Goal: Task Accomplishment & Management: Manage account settings

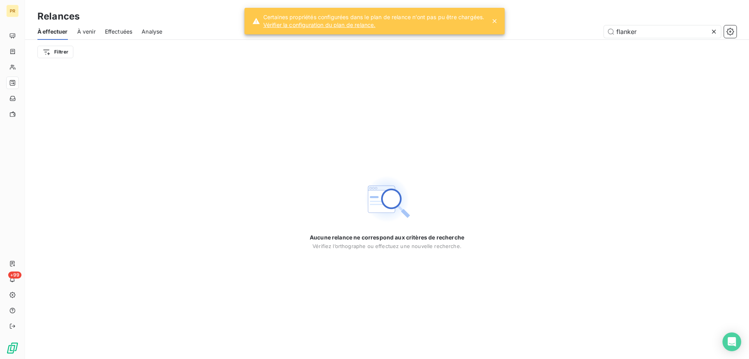
click at [645, 23] on div "À effectuer À venir Effectuées Analyse flanker" at bounding box center [387, 31] width 724 height 16
click at [642, 28] on input "flanker" at bounding box center [662, 31] width 117 height 12
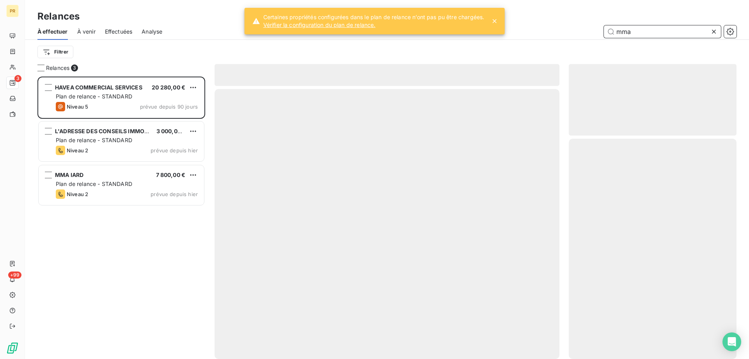
scroll to position [276, 162]
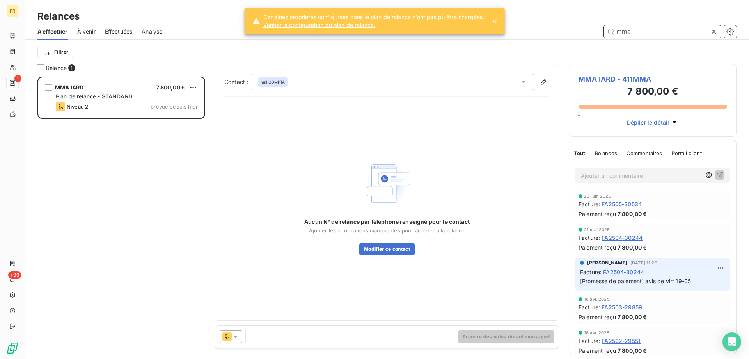
scroll to position [276, 162]
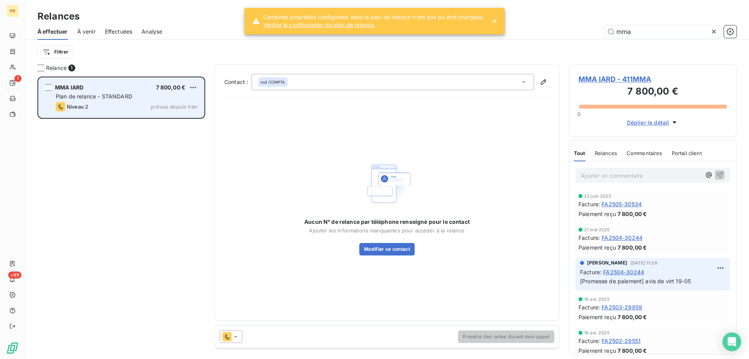
click at [129, 103] on div "Niveau 2 prévue depuis hier" at bounding box center [127, 106] width 142 height 9
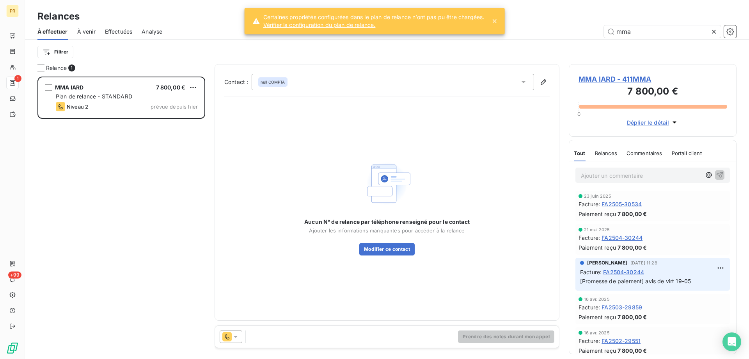
click at [237, 337] on icon at bounding box center [236, 336] width 8 height 8
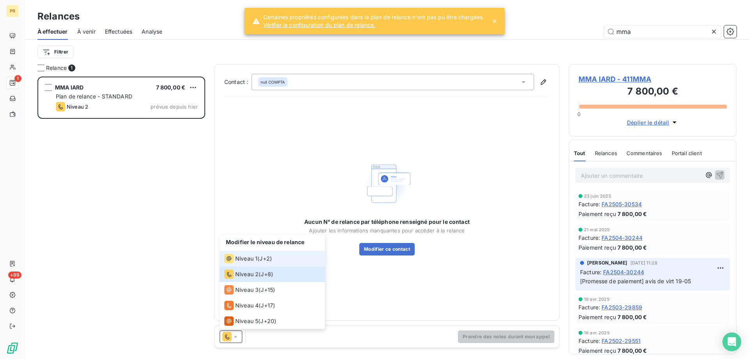
click at [254, 259] on span "Niveau 1" at bounding box center [246, 258] width 22 height 8
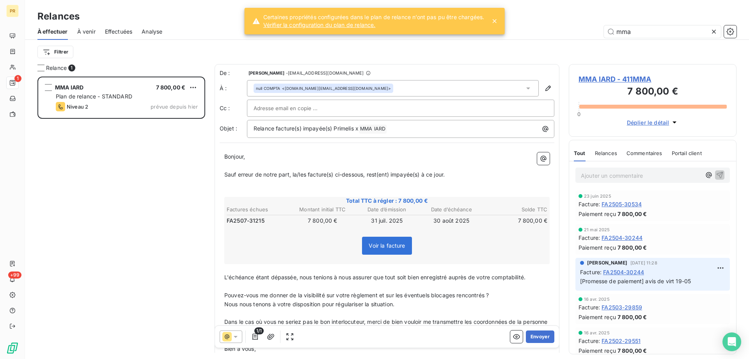
click at [343, 108] on div at bounding box center [401, 108] width 294 height 12
click at [343, 108] on input "text" at bounding box center [401, 108] width 294 height 12
click at [343, 108] on div at bounding box center [401, 108] width 294 height 12
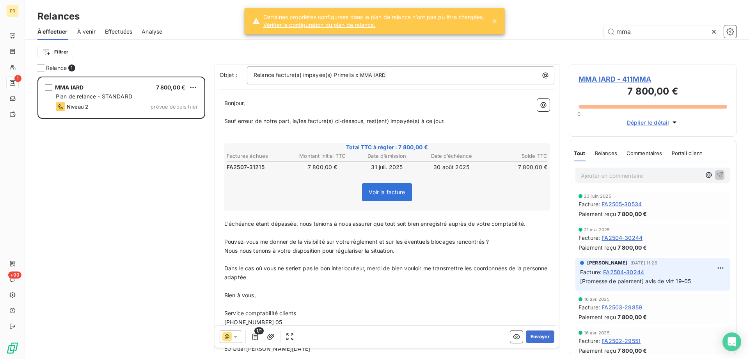
scroll to position [84, 0]
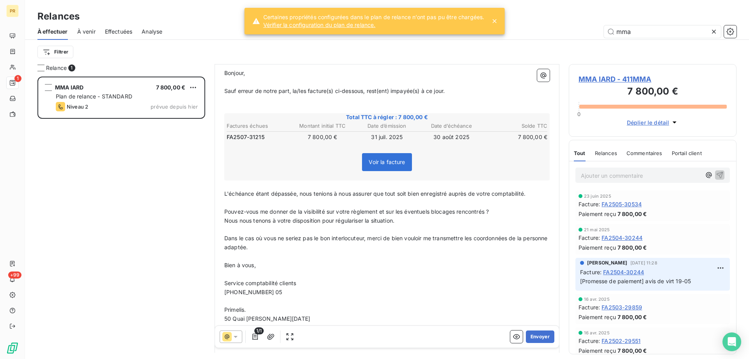
click at [278, 292] on span "[PHONE_NUMBER] 05" at bounding box center [253, 291] width 58 height 7
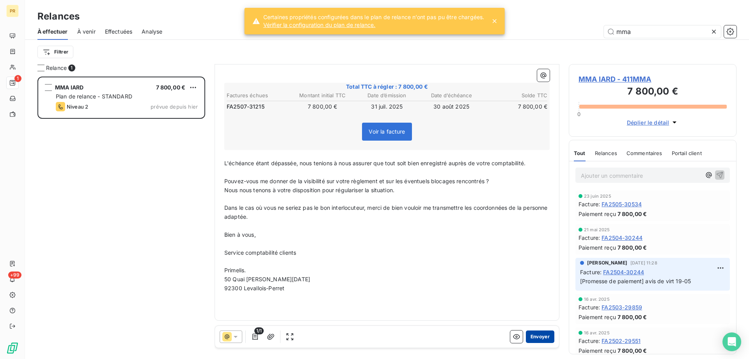
click at [534, 335] on button "Envoyer" at bounding box center [540, 336] width 28 height 12
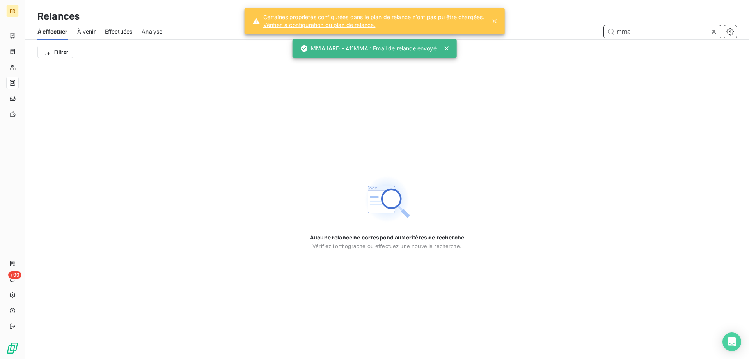
click at [634, 34] on input "mma" at bounding box center [662, 31] width 117 height 12
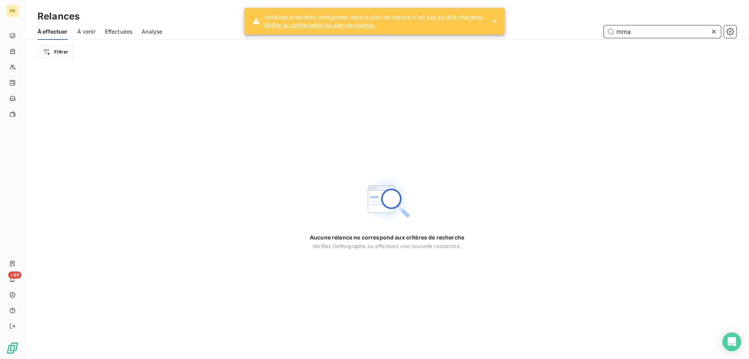
click at [625, 35] on input "mma" at bounding box center [662, 31] width 117 height 12
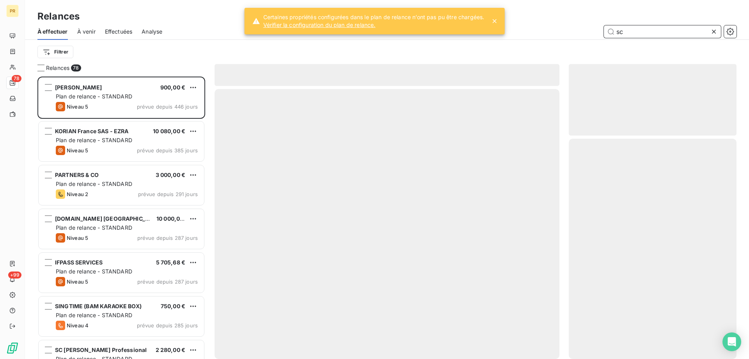
scroll to position [276, 162]
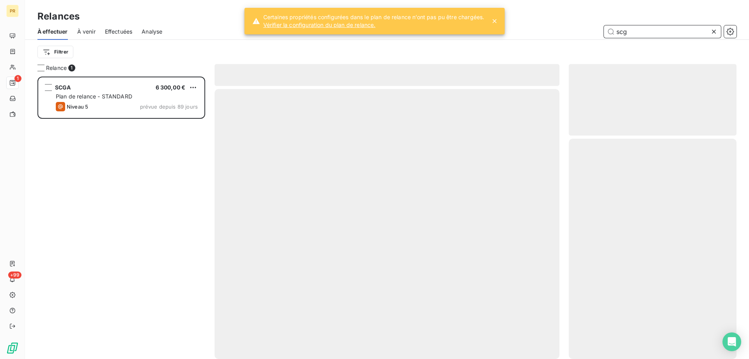
scroll to position [276, 162]
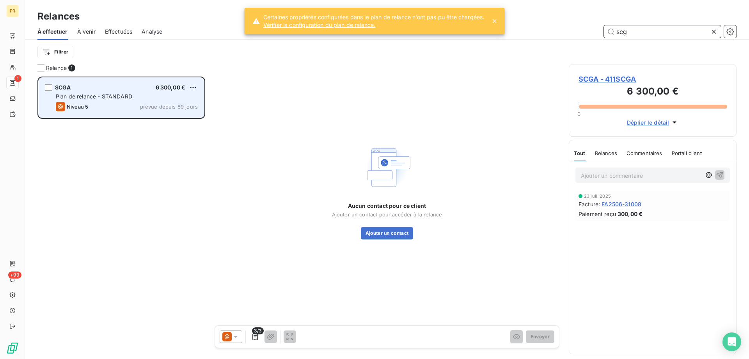
type input "scg"
click at [163, 109] on span "prévue depuis 89 jours" at bounding box center [169, 106] width 58 height 6
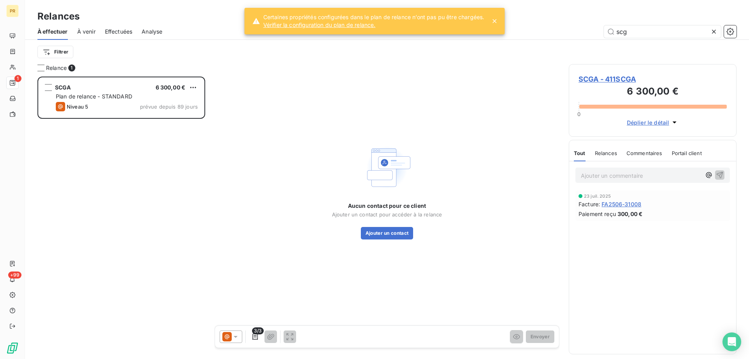
click at [233, 337] on icon at bounding box center [236, 336] width 8 height 8
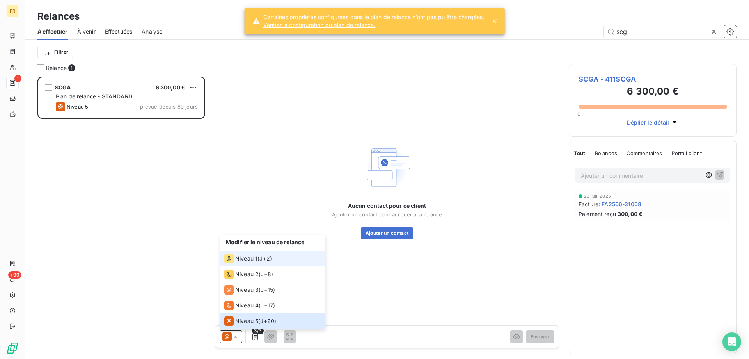
click at [239, 261] on span "Niveau 1" at bounding box center [246, 258] width 22 height 8
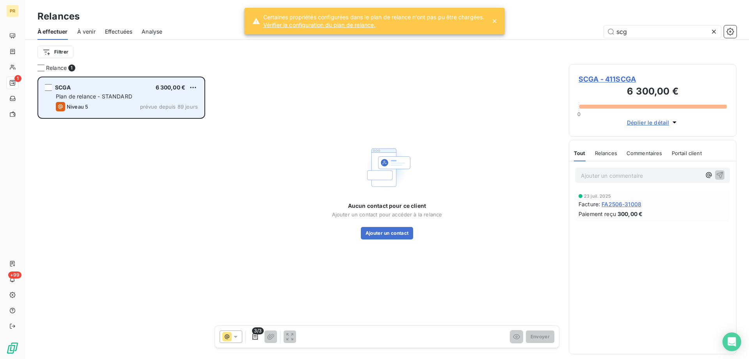
click at [132, 92] on div "SCGA 6 300,00 € Plan de relance - STANDARD Niveau 5 prévue depuis 89 jours" at bounding box center [121, 98] width 165 height 40
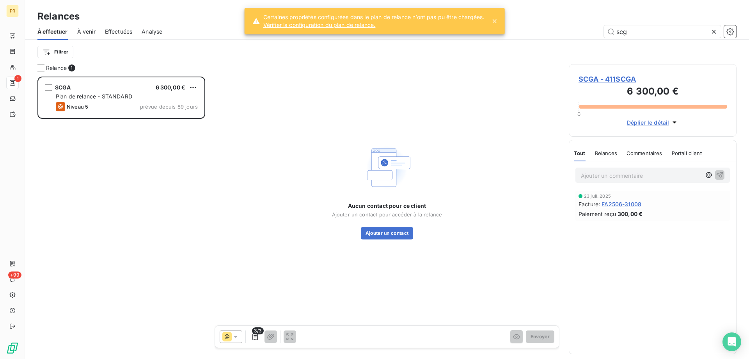
click at [616, 82] on span "SCGA - 411SCGA" at bounding box center [653, 79] width 148 height 11
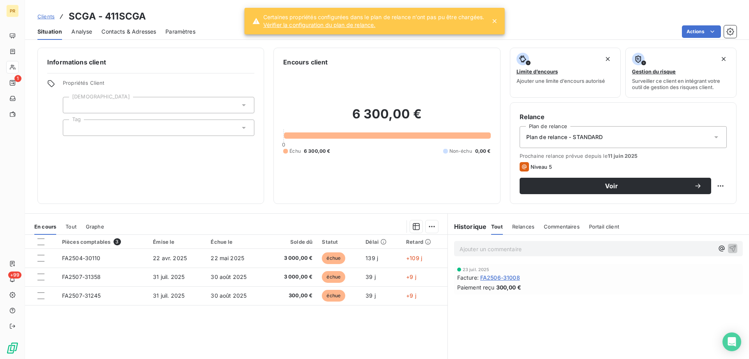
click at [125, 30] on span "Contacts & Adresses" at bounding box center [128, 32] width 55 height 8
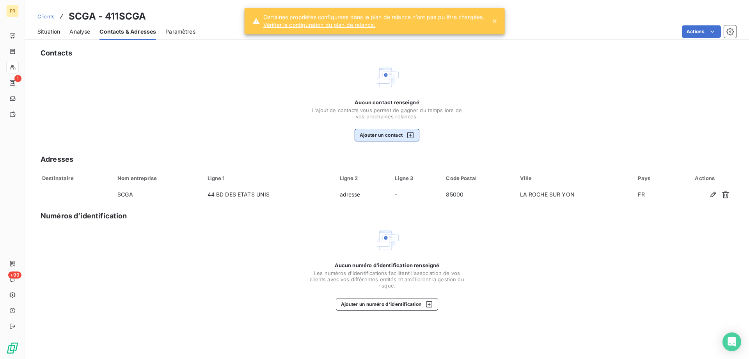
click at [370, 132] on button "Ajouter un contact" at bounding box center [387, 135] width 65 height 12
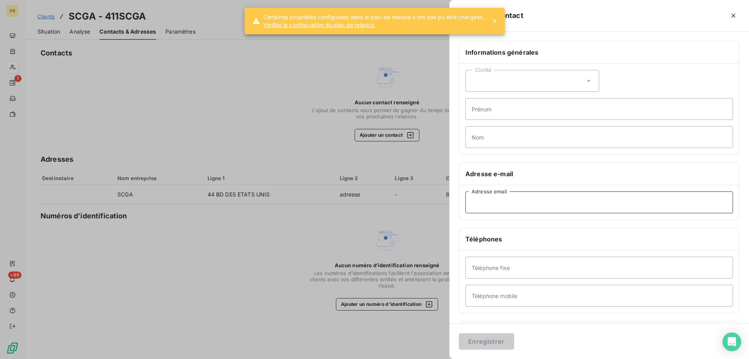
click at [497, 205] on input "Adresse email" at bounding box center [599, 202] width 268 height 22
paste input "[EMAIL_ADDRESS][DOMAIN_NAME]"
drag, startPoint x: 476, startPoint y: 204, endPoint x: 429, endPoint y: 193, distance: 48.1
click at [429, 358] on div "Ajouter un contact Informations générales Civilité Prénom Nom Adresse e-mail [E…" at bounding box center [374, 359] width 749 height 0
type input "[EMAIL_ADDRESS][DOMAIN_NAME]"
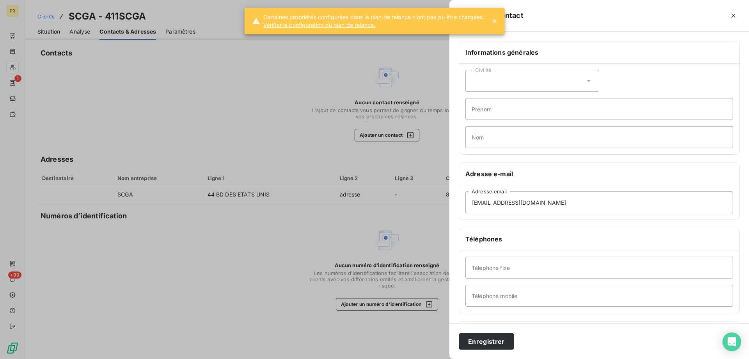
click at [562, 120] on div "Civilité Prénom Nom" at bounding box center [599, 109] width 280 height 91
click at [562, 109] on input "Prénom" at bounding box center [599, 109] width 268 height 22
paste input "[PERSON_NAME]"
type input "[PERSON_NAME]"
click at [521, 135] on input "Nom" at bounding box center [599, 137] width 268 height 22
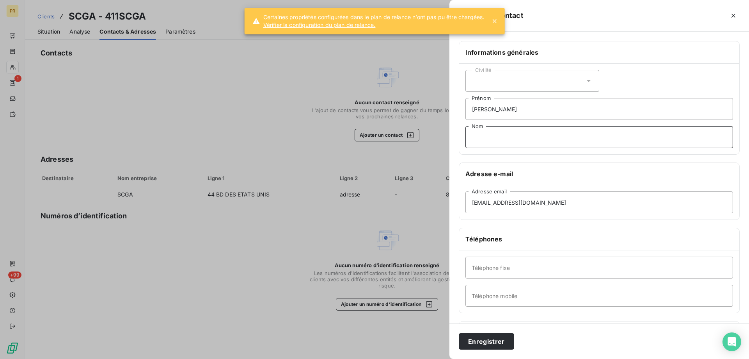
paste input "[PERSON_NAME]"
click at [500, 139] on input "[PERSON_NAME]" at bounding box center [599, 137] width 268 height 22
type input "Baduel"
drag, startPoint x: 502, startPoint y: 109, endPoint x: 571, endPoint y: 108, distance: 68.7
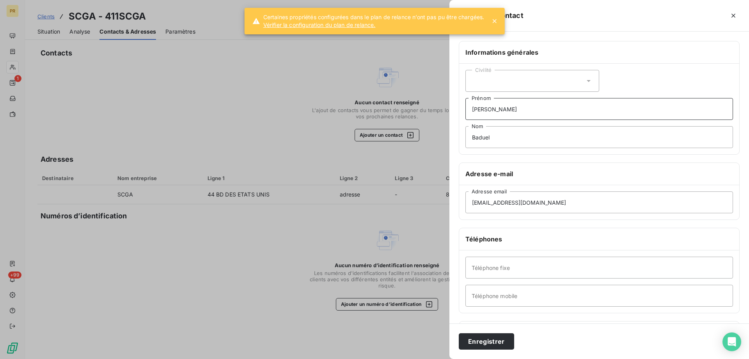
click at [571, 108] on input "[PERSON_NAME]" at bounding box center [599, 109] width 268 height 22
type input "[PERSON_NAME]"
click at [538, 80] on div "Civilité" at bounding box center [532, 81] width 134 height 22
click at [514, 104] on li "Madame" at bounding box center [532, 100] width 134 height 14
click at [485, 344] on button "Enregistrer" at bounding box center [486, 341] width 55 height 16
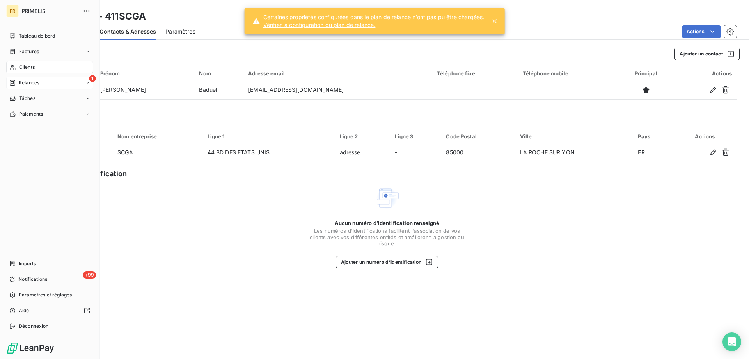
click at [14, 82] on icon at bounding box center [12, 83] width 6 height 6
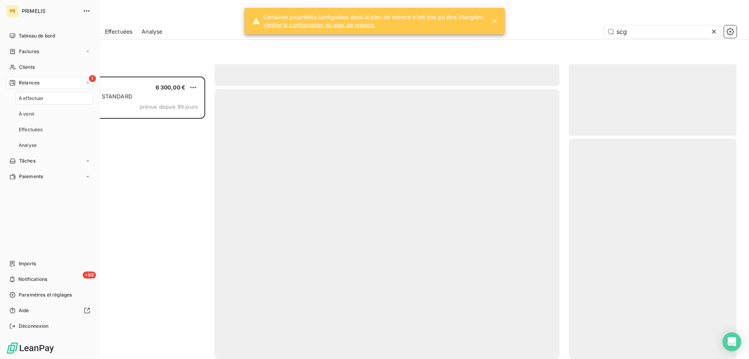
scroll to position [276, 162]
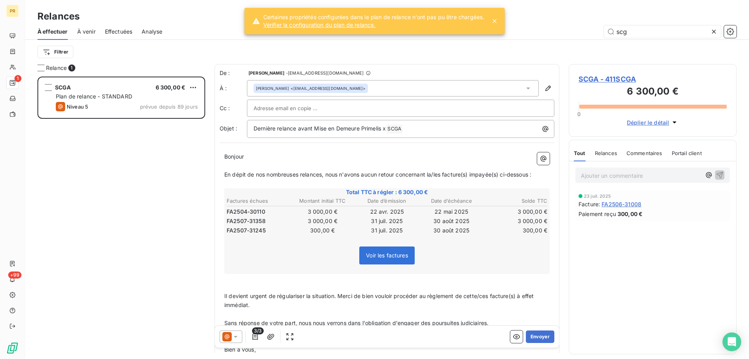
click at [179, 206] on div "SCGA 6 300,00 € Plan de relance - STANDARD Niveau 5 prévue depuis 89 jours" at bounding box center [121, 217] width 168 height 282
click at [234, 339] on icon at bounding box center [236, 336] width 8 height 8
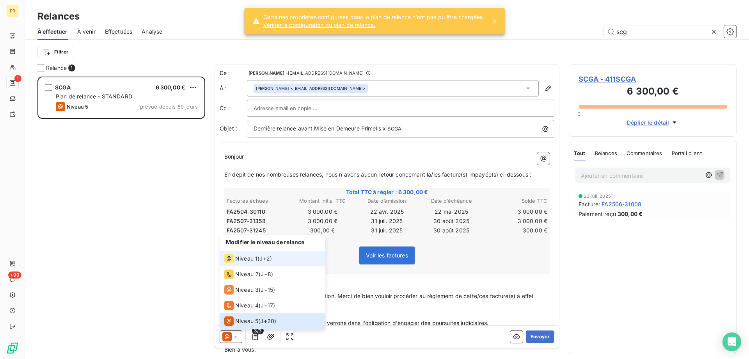
click at [257, 255] on div "Niveau 1 ( J+2 )" at bounding box center [248, 258] width 48 height 9
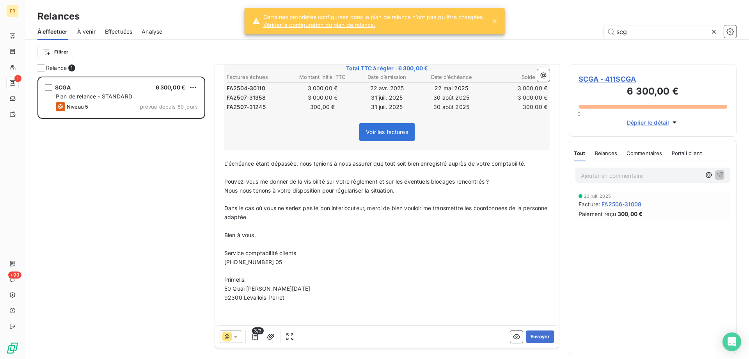
scroll to position [140, 0]
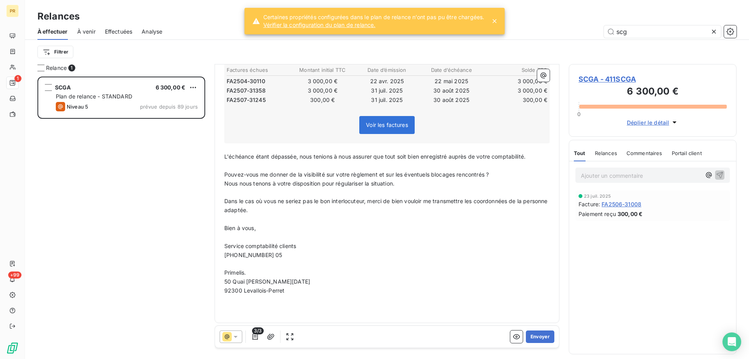
click at [266, 254] on span "[PHONE_NUMBER] 05" at bounding box center [253, 254] width 58 height 7
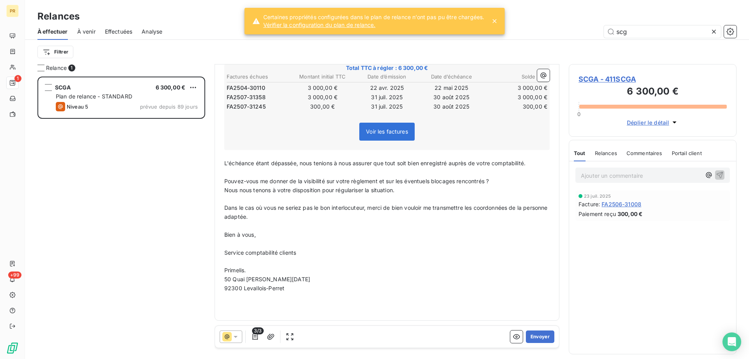
scroll to position [133, 0]
click at [527, 338] on button "Envoyer" at bounding box center [540, 336] width 28 height 12
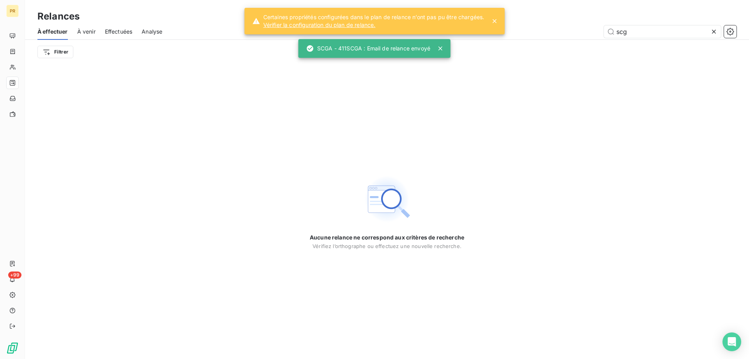
click at [126, 32] on span "Effectuées" at bounding box center [119, 32] width 28 height 8
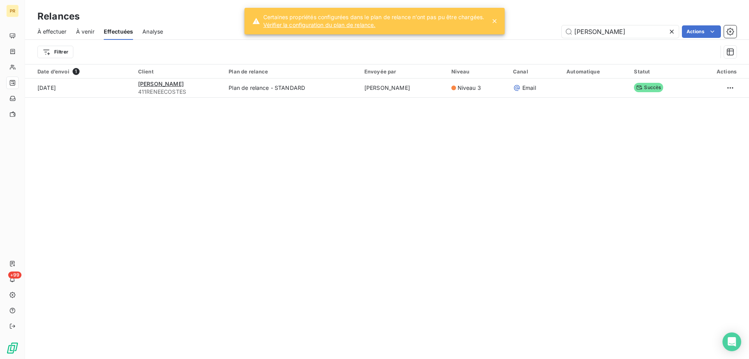
click at [672, 29] on icon at bounding box center [672, 32] width 8 height 8
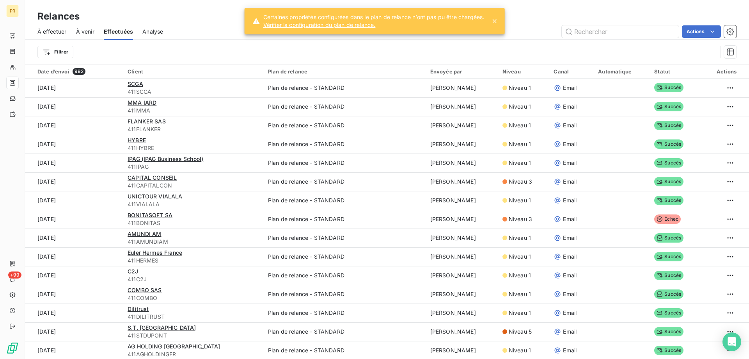
click at [48, 29] on span "À effectuer" at bounding box center [51, 32] width 29 height 8
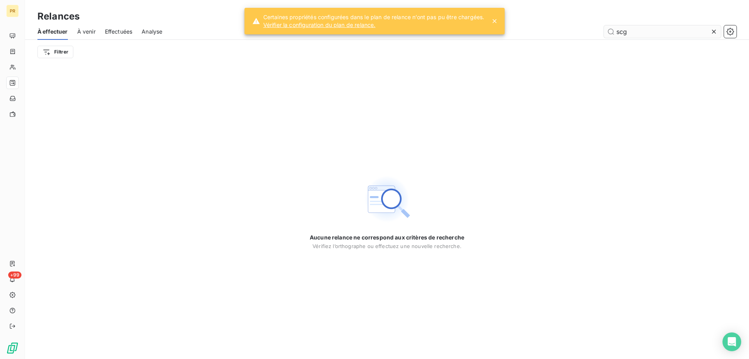
click at [644, 28] on input "scg" at bounding box center [662, 31] width 117 height 12
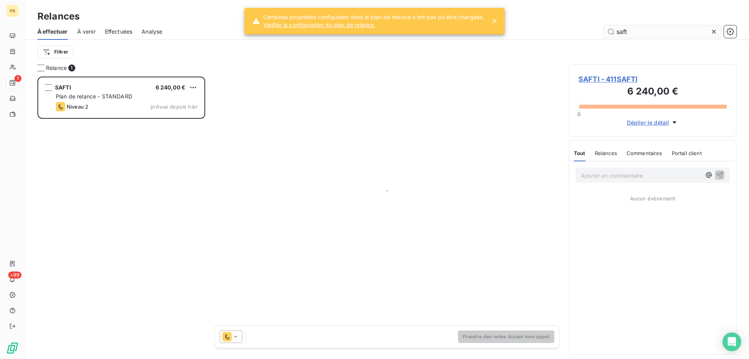
scroll to position [276, 162]
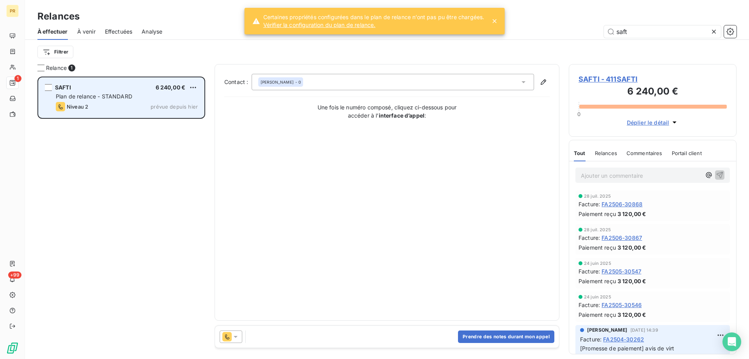
click at [110, 104] on div "Niveau 2 prévue depuis hier" at bounding box center [127, 106] width 142 height 9
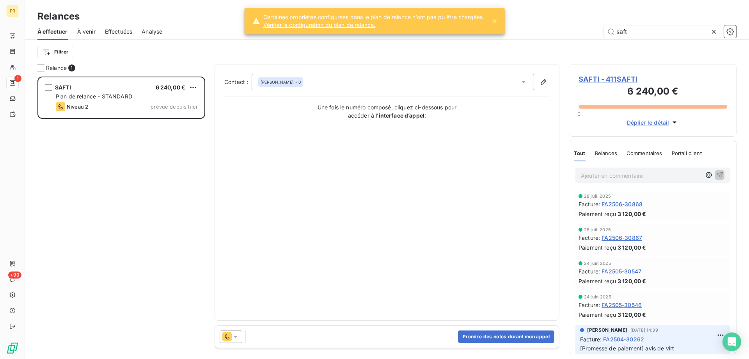
click at [240, 337] on div at bounding box center [231, 336] width 23 height 12
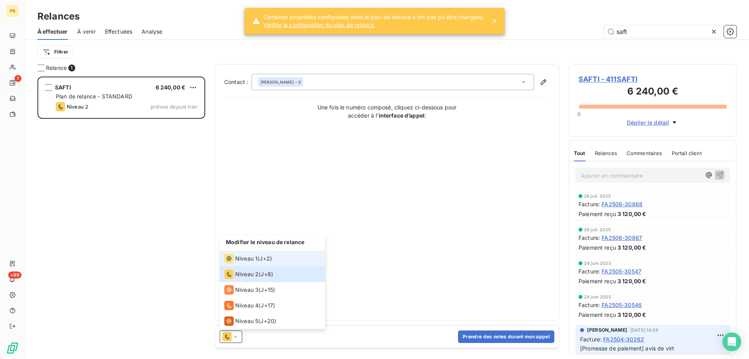
click at [245, 259] on span "Niveau 1" at bounding box center [246, 258] width 22 height 8
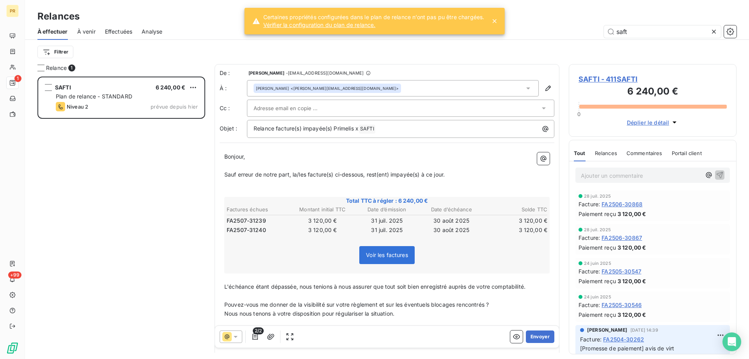
click at [407, 107] on div at bounding box center [397, 108] width 286 height 12
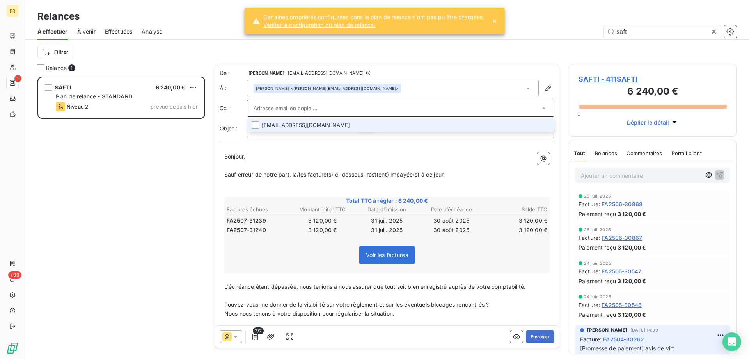
click at [389, 129] on li "[EMAIL_ADDRESS][DOMAIN_NAME]" at bounding box center [400, 125] width 307 height 14
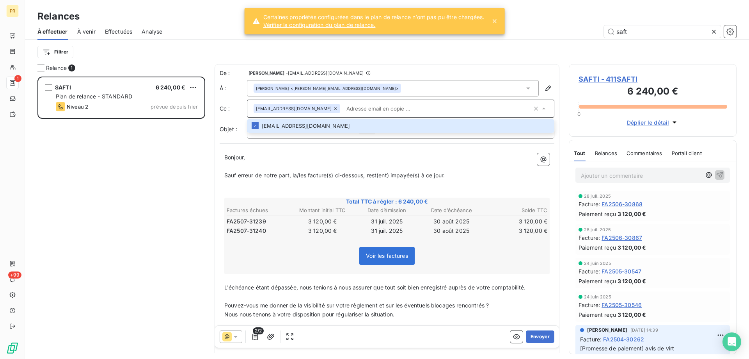
click at [398, 154] on p "Bonjour," at bounding box center [386, 157] width 325 height 9
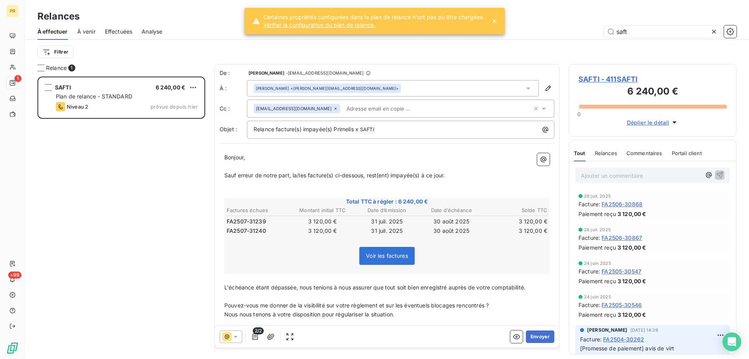
click at [360, 89] on div "[PERSON_NAME] <[PERSON_NAME][EMAIL_ADDRESS][DOMAIN_NAME]>" at bounding box center [393, 88] width 292 height 16
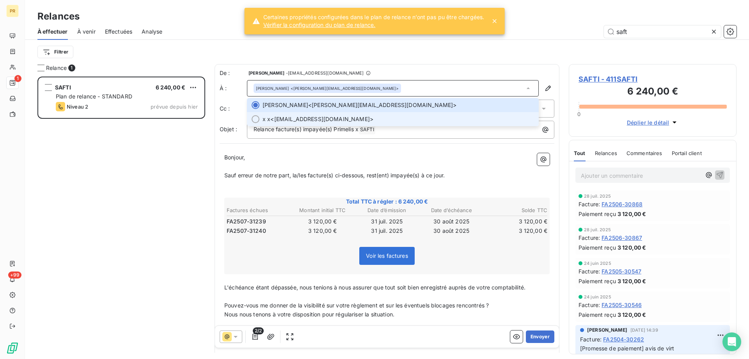
click at [316, 122] on span "x x <[EMAIL_ADDRESS][DOMAIN_NAME]>" at bounding box center [399, 119] width 272 height 8
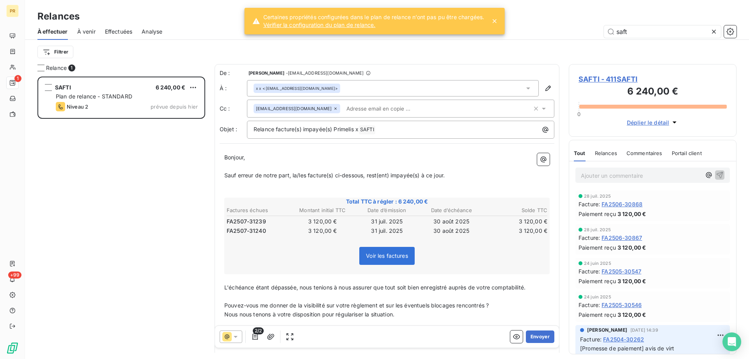
click at [333, 107] on icon at bounding box center [335, 108] width 5 height 5
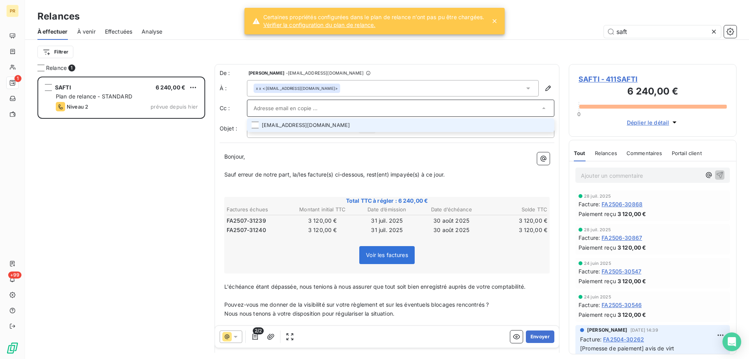
click at [447, 157] on p "Bonjour," at bounding box center [386, 156] width 325 height 9
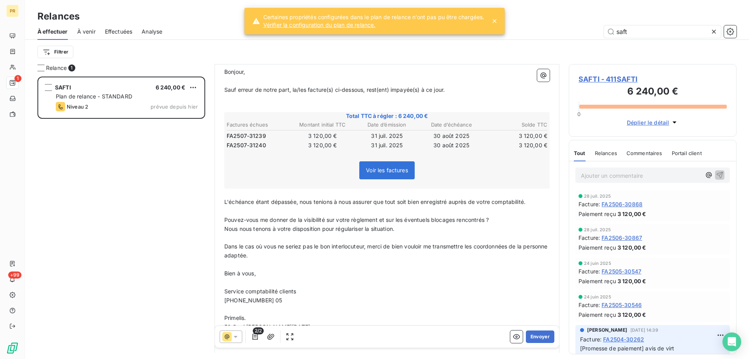
scroll to position [110, 0]
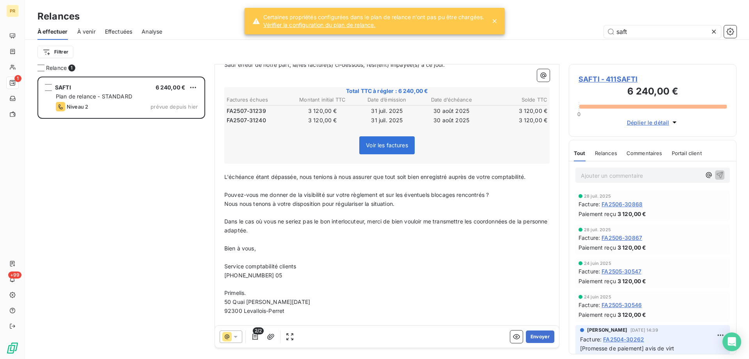
click at [261, 278] on span "[PHONE_NUMBER] 05" at bounding box center [253, 275] width 58 height 7
click at [528, 336] on button "Envoyer" at bounding box center [540, 336] width 28 height 12
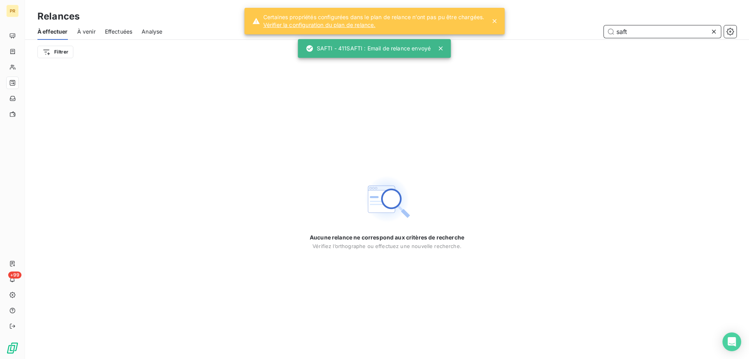
click at [647, 28] on input "saft" at bounding box center [662, 31] width 117 height 12
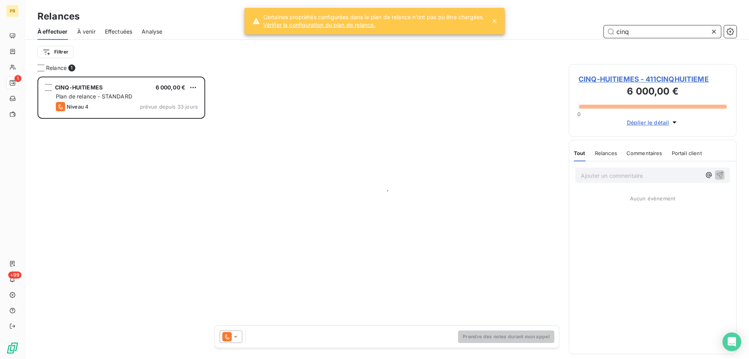
scroll to position [276, 162]
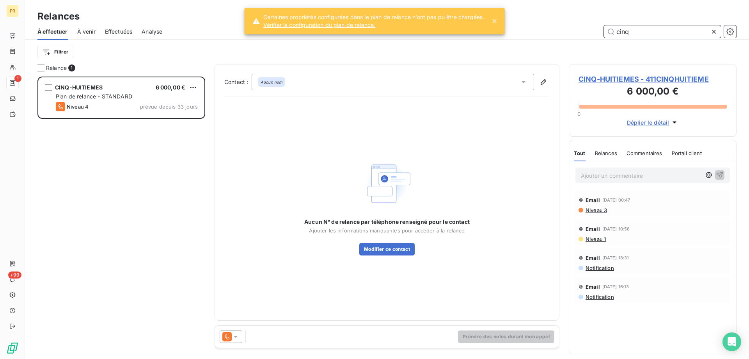
type input "cinq"
click at [599, 211] on span "Niveau 3" at bounding box center [596, 210] width 22 height 6
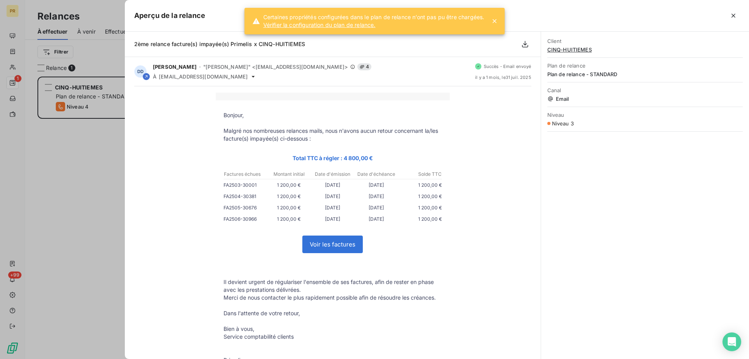
click at [129, 301] on div "Bonjour, Malgré nos nombreuses relances mails, nous n'avons aucun retour concer…" at bounding box center [333, 270] width 416 height 369
click at [97, 309] on div at bounding box center [374, 179] width 749 height 359
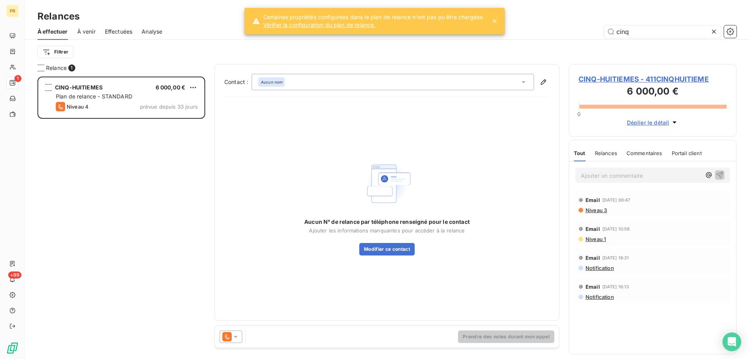
click at [238, 335] on icon at bounding box center [236, 336] width 8 height 8
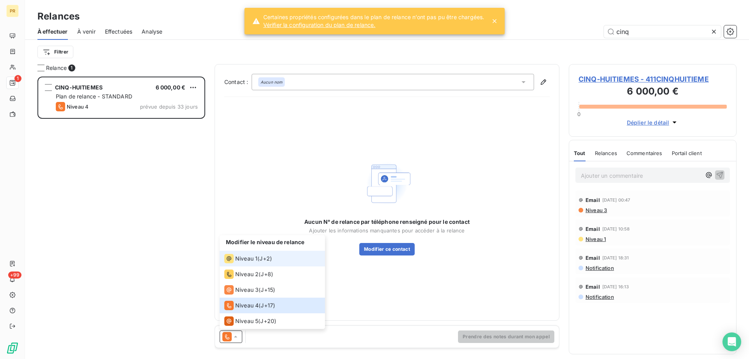
click at [259, 260] on div "Niveau 1 ( J+2 )" at bounding box center [248, 258] width 48 height 9
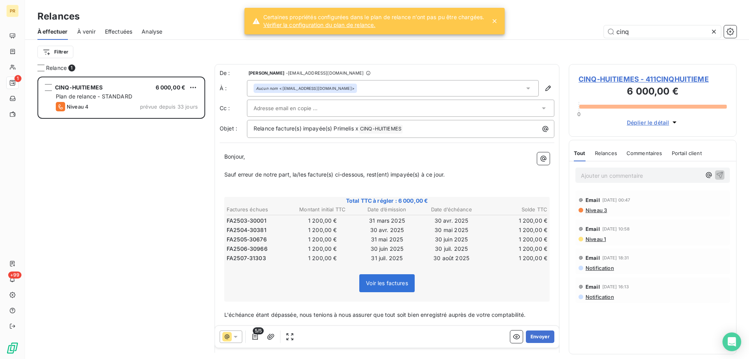
click at [366, 110] on div at bounding box center [397, 108] width 286 height 12
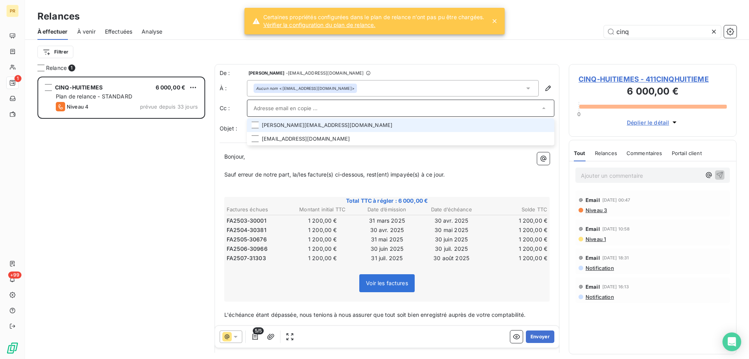
click at [354, 128] on li "[PERSON_NAME][EMAIL_ADDRESS][DOMAIN_NAME]" at bounding box center [400, 125] width 307 height 14
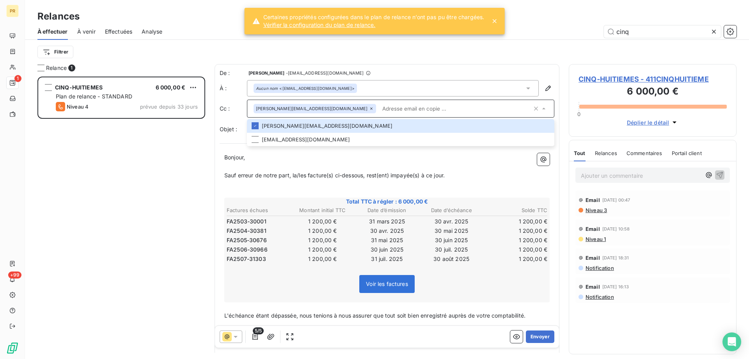
click at [393, 165] on p "﻿" at bounding box center [386, 166] width 325 height 9
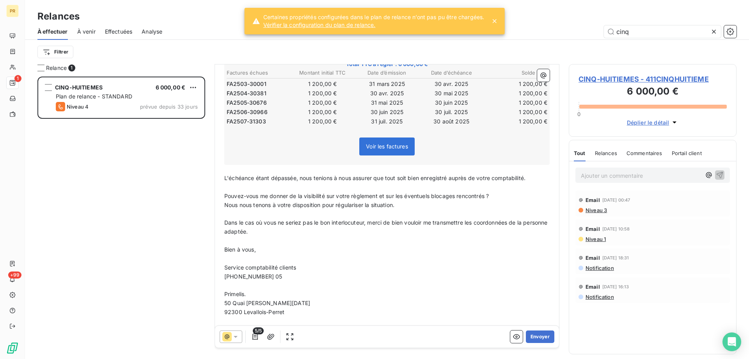
scroll to position [146, 0]
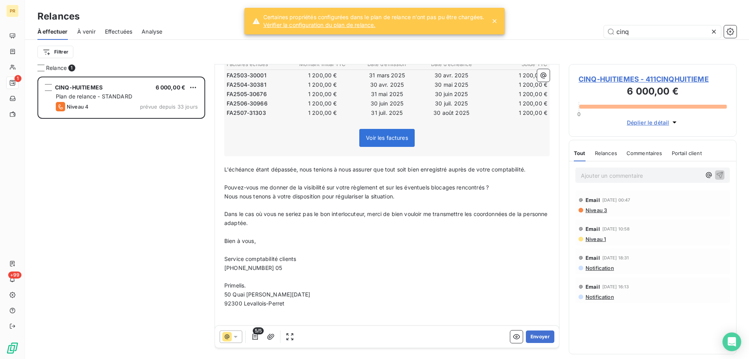
click at [265, 268] on span "[PHONE_NUMBER] 05" at bounding box center [253, 267] width 58 height 7
click at [538, 334] on button "Envoyer" at bounding box center [540, 336] width 28 height 12
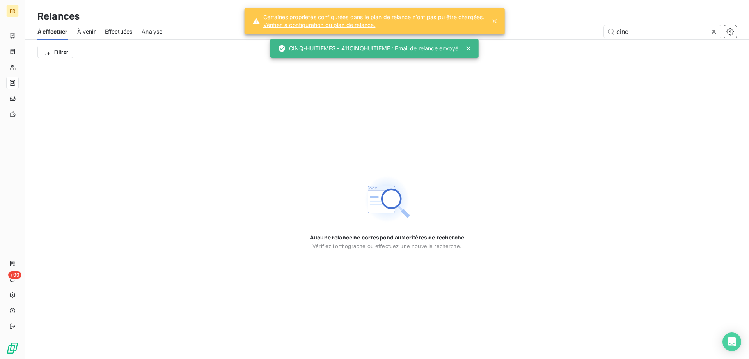
click at [109, 31] on span "Effectuées" at bounding box center [119, 32] width 28 height 8
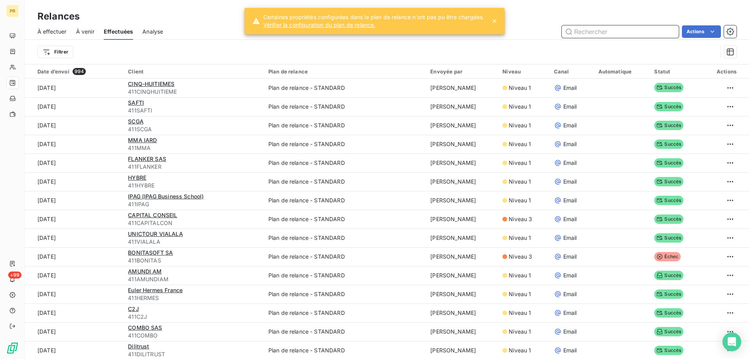
click at [52, 34] on span "À effectuer" at bounding box center [51, 32] width 29 height 8
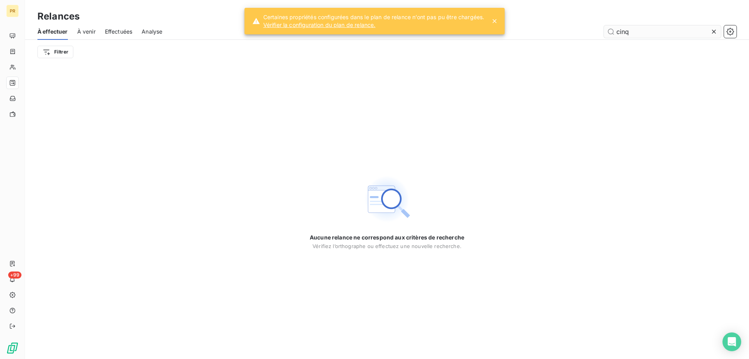
click at [621, 30] on input "cinq" at bounding box center [662, 31] width 117 height 12
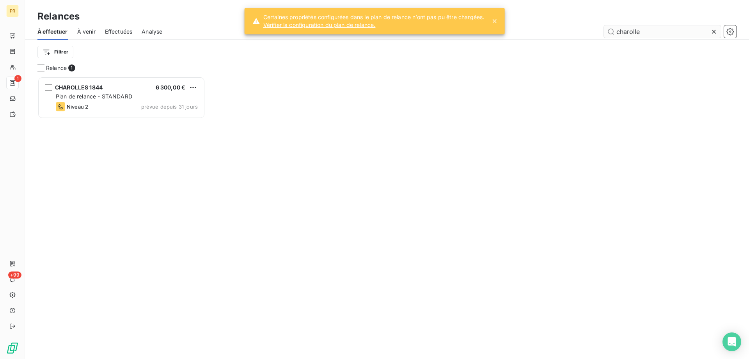
scroll to position [6, 6]
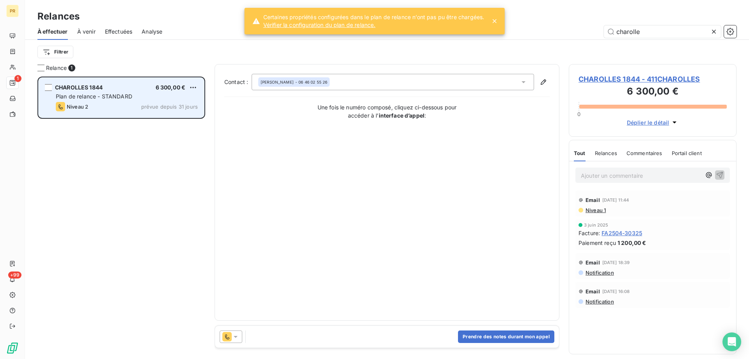
type input "charolle"
click at [100, 105] on div "Niveau 2 prévue depuis 31 jours" at bounding box center [127, 106] width 142 height 9
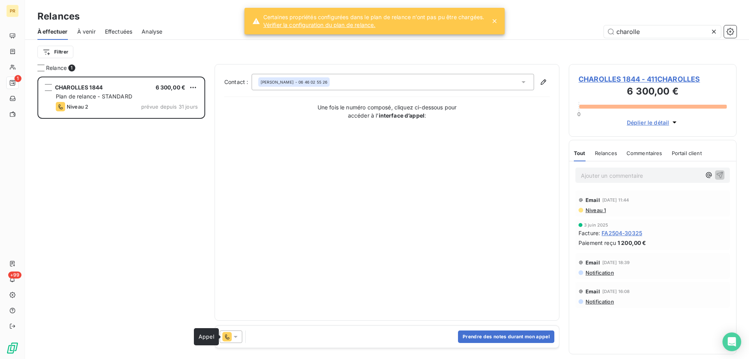
click at [231, 337] on icon at bounding box center [226, 336] width 9 height 9
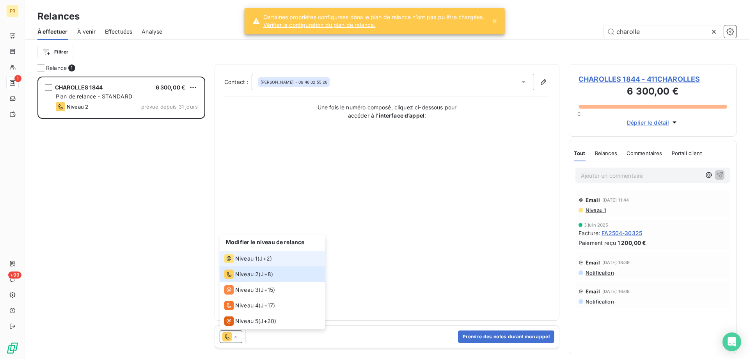
click at [249, 256] on span "Niveau 1" at bounding box center [246, 258] width 22 height 8
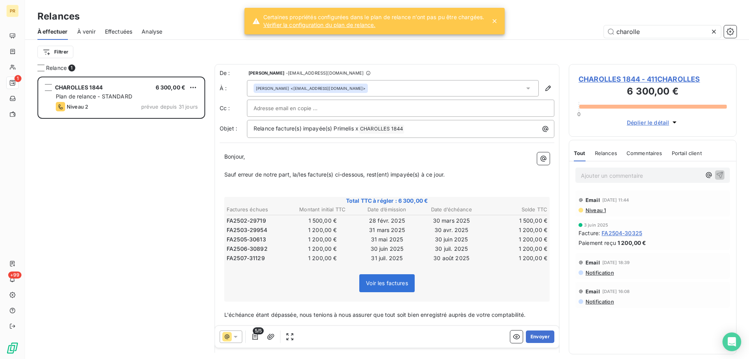
click at [597, 212] on span "Niveau 1" at bounding box center [595, 210] width 21 height 6
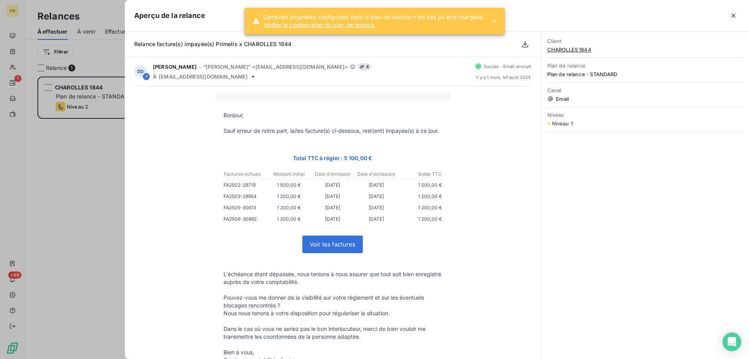
click at [99, 248] on div at bounding box center [374, 179] width 749 height 359
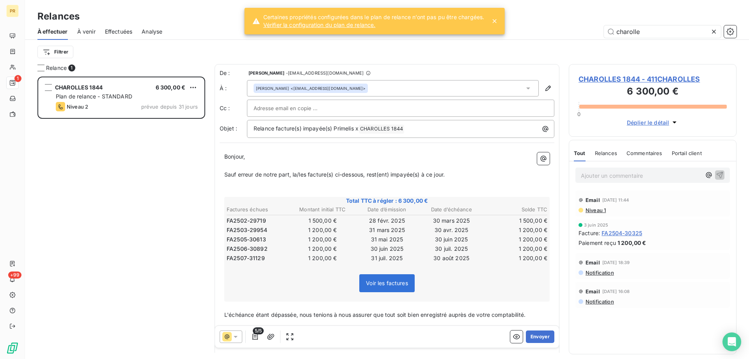
click at [353, 92] on div "[PERSON_NAME] <[EMAIL_ADDRESS][DOMAIN_NAME]>" at bounding box center [393, 88] width 292 height 16
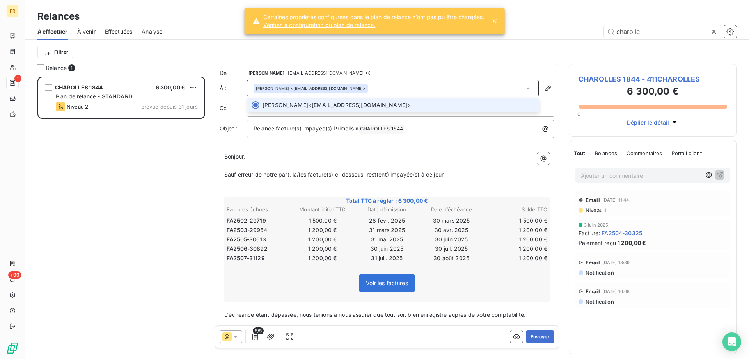
click at [353, 92] on div "[PERSON_NAME] <[EMAIL_ADDRESS][DOMAIN_NAME]>" at bounding box center [393, 88] width 292 height 16
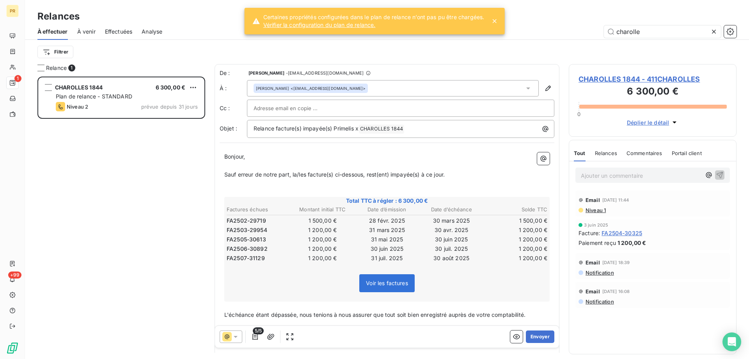
click at [234, 337] on icon at bounding box center [236, 336] width 8 height 8
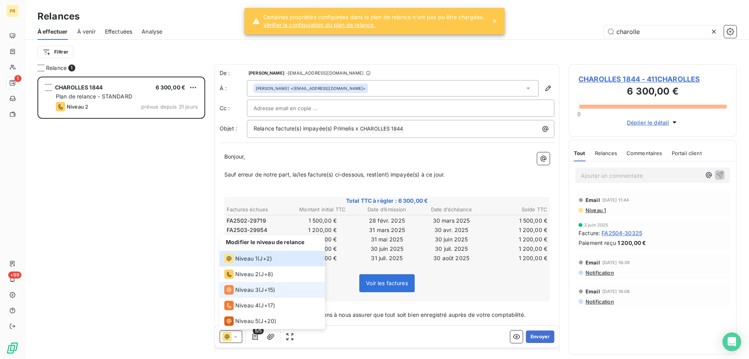
click at [247, 288] on span "Niveau 3" at bounding box center [246, 290] width 23 height 8
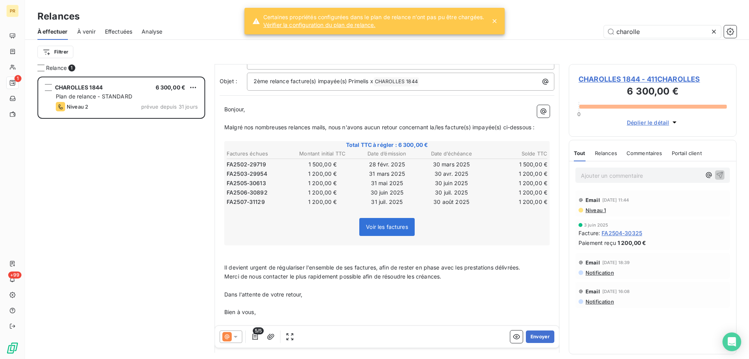
scroll to position [52, 0]
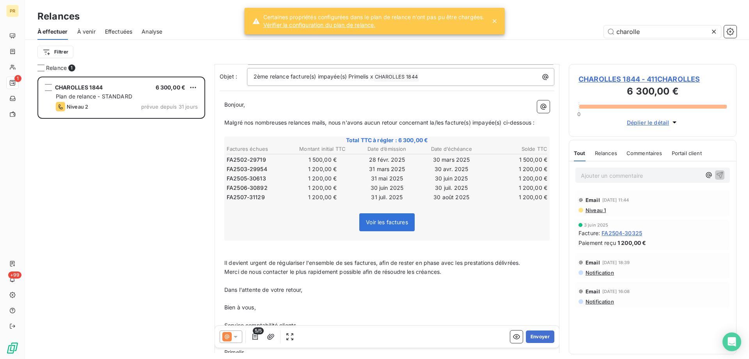
click at [275, 314] on p "﻿" at bounding box center [386, 316] width 325 height 9
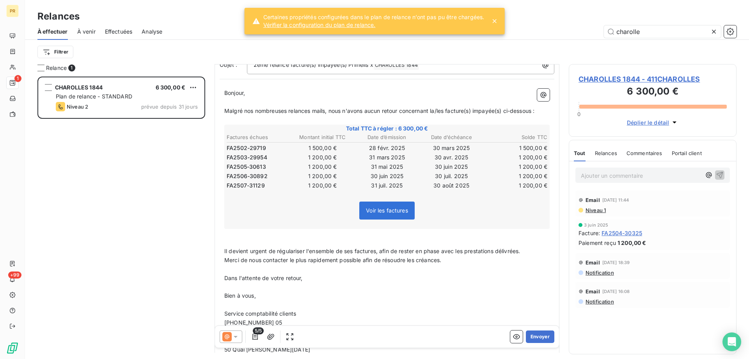
scroll to position [82, 0]
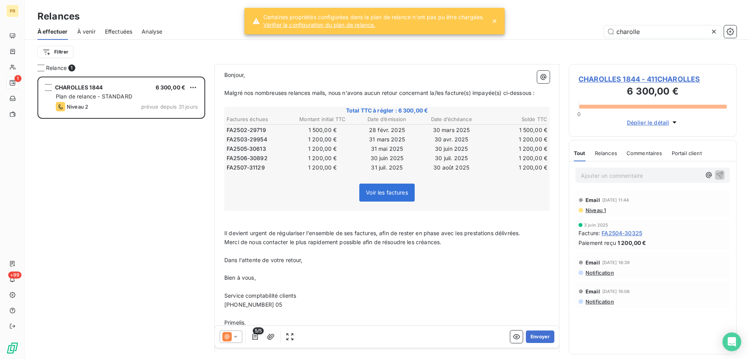
click at [271, 305] on span "[PHONE_NUMBER] 05" at bounding box center [253, 304] width 58 height 7
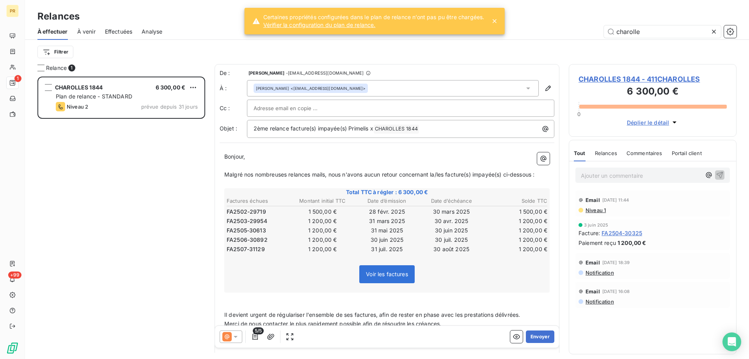
click at [390, 108] on div at bounding box center [401, 108] width 294 height 12
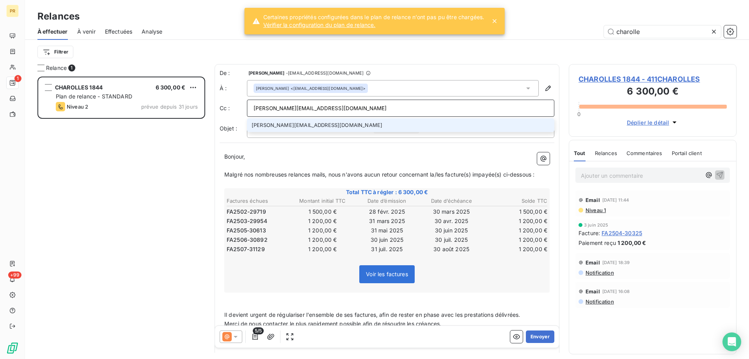
type input "[PERSON_NAME][EMAIL_ADDRESS][DOMAIN_NAME]"
click at [368, 122] on li "[PERSON_NAME][EMAIL_ADDRESS][DOMAIN_NAME]" at bounding box center [400, 125] width 307 height 14
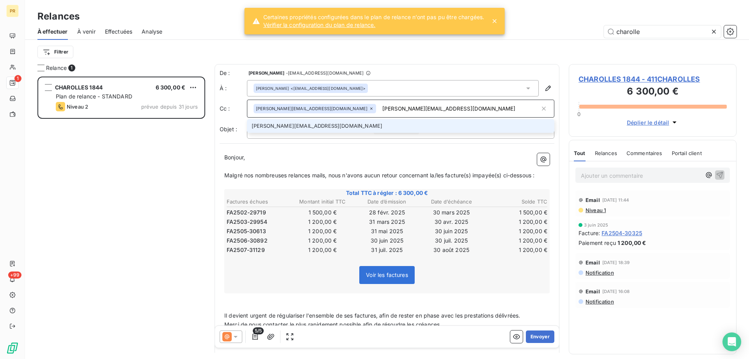
type input "[PERSON_NAME][EMAIL_ADDRESS][DOMAIN_NAME]"
click at [353, 131] on li "[PERSON_NAME][EMAIL_ADDRESS][DOMAIN_NAME]" at bounding box center [400, 126] width 307 height 14
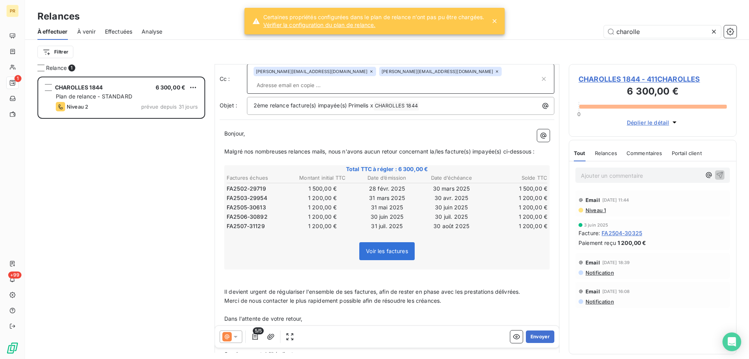
scroll to position [21, 0]
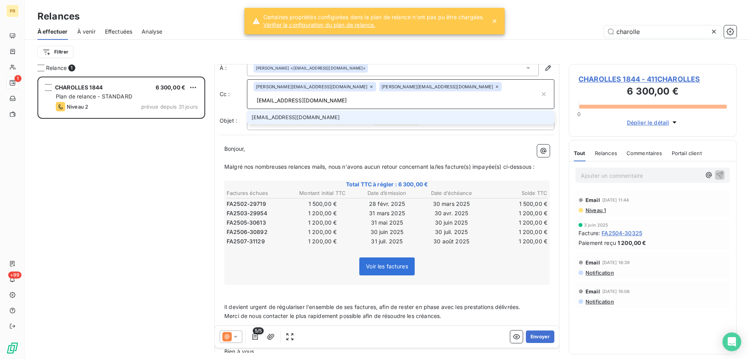
type input "[EMAIL_ADDRESS][DOMAIN_NAME]"
click at [433, 111] on li "[EMAIL_ADDRESS][DOMAIN_NAME]" at bounding box center [400, 117] width 307 height 14
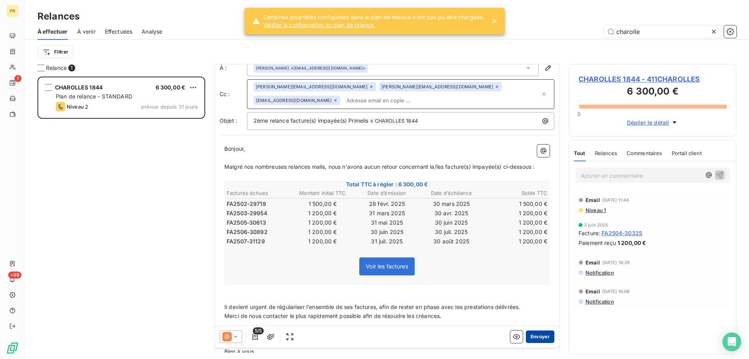
click at [534, 336] on button "Envoyer" at bounding box center [540, 336] width 28 height 12
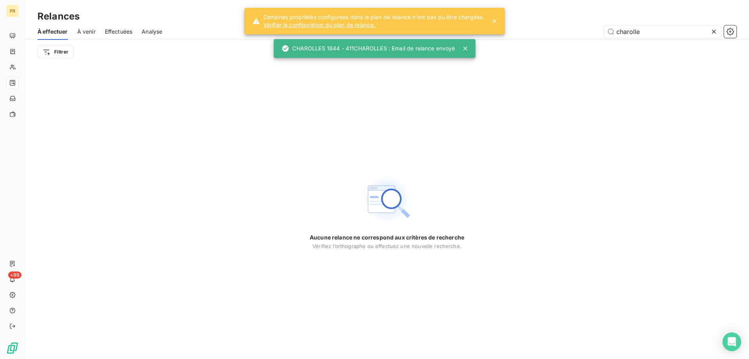
click at [111, 26] on div "Effectuées" at bounding box center [119, 31] width 28 height 16
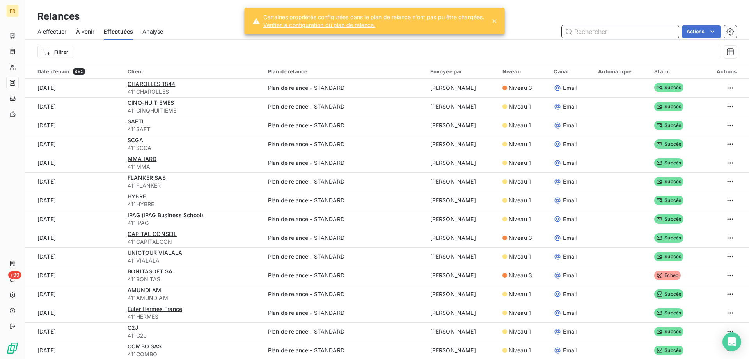
click at [621, 35] on input "text" at bounding box center [620, 31] width 117 height 12
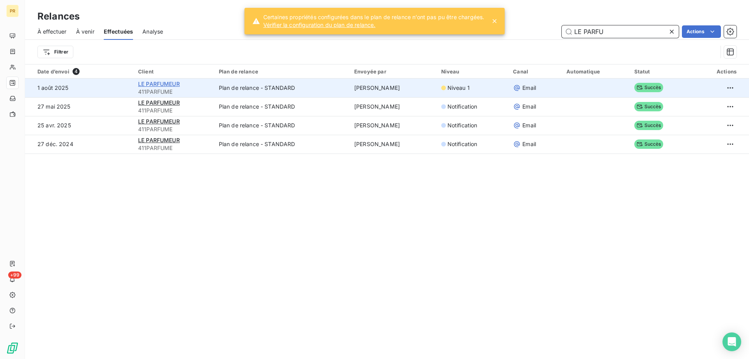
type input "LE PARFU"
click at [150, 83] on span "LE PARFUMEUR" at bounding box center [159, 83] width 42 height 7
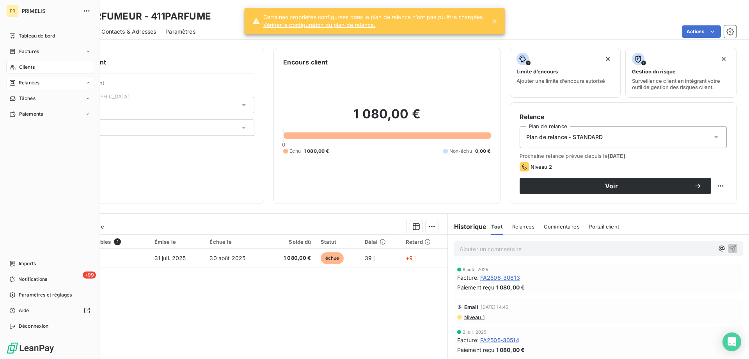
click at [16, 80] on div "Relances" at bounding box center [24, 82] width 30 height 7
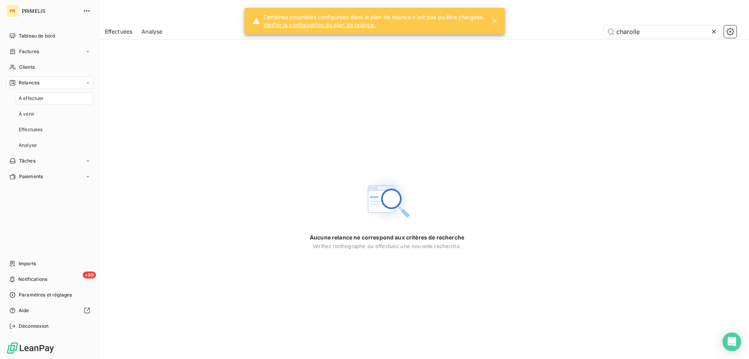
click at [34, 99] on span "À effectuer" at bounding box center [31, 98] width 25 height 7
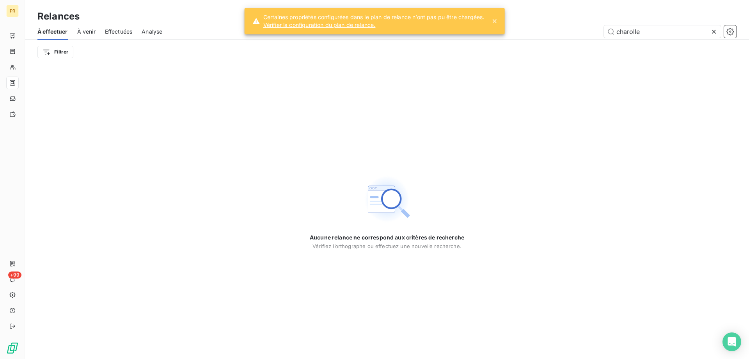
click at [633, 25] on div "À effectuer À venir Effectuées Analyse charolle" at bounding box center [387, 31] width 724 height 16
click at [625, 30] on input "charolle" at bounding box center [662, 31] width 117 height 12
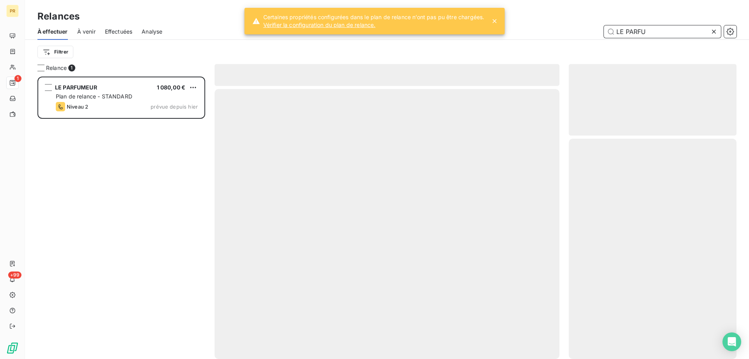
scroll to position [276, 162]
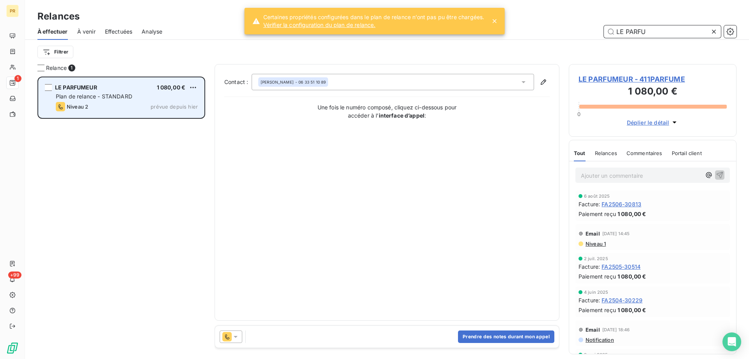
type input "LE PARFU"
click at [142, 84] on div "LE PARFUMEUR 1 080,00 €" at bounding box center [127, 87] width 142 height 7
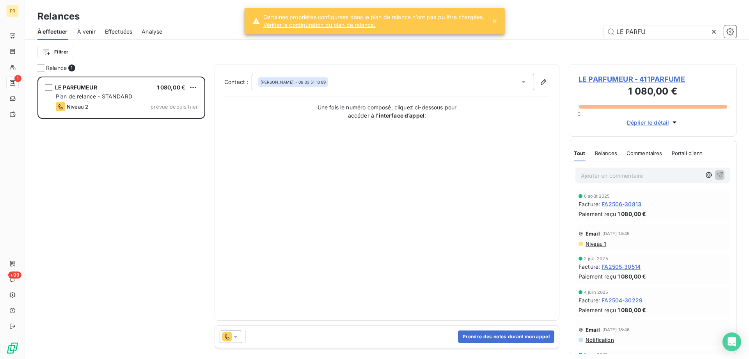
click at [236, 342] on div at bounding box center [231, 336] width 23 height 12
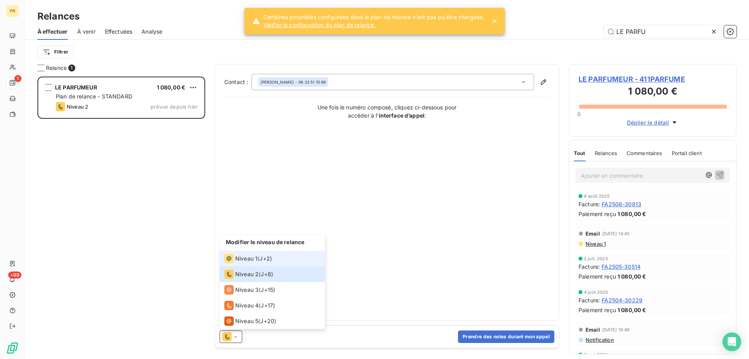
click at [254, 256] on span "Niveau 1" at bounding box center [246, 258] width 22 height 8
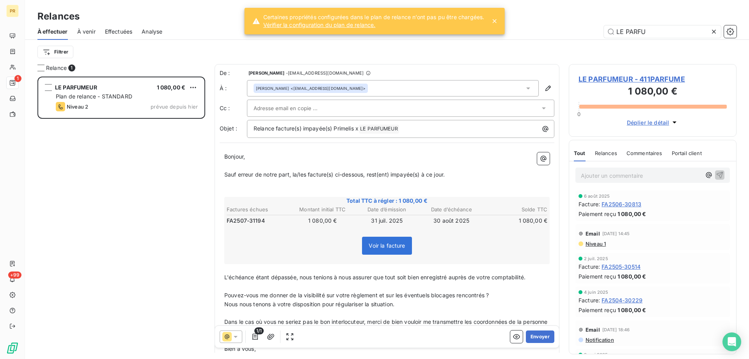
click at [323, 105] on div at bounding box center [397, 108] width 286 height 12
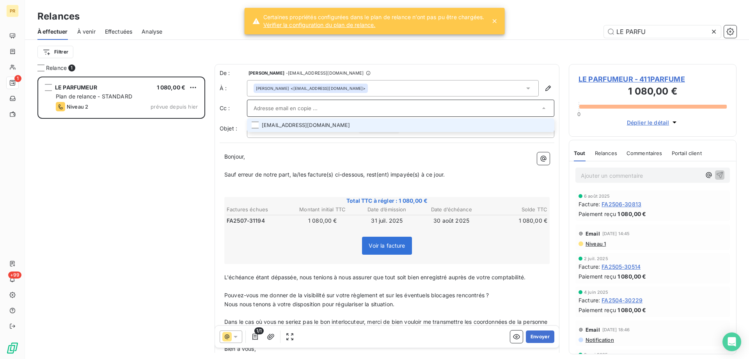
click at [310, 125] on li "[EMAIL_ADDRESS][DOMAIN_NAME]" at bounding box center [400, 125] width 307 height 14
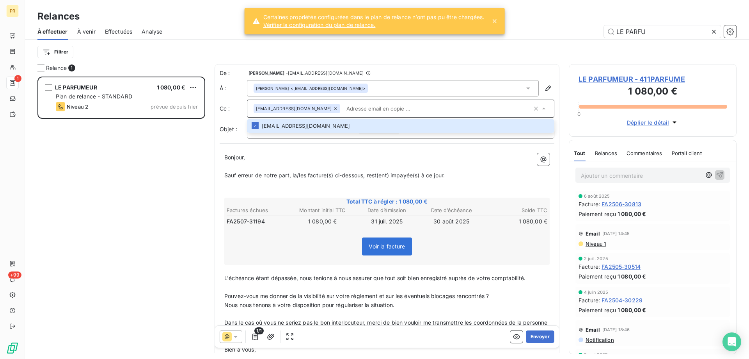
click at [430, 187] on p "﻿" at bounding box center [386, 184] width 325 height 9
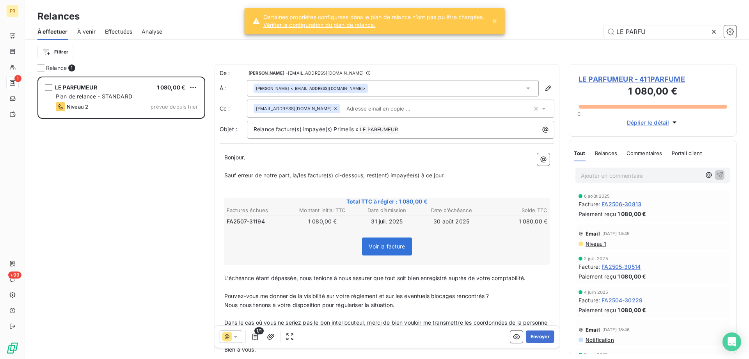
drag, startPoint x: 559, startPoint y: 210, endPoint x: 551, endPoint y: 259, distance: 49.9
click at [551, 259] on div "Relance 1 LE PARFUMEUR 1 080,00 € Plan de relance - STANDARD Niveau 2 prévue de…" at bounding box center [387, 211] width 724 height 295
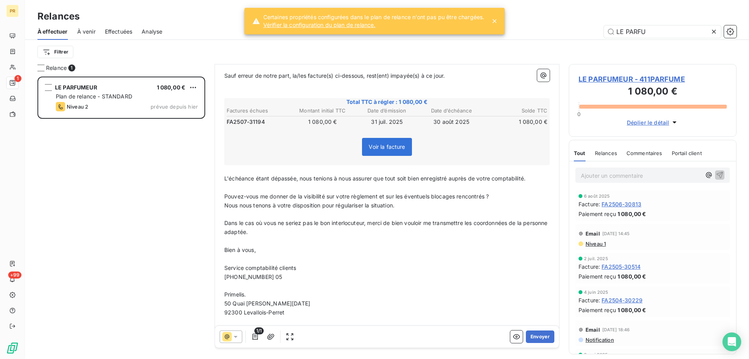
scroll to position [124, 0]
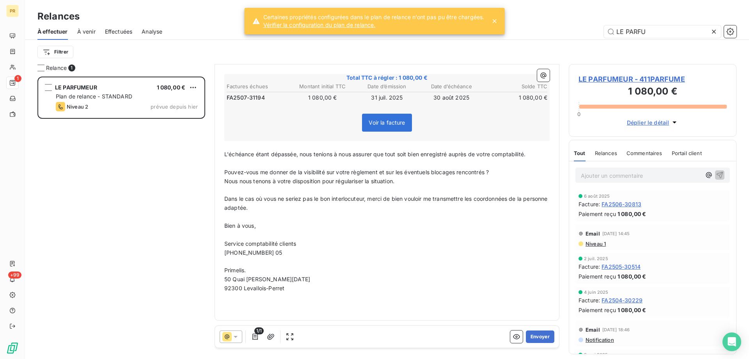
click at [264, 254] on span "[PHONE_NUMBER] 05" at bounding box center [253, 252] width 58 height 7
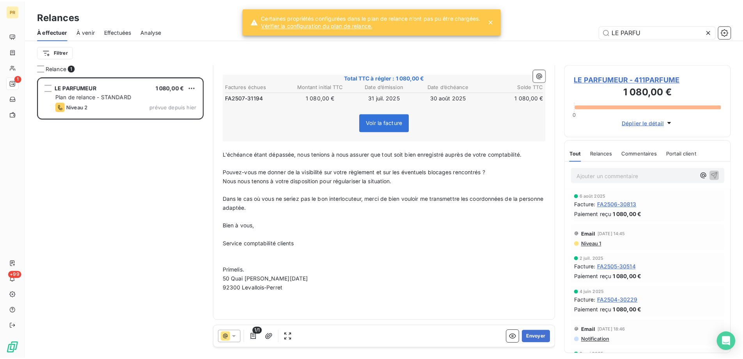
scroll to position [115, 0]
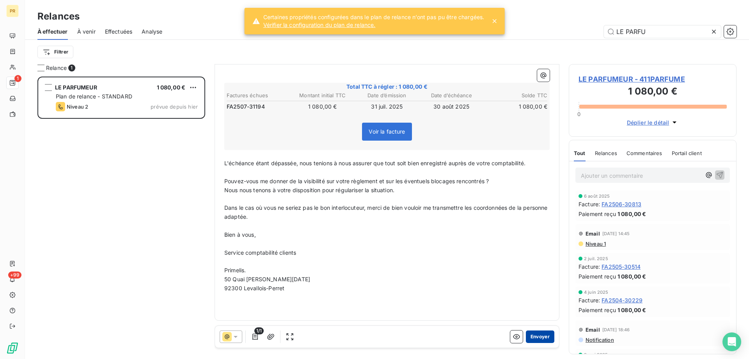
click at [537, 335] on button "Envoyer" at bounding box center [540, 336] width 28 height 12
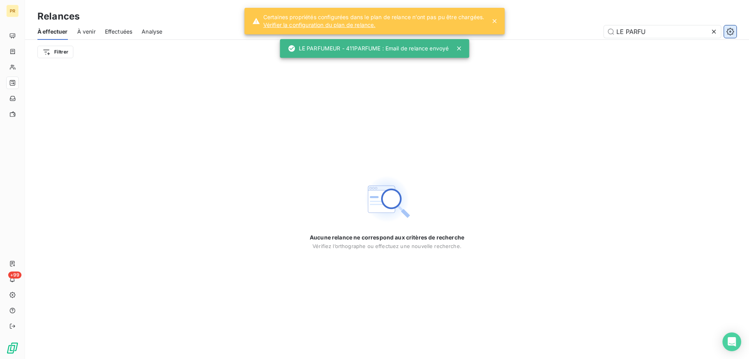
click at [731, 30] on icon "button" at bounding box center [730, 32] width 8 height 8
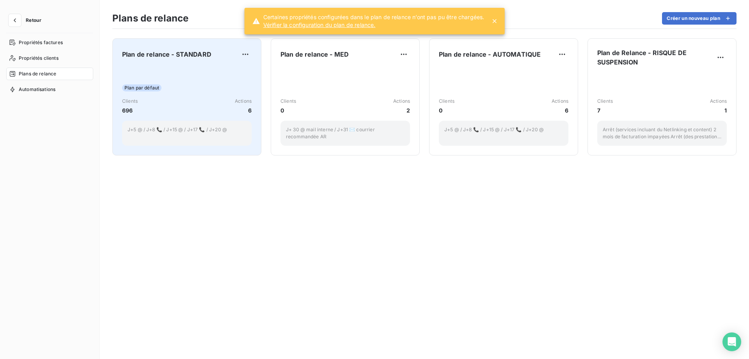
click at [192, 96] on div "Plan par défaut Clients 696 Actions 6 J+5 @ / J+8 📞 / J+15 @ / J+17 📞 / J+20 @" at bounding box center [187, 106] width 130 height 79
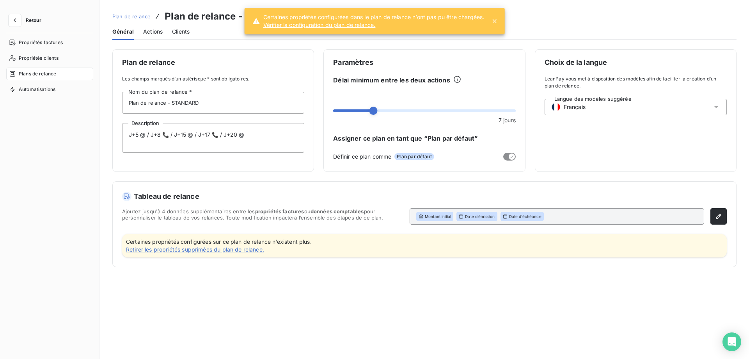
click at [149, 27] on div "Actions" at bounding box center [153, 31] width 20 height 16
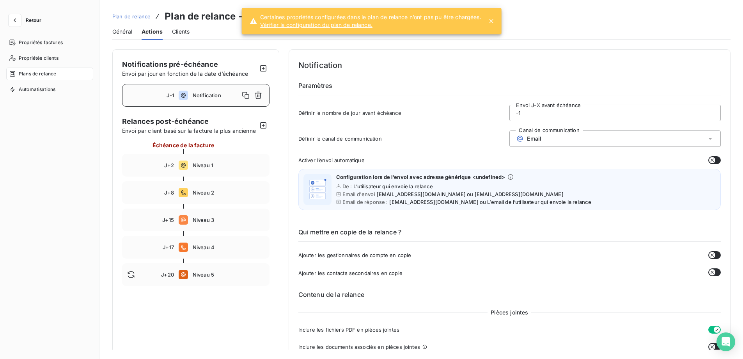
scroll to position [11, 0]
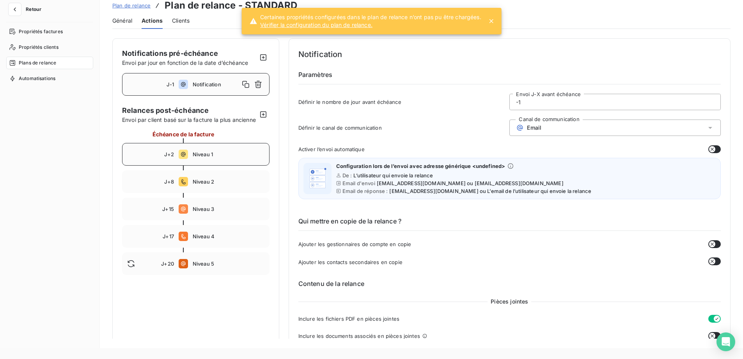
click at [199, 158] on div "J+2 Niveau 1" at bounding box center [195, 154] width 147 height 23
type input "2"
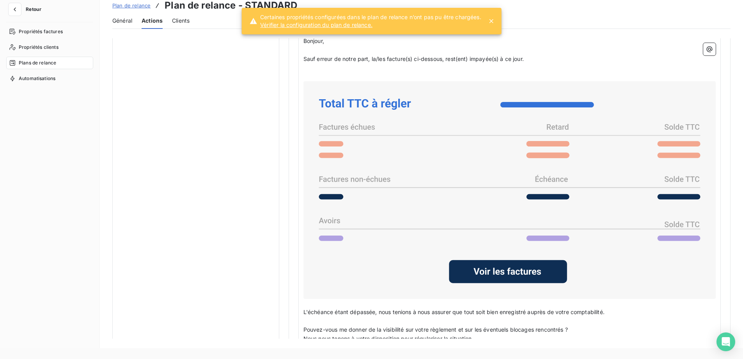
scroll to position [632, 0]
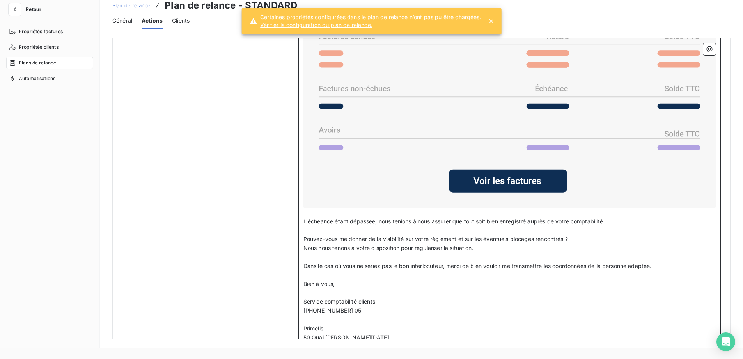
click at [324, 310] on span "[PHONE_NUMBER] 05" at bounding box center [333, 310] width 58 height 7
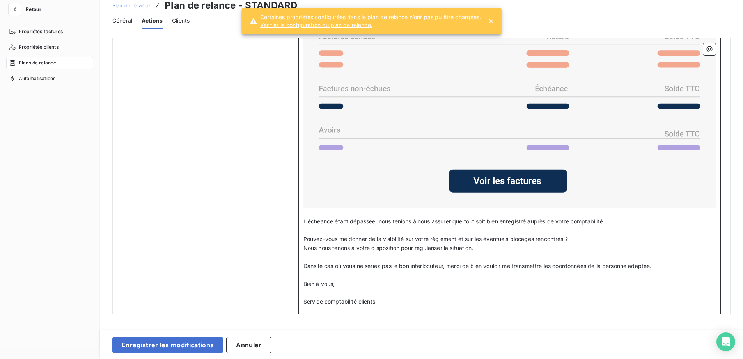
click at [447, 286] on p "Bien à vous," at bounding box center [510, 283] width 412 height 9
click at [138, 343] on button "Enregistrer les modifications" at bounding box center [167, 344] width 111 height 16
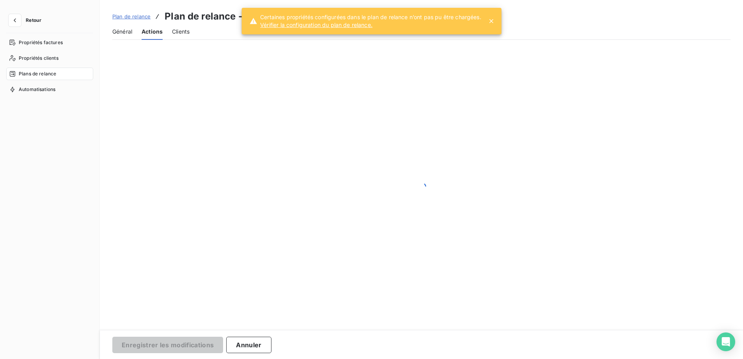
scroll to position [0, 0]
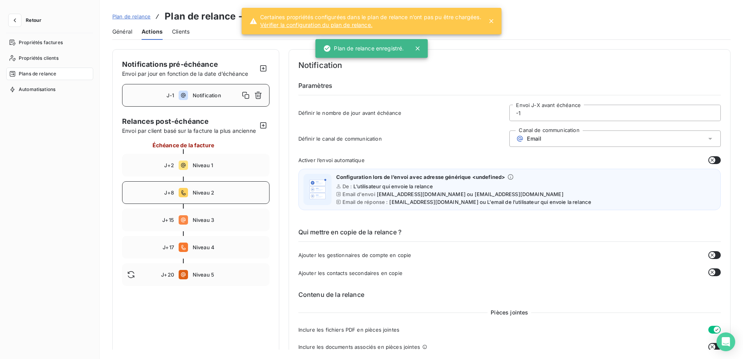
click at [194, 195] on span "Niveau 2" at bounding box center [229, 192] width 72 height 6
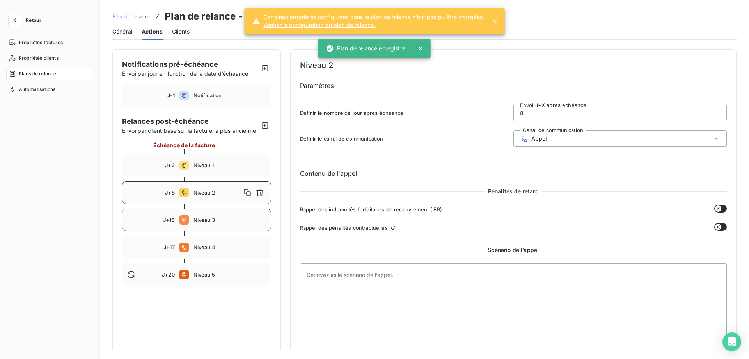
click at [185, 228] on div "J+15 Niveau 3" at bounding box center [196, 219] width 149 height 23
type input "15"
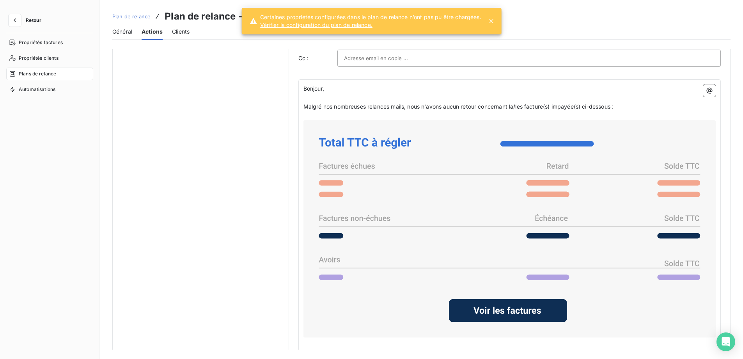
scroll to position [658, 0]
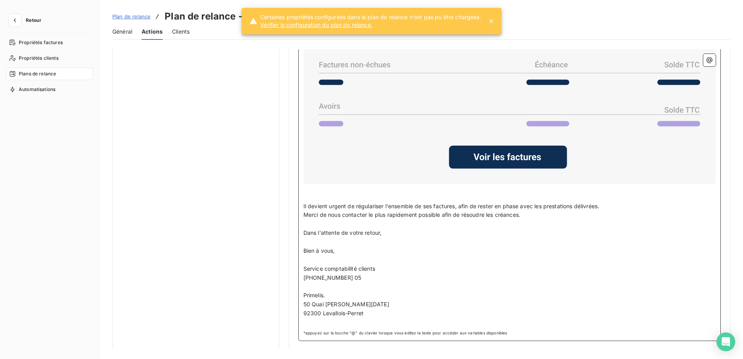
click at [358, 278] on p "[PHONE_NUMBER] 05" at bounding box center [510, 277] width 412 height 9
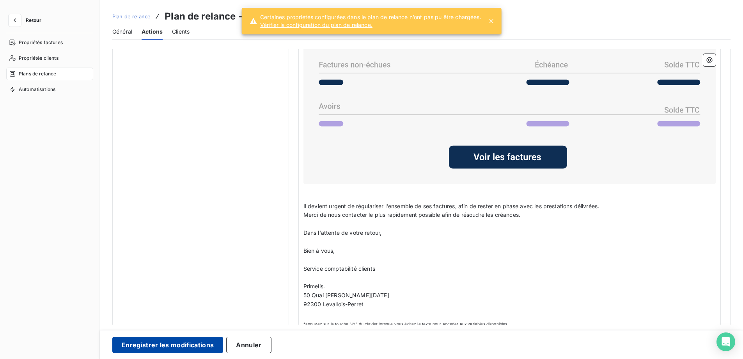
click at [197, 342] on button "Enregistrer les modifications" at bounding box center [167, 344] width 111 height 16
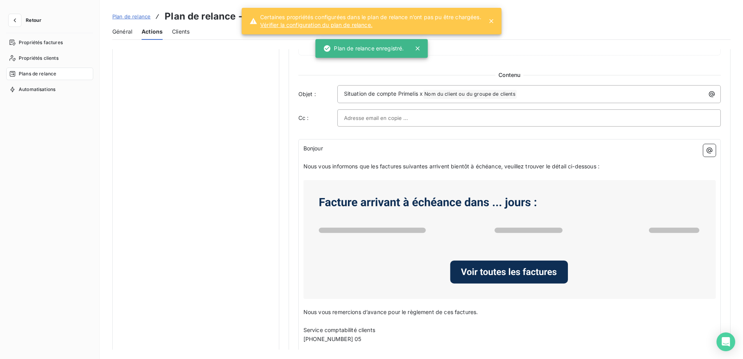
scroll to position [405, 0]
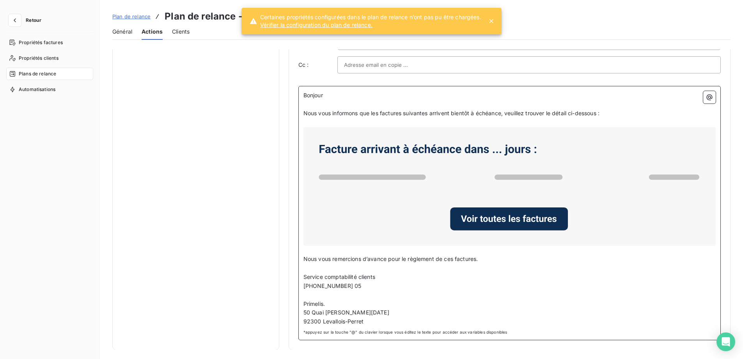
click at [318, 287] on span "[PHONE_NUMBER] 05" at bounding box center [333, 285] width 58 height 7
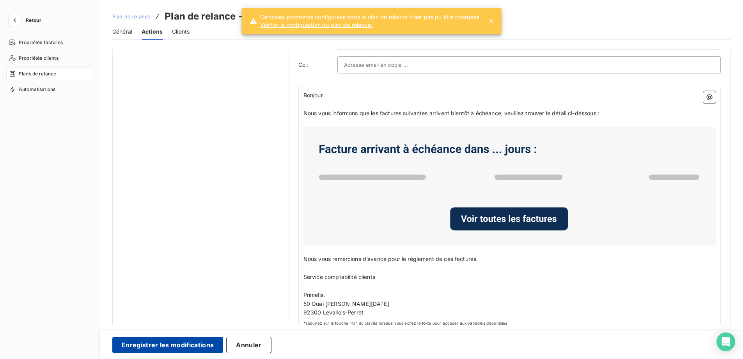
click at [173, 346] on button "Enregistrer les modifications" at bounding box center [167, 344] width 111 height 16
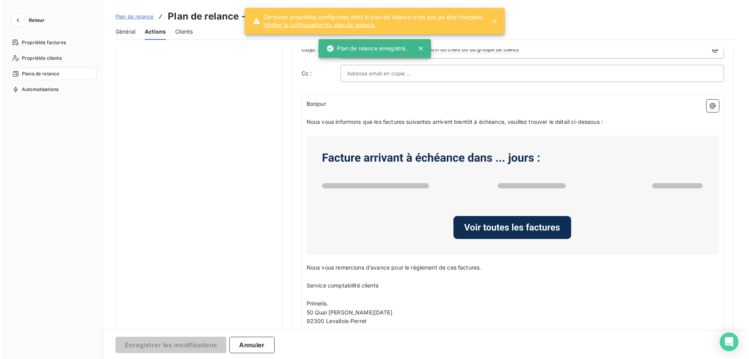
scroll to position [0, 0]
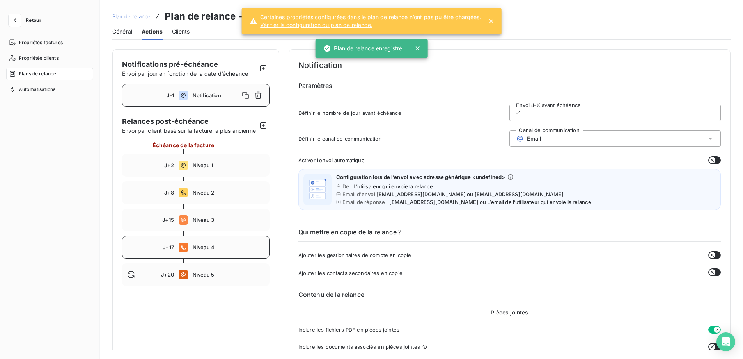
click at [197, 250] on span "Niveau 4" at bounding box center [229, 247] width 72 height 6
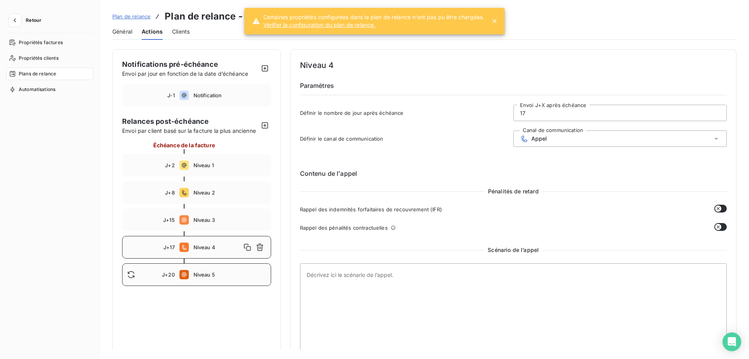
click at [197, 271] on span "Niveau 5" at bounding box center [229, 274] width 73 height 6
type input "20"
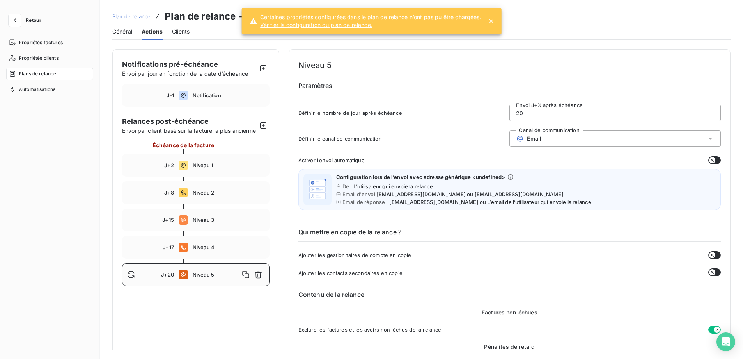
click at [24, 25] on button "Retour" at bounding box center [26, 20] width 41 height 12
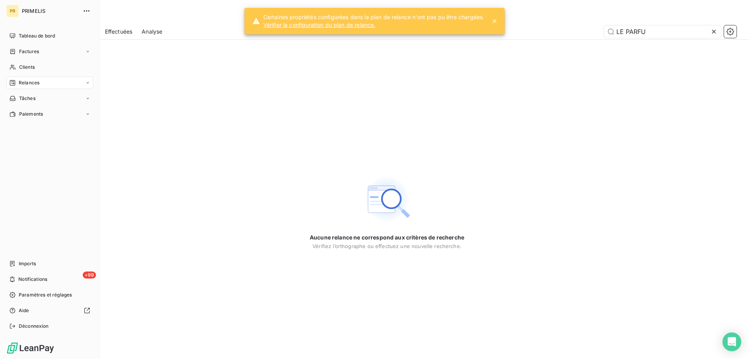
click at [27, 82] on span "Relances" at bounding box center [29, 82] width 21 height 7
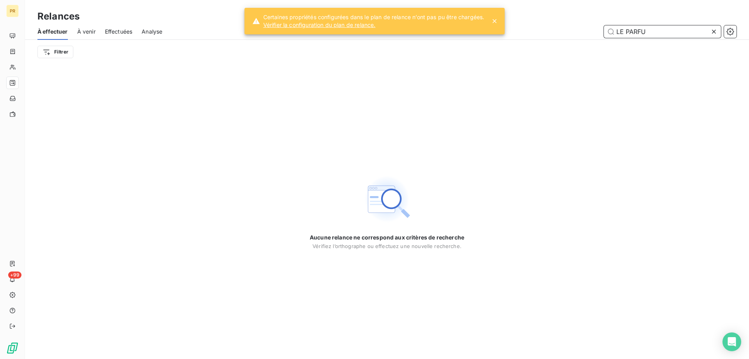
click at [627, 34] on input "LE PARFU" at bounding box center [662, 31] width 117 height 12
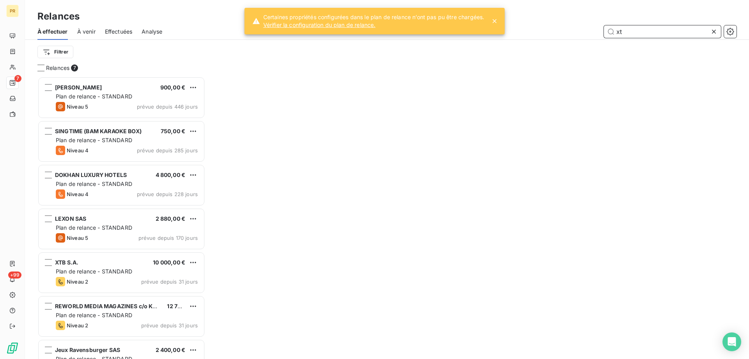
scroll to position [276, 162]
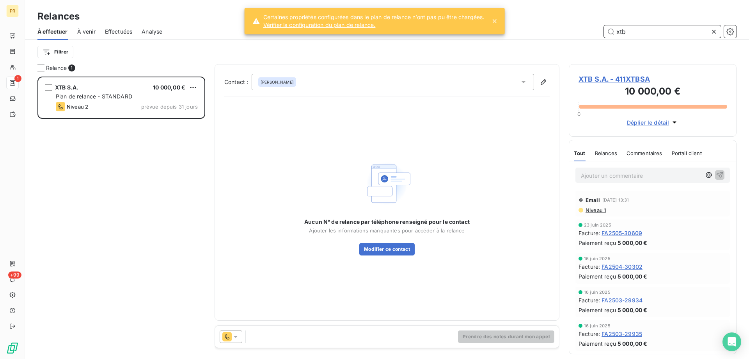
scroll to position [276, 162]
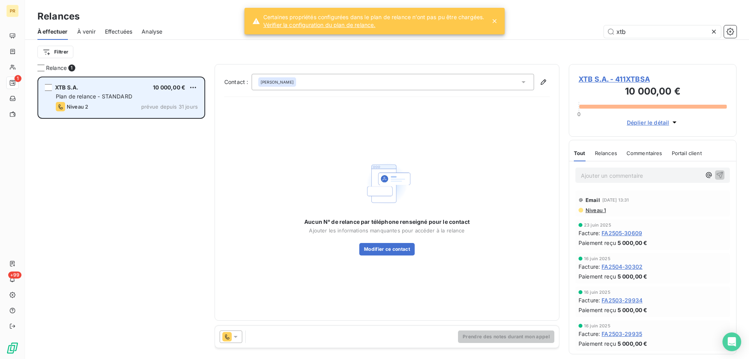
click at [87, 106] on span "Niveau 2" at bounding box center [77, 106] width 21 height 6
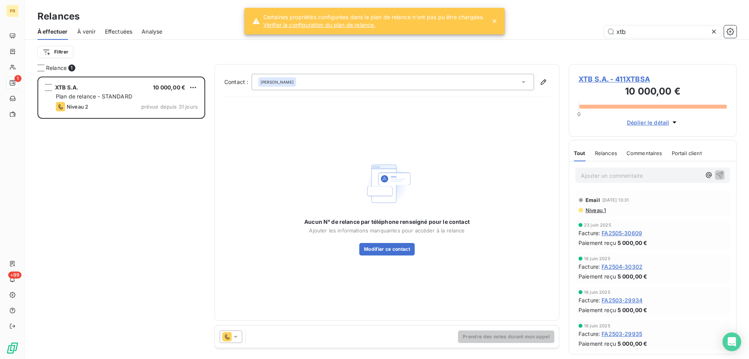
click at [238, 333] on icon at bounding box center [236, 336] width 8 height 8
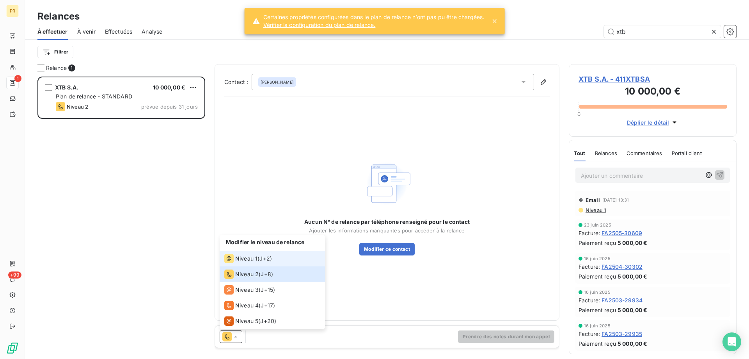
click at [247, 251] on li "Niveau 1 ( J+2 )" at bounding box center [272, 258] width 105 height 16
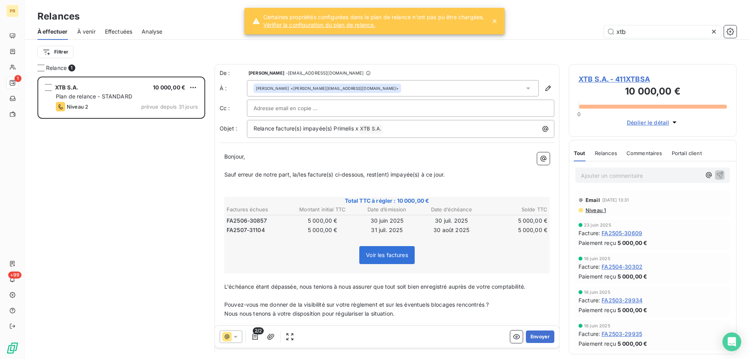
click at [598, 212] on span "Niveau 1" at bounding box center [595, 210] width 21 height 6
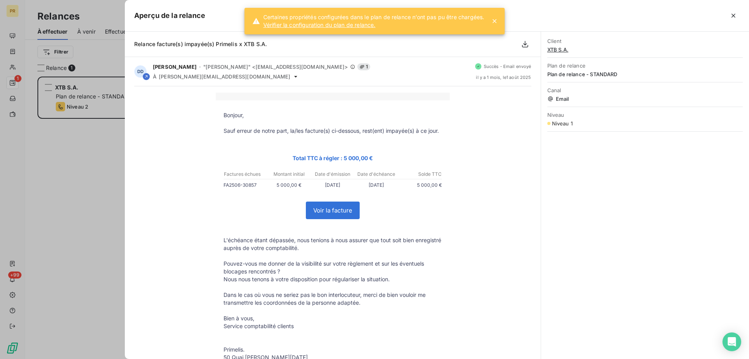
click at [113, 213] on div at bounding box center [374, 179] width 749 height 359
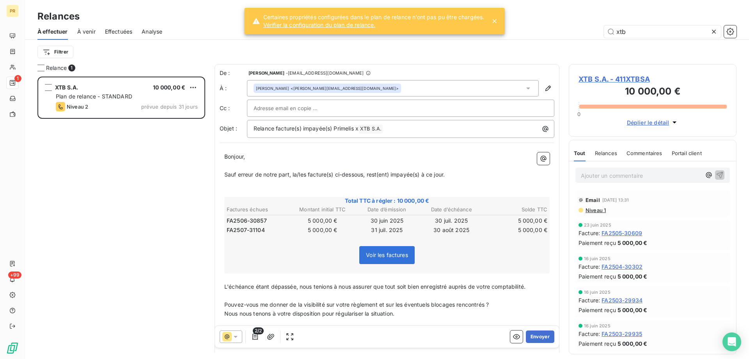
click at [233, 337] on icon at bounding box center [236, 336] width 8 height 8
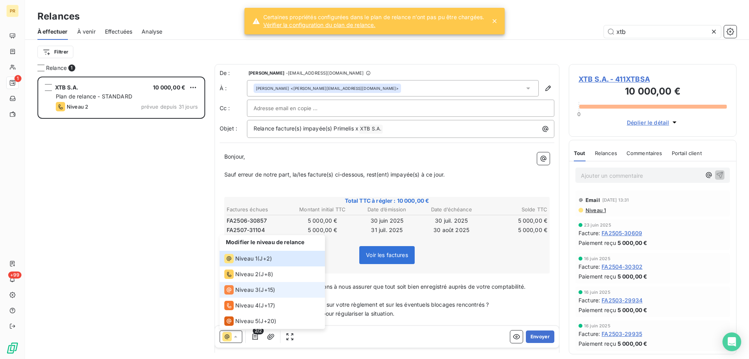
click at [248, 288] on span "Niveau 3" at bounding box center [246, 290] width 23 height 8
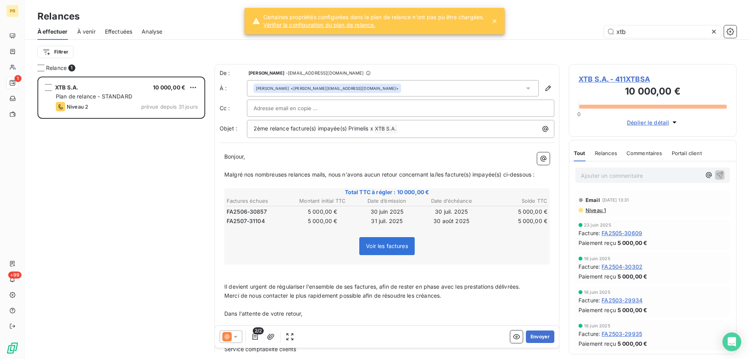
click at [344, 86] on div "[PERSON_NAME] <[EMAIL_ADDRESS][DOMAIN_NAME]>" at bounding box center [393, 88] width 292 height 16
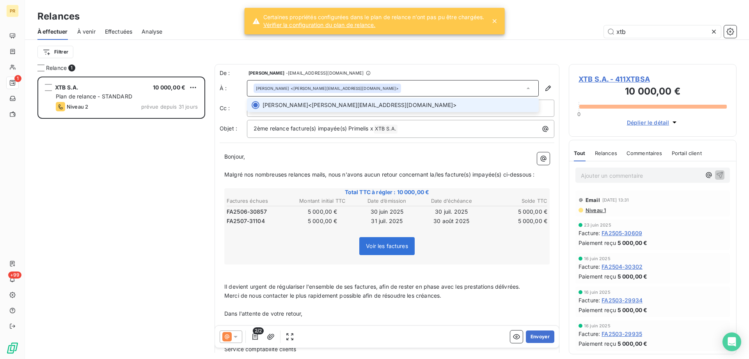
click at [334, 104] on span "[PERSON_NAME] <[EMAIL_ADDRESS][DOMAIN_NAME]>" at bounding box center [399, 105] width 272 height 8
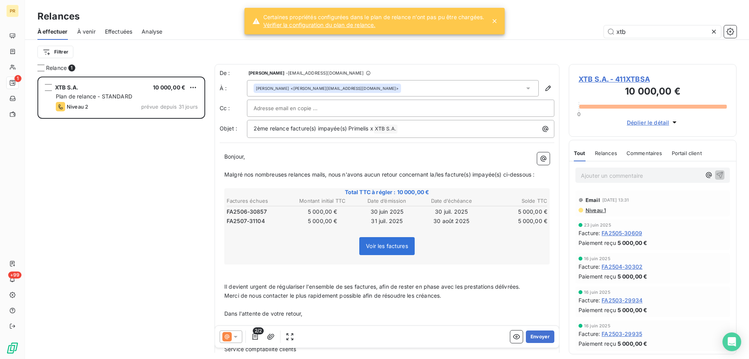
click at [334, 104] on div at bounding box center [401, 108] width 294 height 12
click at [339, 202] on th "Montant initial TTC" at bounding box center [323, 201] width 64 height 8
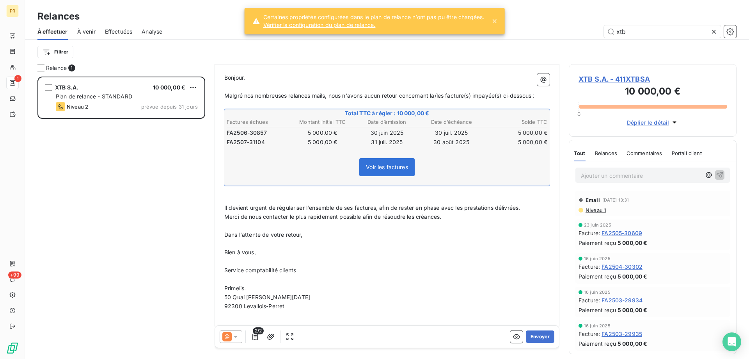
scroll to position [88, 0]
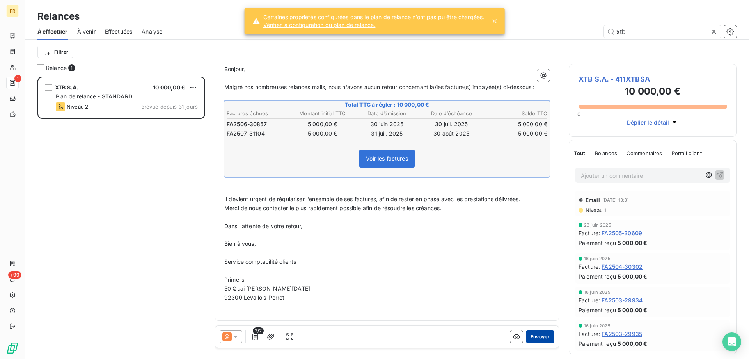
click at [544, 338] on button "Envoyer" at bounding box center [540, 336] width 28 height 12
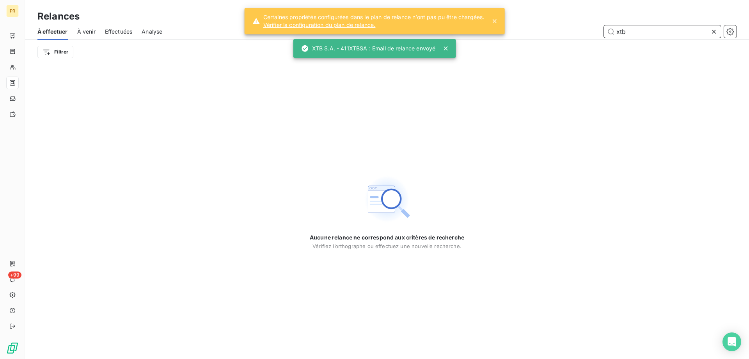
click at [627, 31] on input "xtb" at bounding box center [662, 31] width 117 height 12
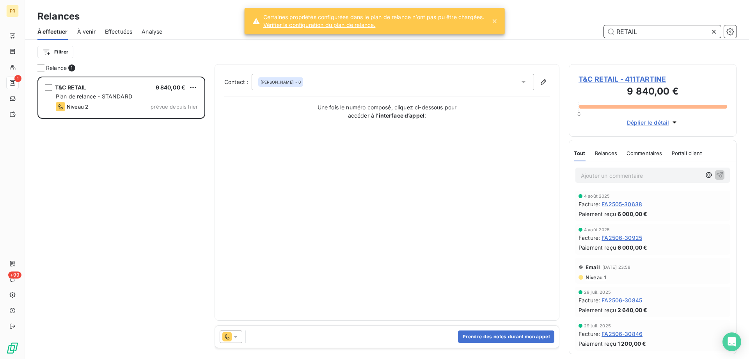
scroll to position [276, 162]
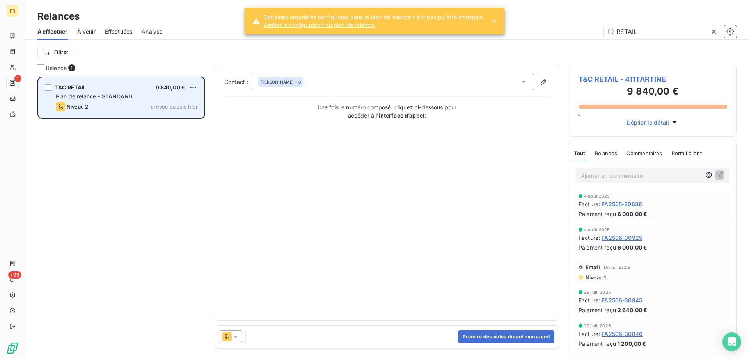
click at [116, 105] on div "Niveau 2 prévue depuis hier" at bounding box center [127, 106] width 142 height 9
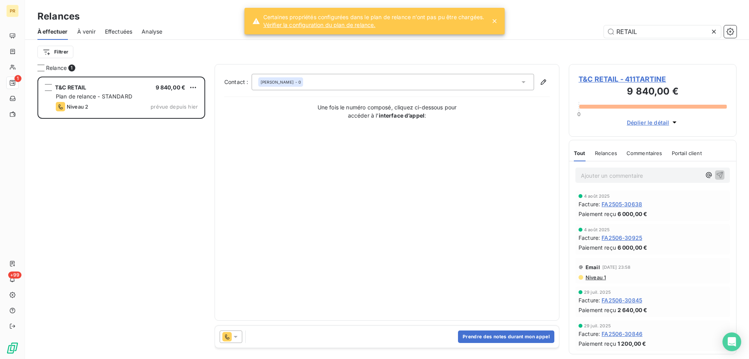
click at [235, 336] on icon at bounding box center [236, 337] width 4 height 2
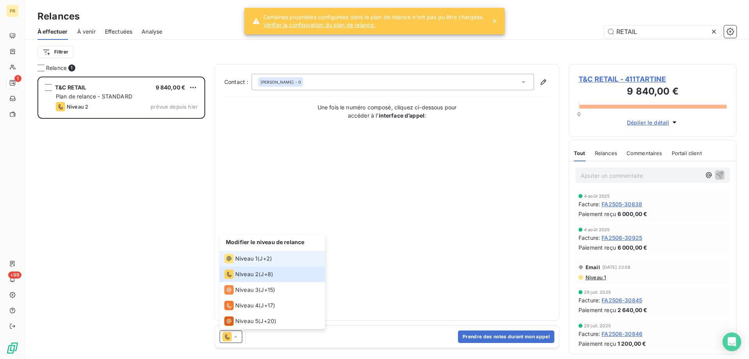
click at [258, 261] on div "Niveau 1 ( J+2 )" at bounding box center [248, 258] width 48 height 9
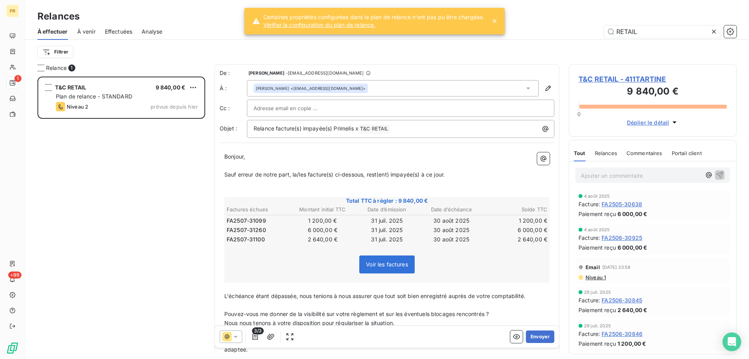
click at [345, 111] on div at bounding box center [401, 108] width 294 height 12
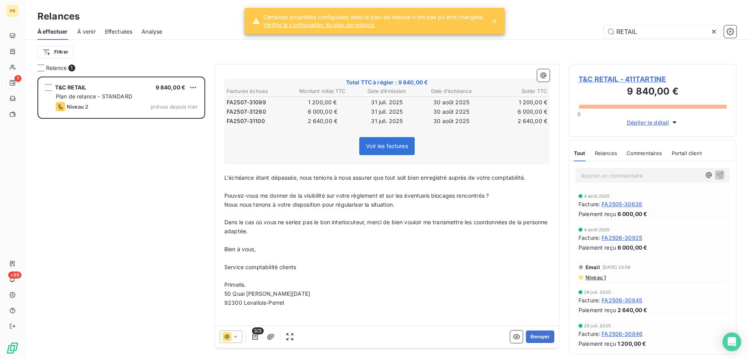
scroll to position [131, 0]
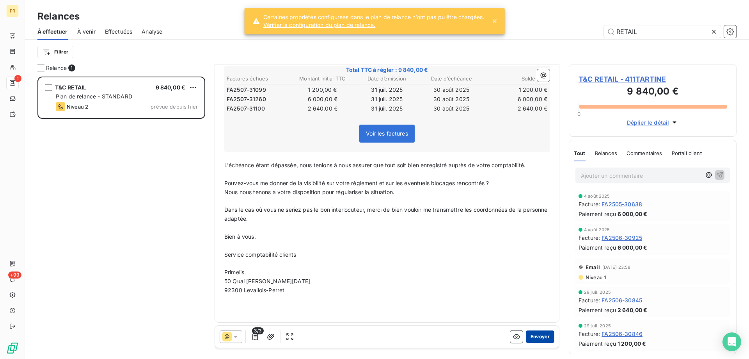
click at [539, 341] on button "Envoyer" at bounding box center [540, 336] width 28 height 12
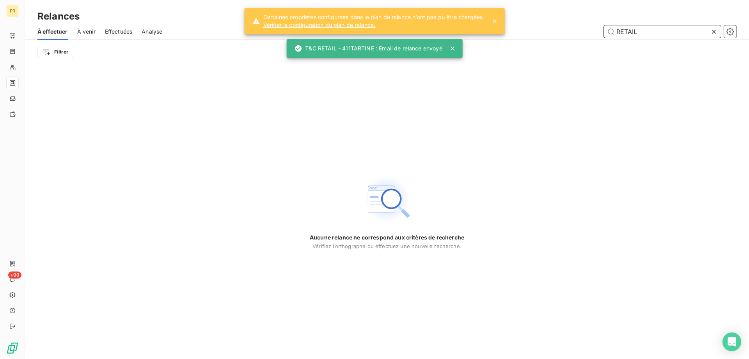
click at [639, 28] on input "RETAIL" at bounding box center [662, 31] width 117 height 12
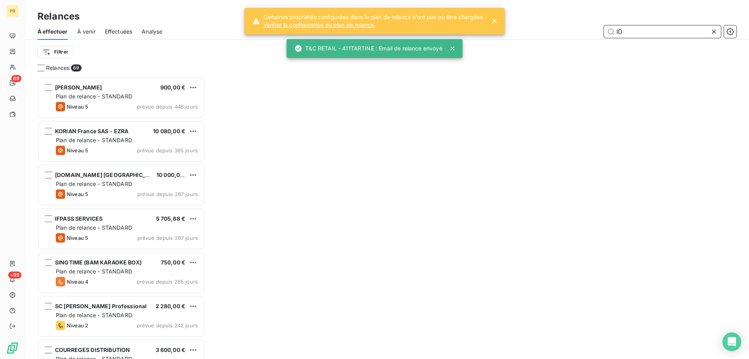
scroll to position [6, 6]
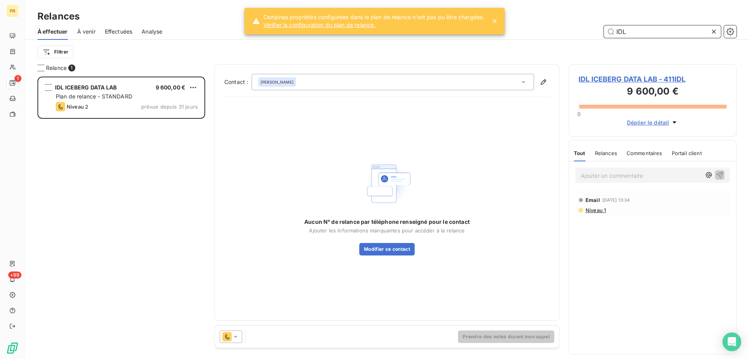
scroll to position [276, 162]
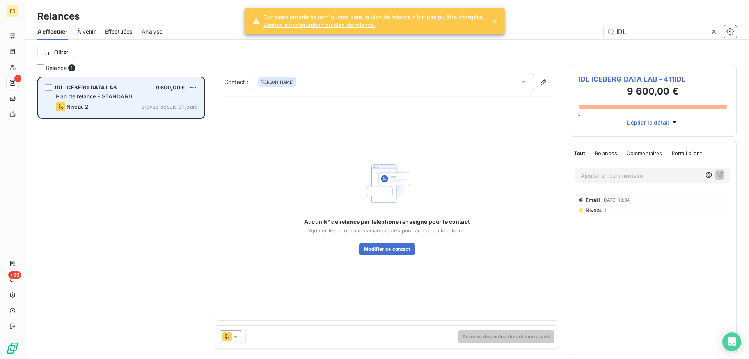
click at [113, 98] on span "Plan de relance - STANDARD" at bounding box center [94, 96] width 76 height 7
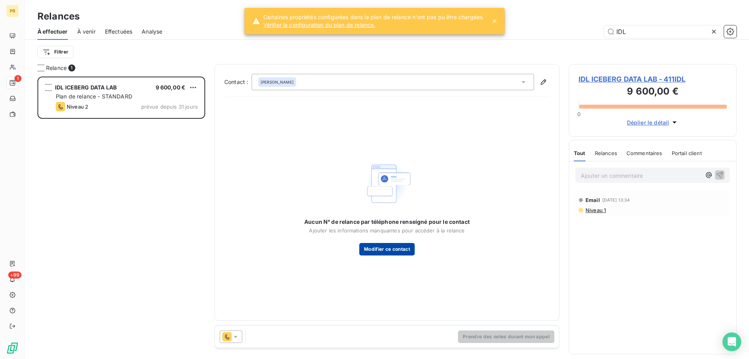
click at [381, 247] on button "Modifier ce contact" at bounding box center [386, 249] width 55 height 12
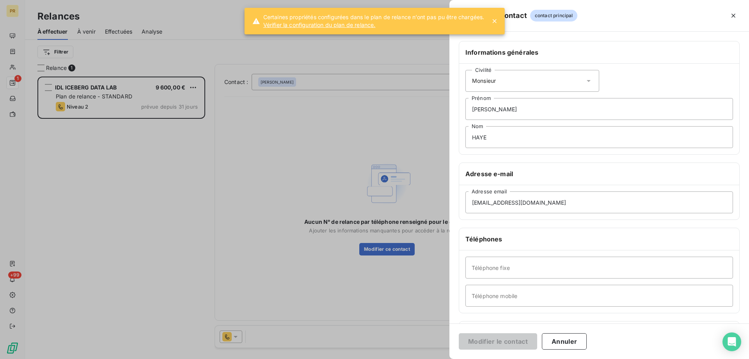
click at [336, 273] on div at bounding box center [374, 179] width 749 height 359
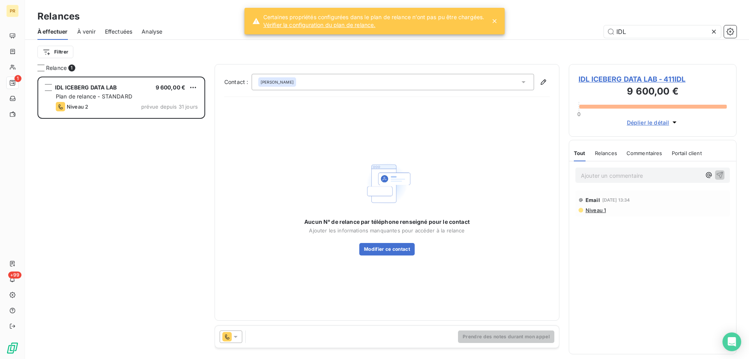
click at [236, 337] on icon at bounding box center [236, 336] width 8 height 8
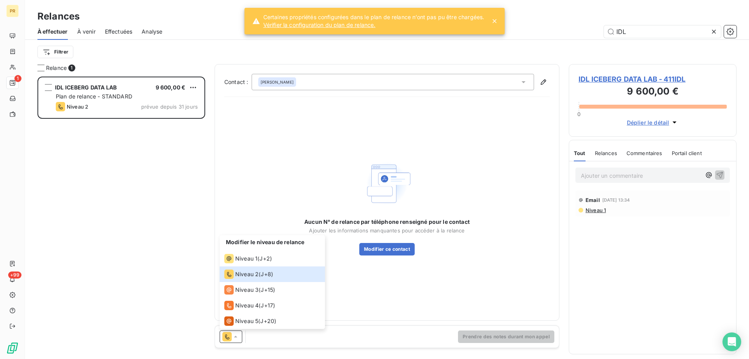
click at [611, 204] on div "Email [DATE] 13:34" at bounding box center [653, 199] width 148 height 12
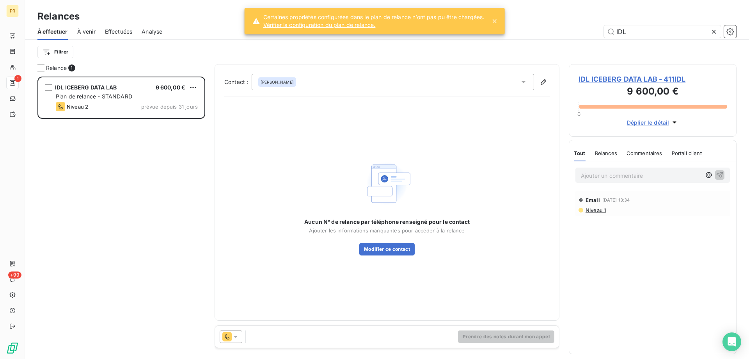
click at [593, 215] on div "Email [DATE] 13:34 Niveau 1" at bounding box center [652, 203] width 154 height 26
click at [594, 211] on span "Niveau 1" at bounding box center [595, 210] width 21 height 6
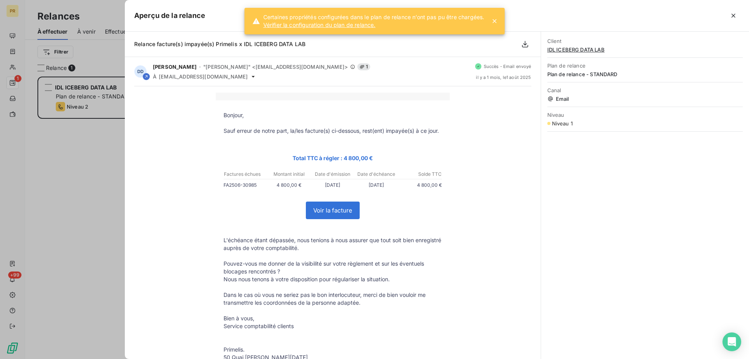
click at [125, 232] on div "Bonjour, Sauf erreur de notre part, la/les facture(s) ci-dessous, rest(ent) imp…" at bounding box center [333, 269] width 416 height 366
click at [108, 227] on div at bounding box center [374, 179] width 749 height 359
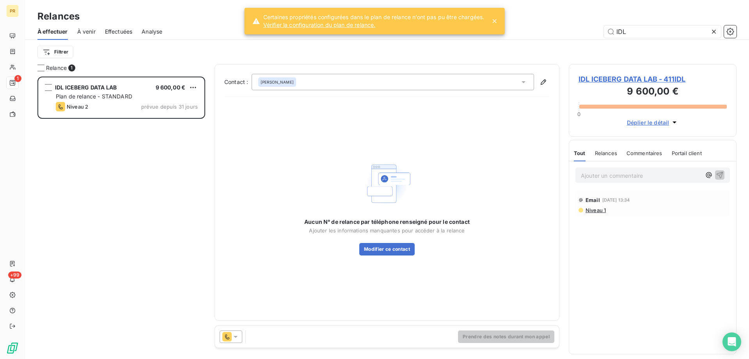
click at [236, 335] on icon at bounding box center [236, 336] width 8 height 8
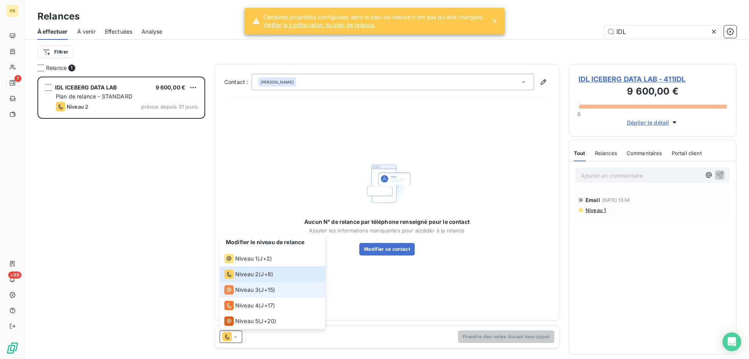
click at [252, 291] on span "Niveau 3" at bounding box center [246, 290] width 23 height 8
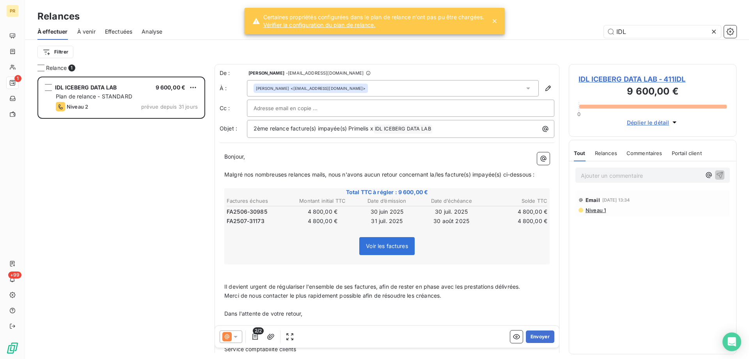
click at [234, 337] on icon at bounding box center [236, 336] width 8 height 8
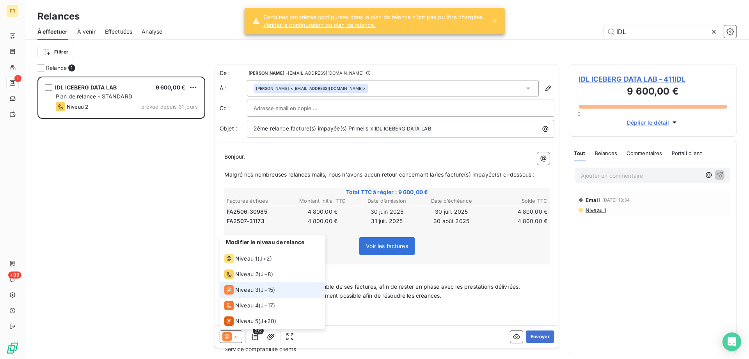
click at [235, 337] on icon at bounding box center [236, 336] width 8 height 8
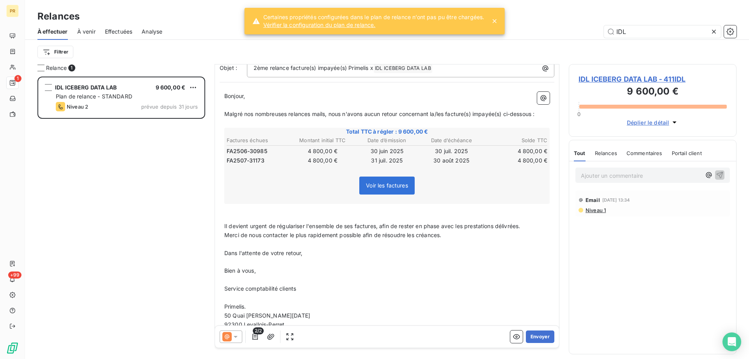
scroll to position [88, 0]
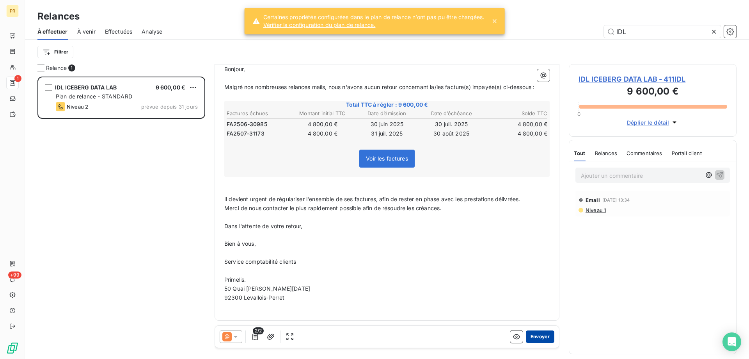
click at [539, 335] on button "Envoyer" at bounding box center [540, 336] width 28 height 12
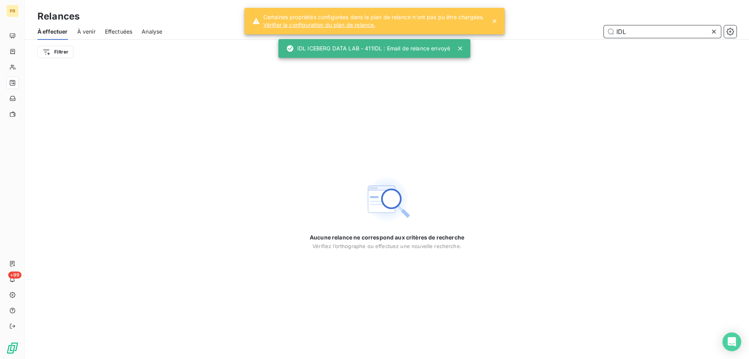
click at [635, 34] on input "IDL" at bounding box center [662, 31] width 117 height 12
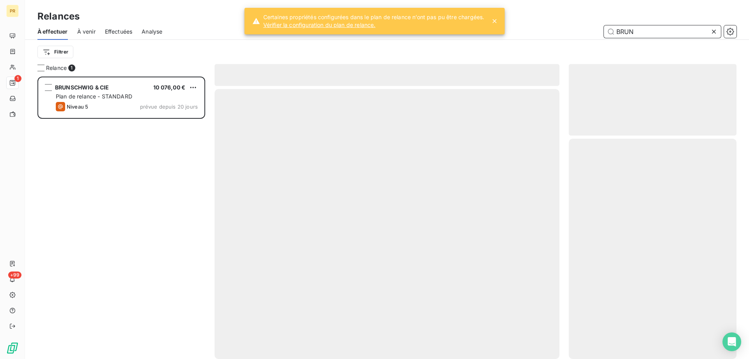
scroll to position [276, 162]
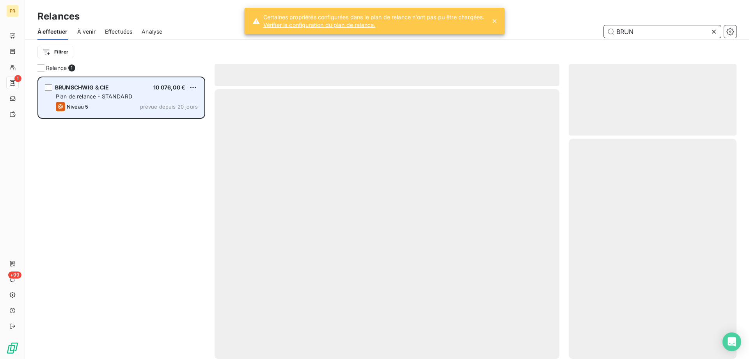
type input "BRUN"
click at [126, 94] on span "Plan de relance - STANDARD" at bounding box center [94, 96] width 76 height 7
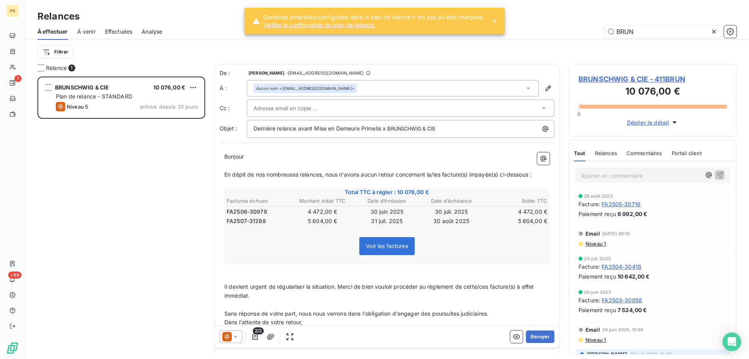
click at [595, 242] on span "Niveau 1" at bounding box center [595, 243] width 21 height 6
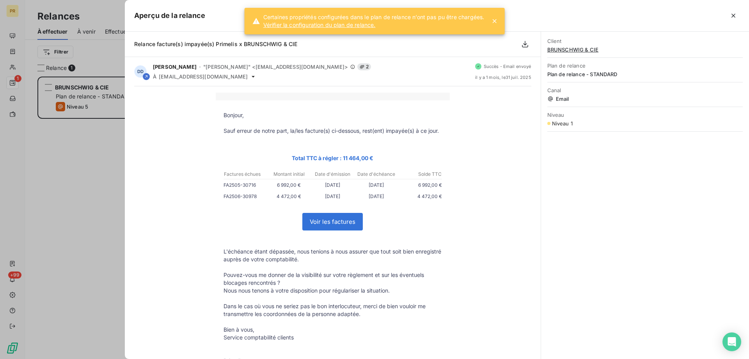
click at [60, 242] on div at bounding box center [374, 179] width 749 height 359
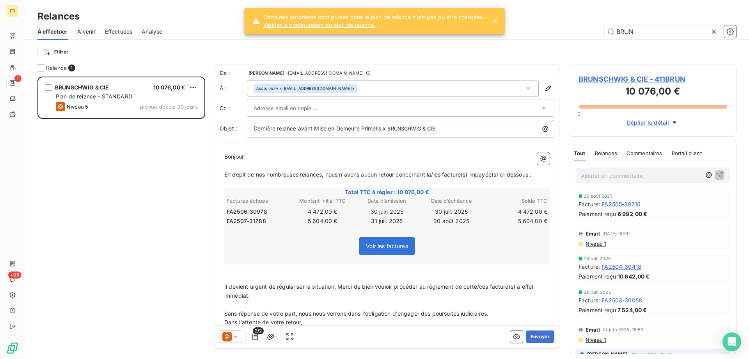
click at [235, 334] on icon at bounding box center [236, 336] width 8 height 8
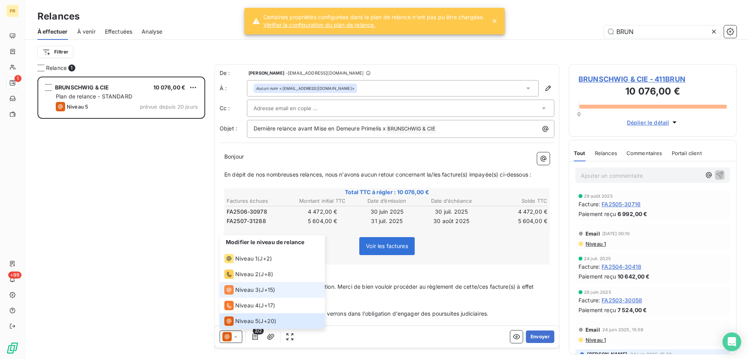
click at [247, 292] on span "Niveau 3" at bounding box center [246, 290] width 23 height 8
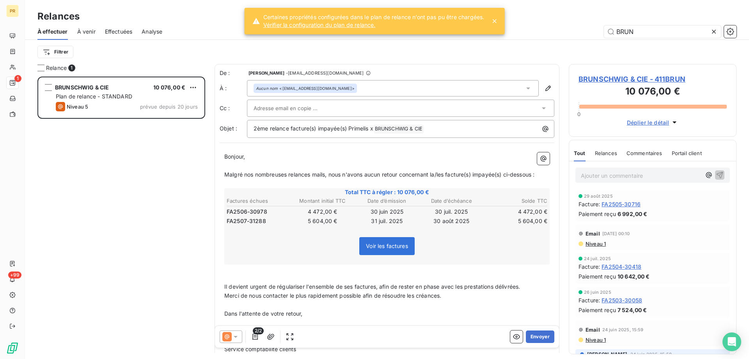
click at [490, 105] on div at bounding box center [397, 108] width 286 height 12
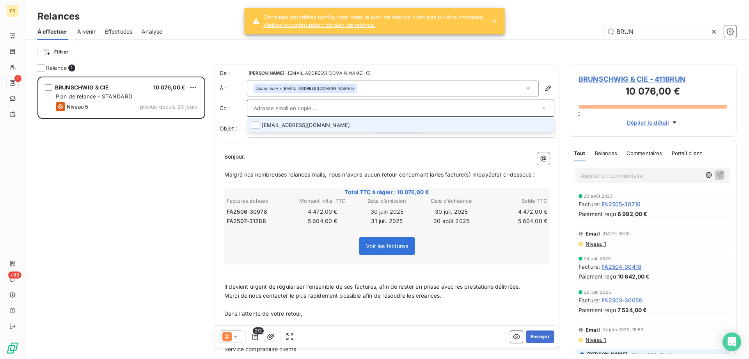
click at [475, 122] on li "[EMAIL_ADDRESS][DOMAIN_NAME]" at bounding box center [400, 125] width 307 height 14
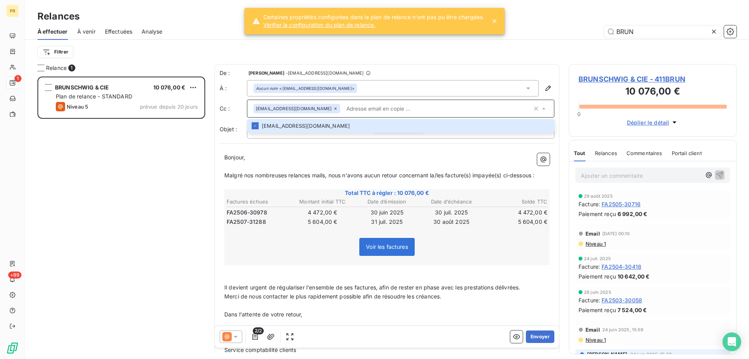
click at [487, 150] on div "Bonjour, ﻿ Malgré nos nombreuses relances mails, nous n'avons aucun retour conc…" at bounding box center [387, 275] width 335 height 255
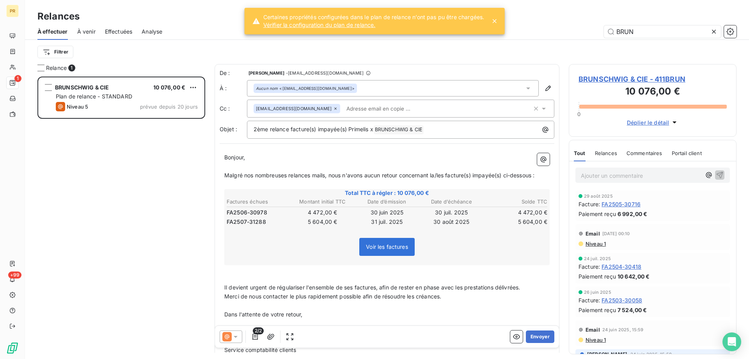
click at [446, 108] on div "[EMAIL_ADDRESS][DOMAIN_NAME]" at bounding box center [393, 109] width 279 height 12
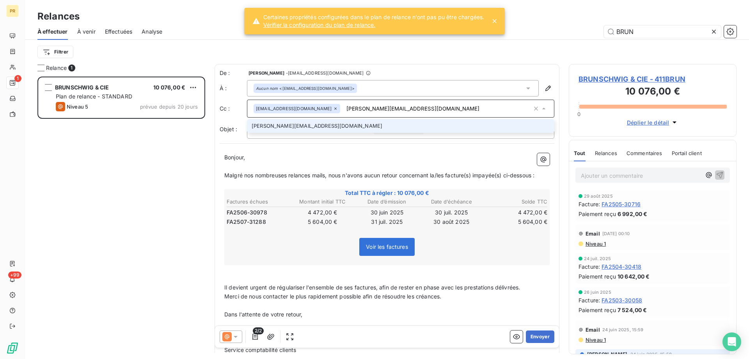
type input "[PERSON_NAME][EMAIL_ADDRESS][DOMAIN_NAME]"
click at [414, 132] on li "[PERSON_NAME][EMAIL_ADDRESS][DOMAIN_NAME]" at bounding box center [400, 126] width 307 height 14
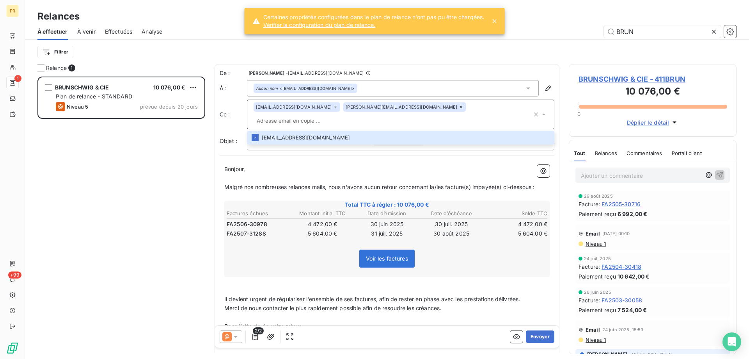
click at [415, 165] on p "Bonjour," at bounding box center [386, 169] width 325 height 9
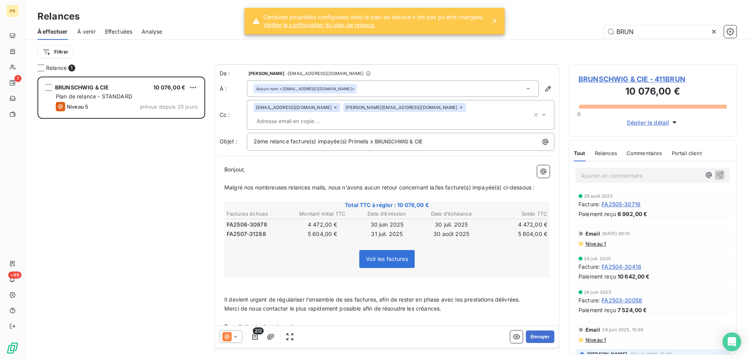
scroll to position [89, 0]
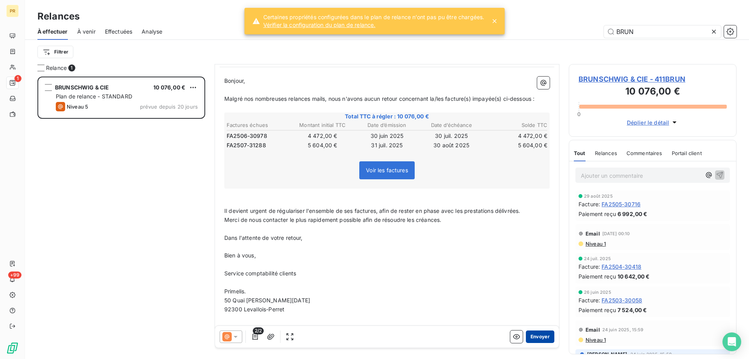
click at [536, 337] on button "Envoyer" at bounding box center [540, 336] width 28 height 12
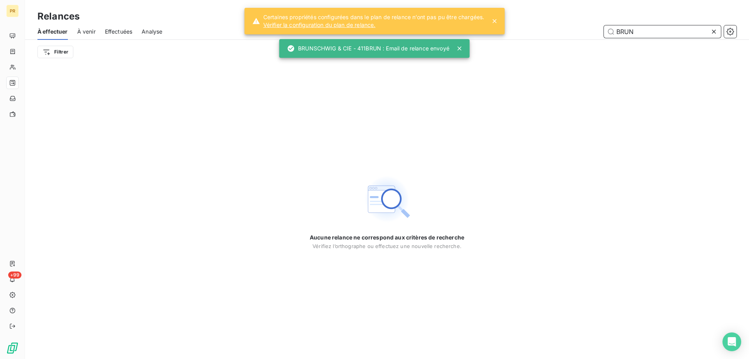
click at [635, 32] on input "BRUN" at bounding box center [662, 31] width 117 height 12
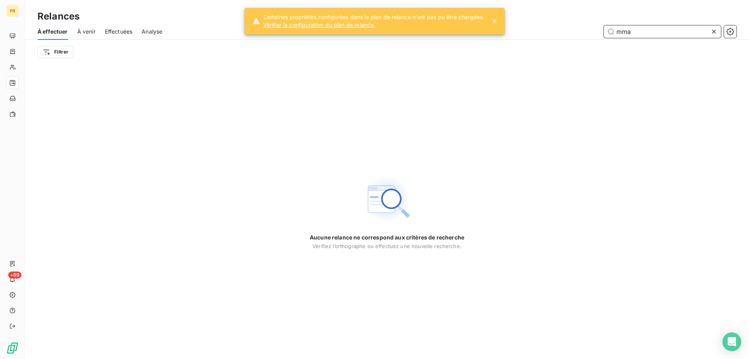
type input "mma"
click at [132, 30] on span "Effectuées" at bounding box center [119, 32] width 28 height 8
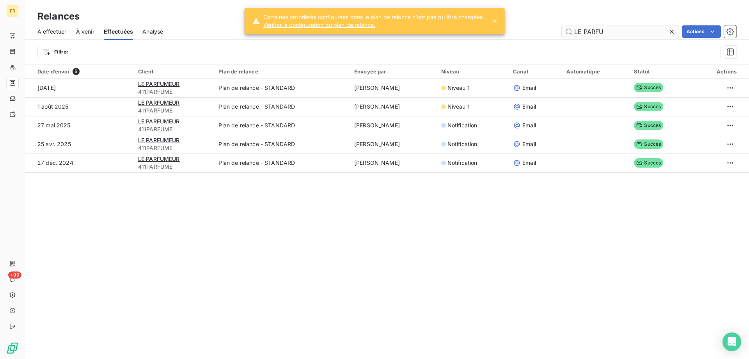
click at [586, 30] on input "LE PARFU" at bounding box center [620, 31] width 117 height 12
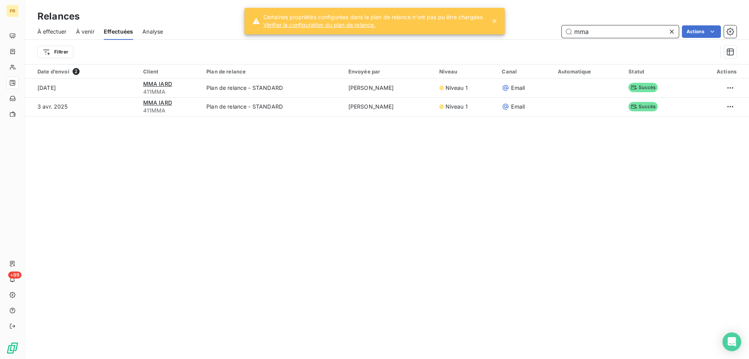
click at [587, 36] on input "mma" at bounding box center [620, 31] width 117 height 12
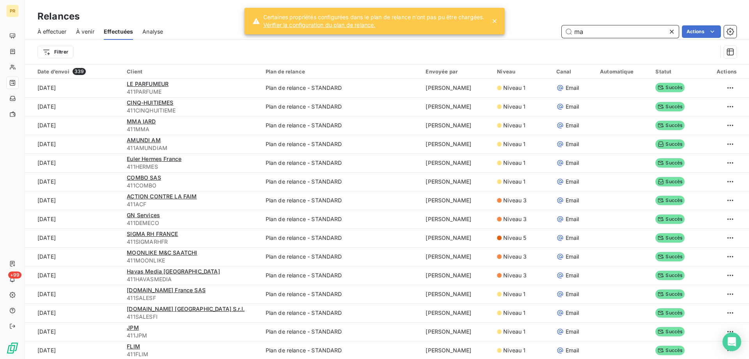
type input "maa"
click at [56, 33] on span "À effectuer" at bounding box center [51, 32] width 29 height 8
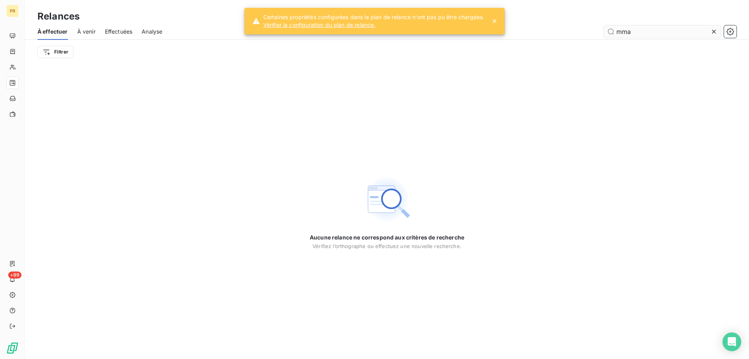
click at [631, 28] on input "mma" at bounding box center [662, 31] width 117 height 12
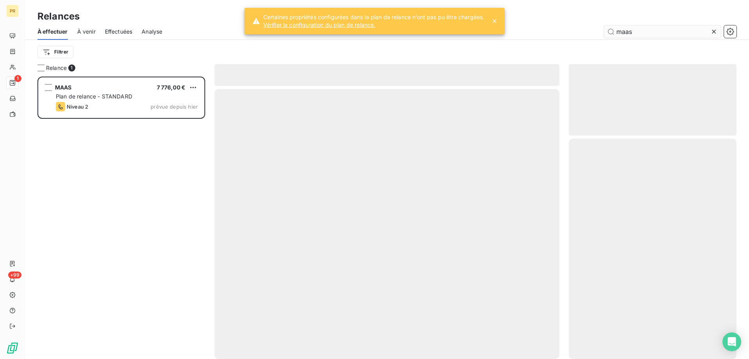
scroll to position [276, 162]
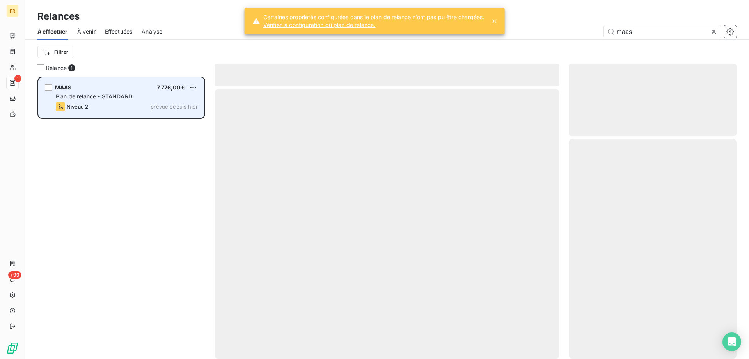
type input "maas"
click at [168, 98] on div "Plan de relance - STANDARD" at bounding box center [127, 96] width 142 height 8
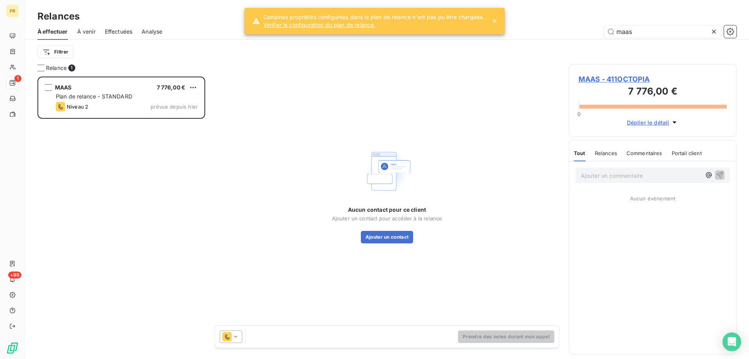
click at [236, 332] on icon at bounding box center [236, 336] width 8 height 8
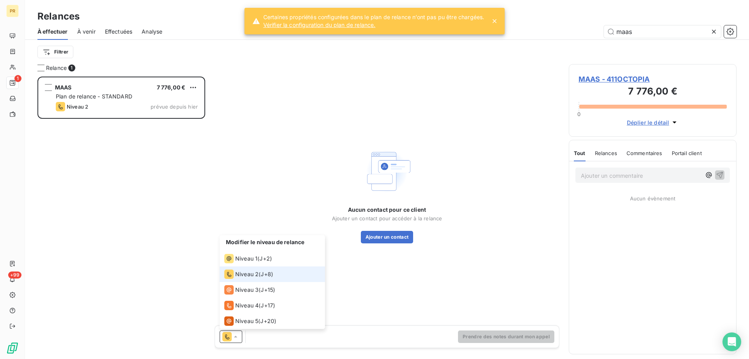
click at [244, 267] on li "Niveau 2 ( J+8 )" at bounding box center [272, 274] width 105 height 16
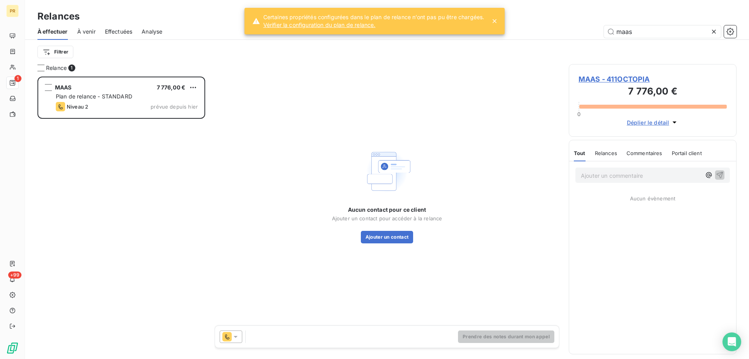
click at [240, 336] on div at bounding box center [231, 336] width 23 height 12
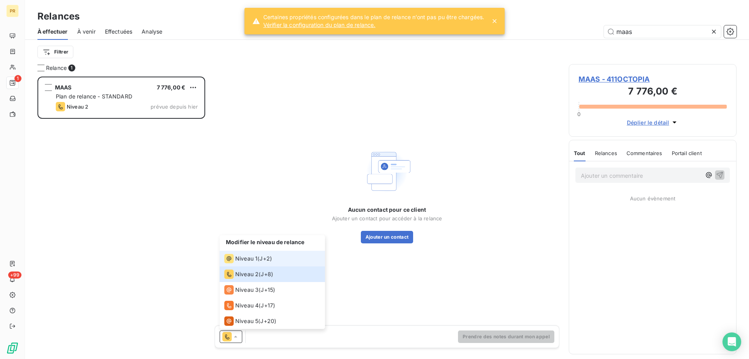
click at [249, 257] on span "Niveau 1" at bounding box center [246, 258] width 22 height 8
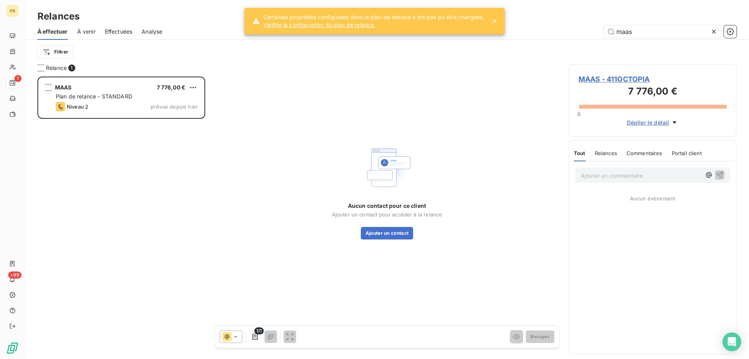
click at [622, 75] on span "MAAS - 411OCTOPIA" at bounding box center [653, 79] width 148 height 11
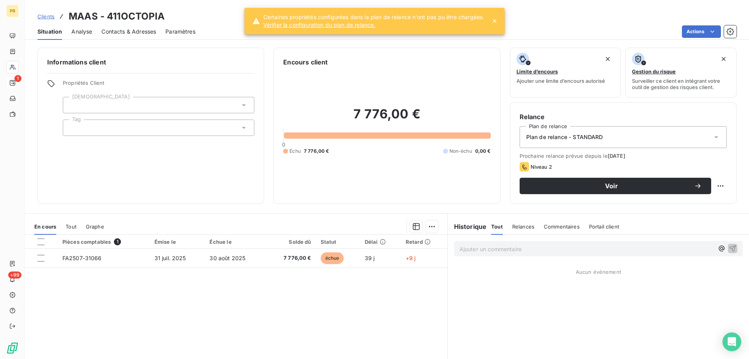
click at [121, 31] on span "Contacts & Adresses" at bounding box center [128, 32] width 55 height 8
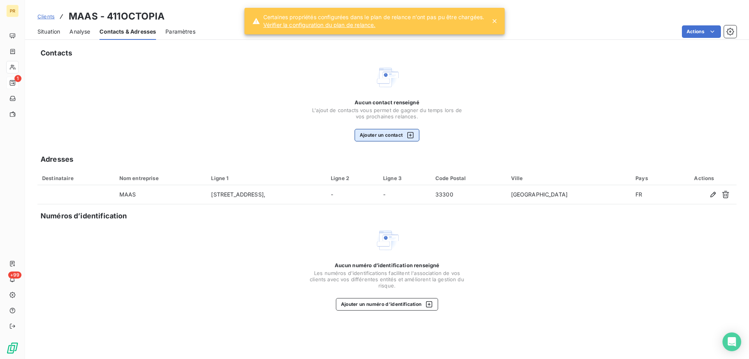
click at [416, 130] on button "Ajouter un contact" at bounding box center [387, 135] width 65 height 12
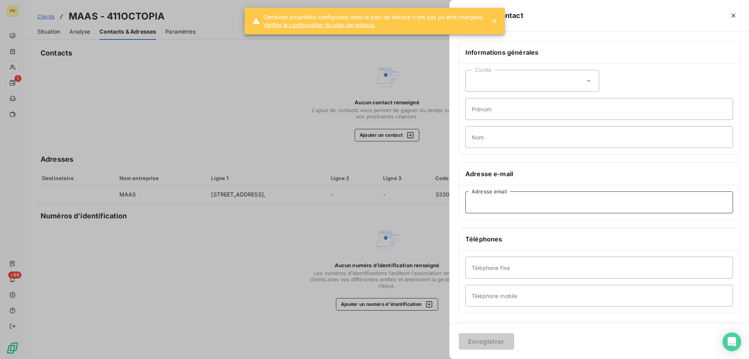
click at [476, 199] on input "Adresse email" at bounding box center [599, 202] width 268 height 22
paste input "[EMAIL_ADDRESS][DOMAIN_NAME]"
click at [476, 204] on input "[EMAIL_ADDRESS][DOMAIN_NAME]" at bounding box center [599, 202] width 268 height 22
type input "[EMAIL_ADDRESS][DOMAIN_NAME]"
click at [500, 112] on input "Prénom" at bounding box center [599, 109] width 268 height 22
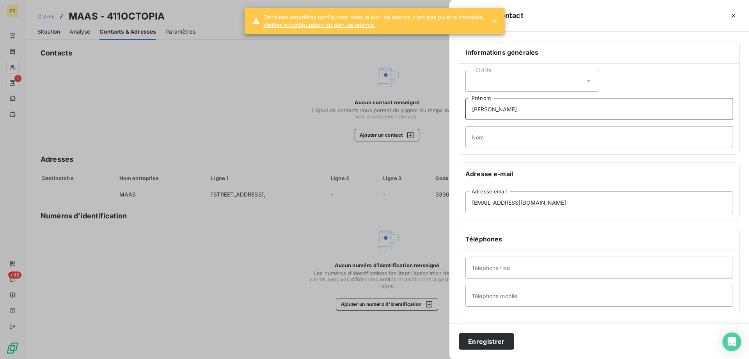
type input "[PERSON_NAME]"
click at [484, 137] on input "Nom" at bounding box center [599, 137] width 268 height 22
type input "CORRIGOU"
click at [520, 71] on div "Civilité" at bounding box center [532, 81] width 134 height 22
click at [507, 102] on li "Madame" at bounding box center [532, 100] width 134 height 14
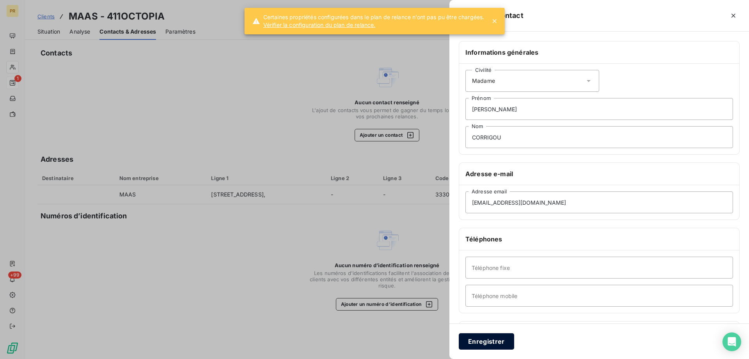
click at [482, 337] on button "Enregistrer" at bounding box center [486, 341] width 55 height 16
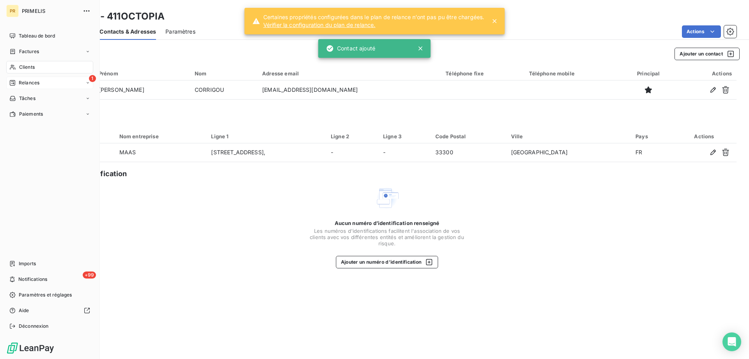
click at [17, 81] on div "Relances" at bounding box center [24, 82] width 30 height 7
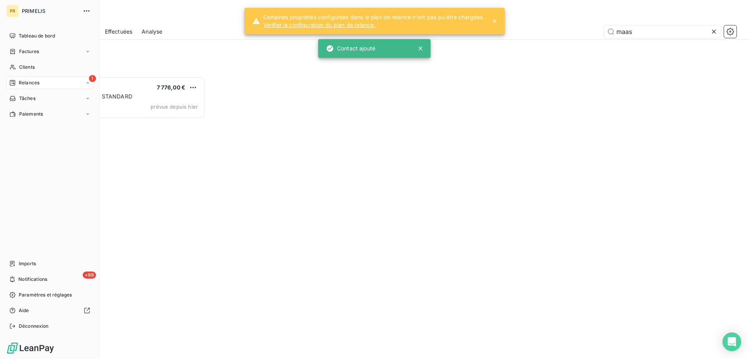
scroll to position [276, 162]
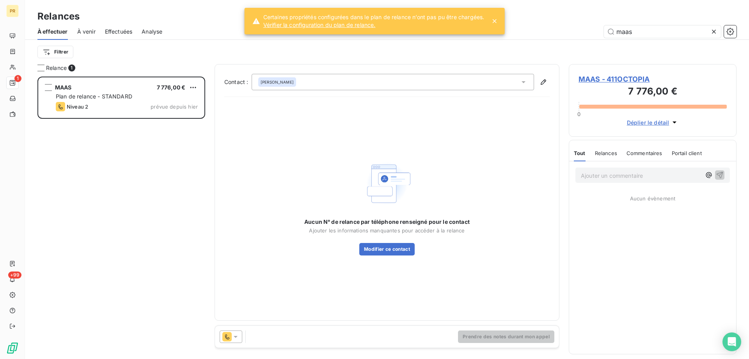
click at [239, 335] on icon at bounding box center [236, 336] width 8 height 8
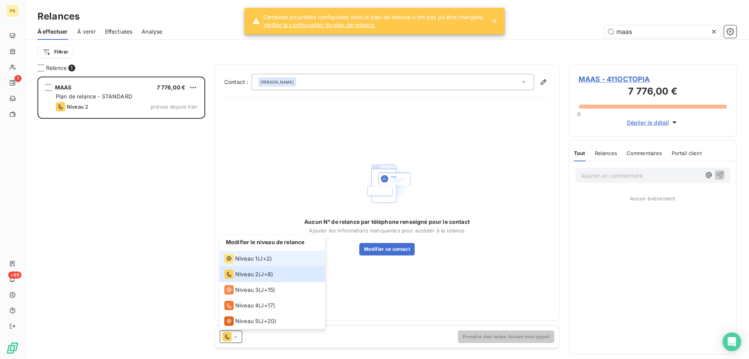
click at [248, 256] on span "Niveau 1" at bounding box center [246, 258] width 22 height 8
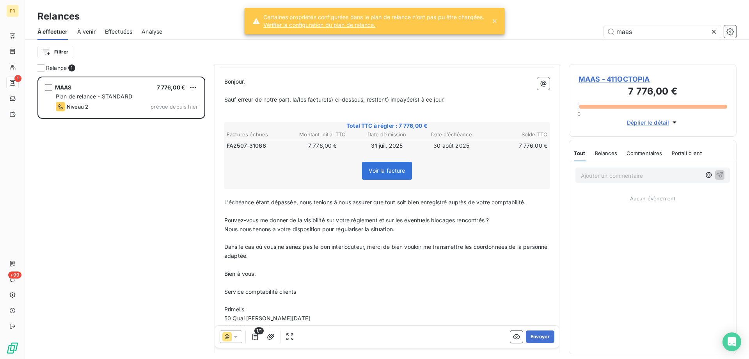
scroll to position [114, 0]
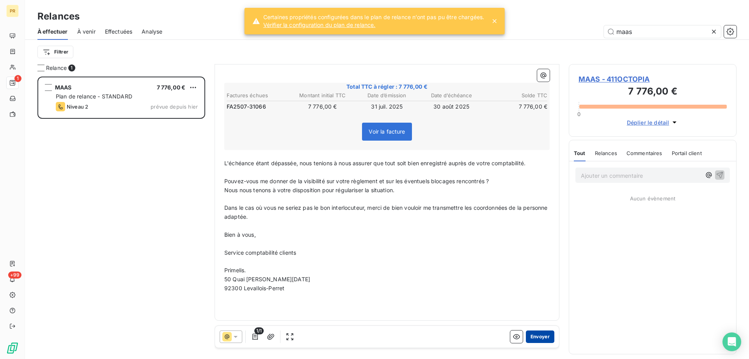
click at [526, 338] on button "Envoyer" at bounding box center [540, 336] width 28 height 12
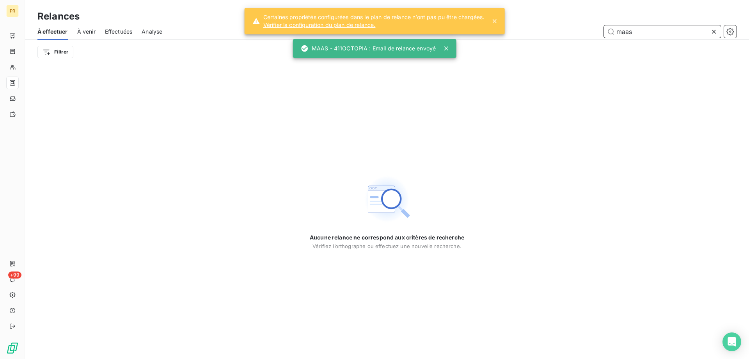
click at [630, 32] on input "maas" at bounding box center [662, 31] width 117 height 12
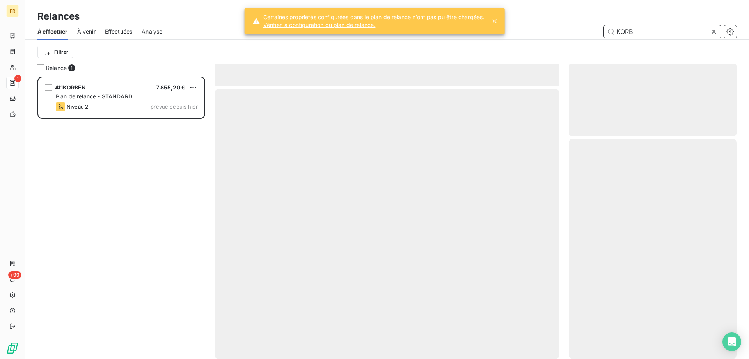
scroll to position [276, 162]
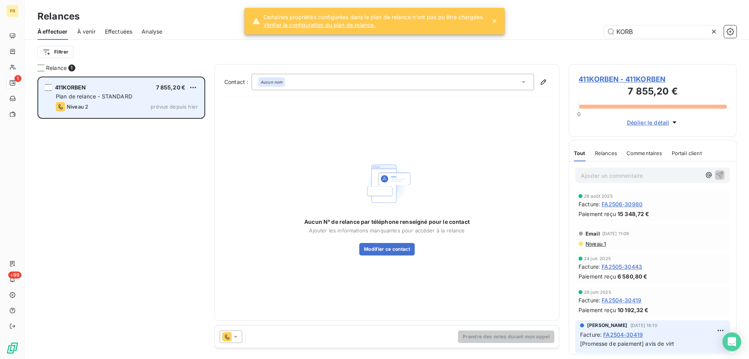
click at [94, 89] on div "411KORBEN 7 855,20 €" at bounding box center [127, 87] width 142 height 7
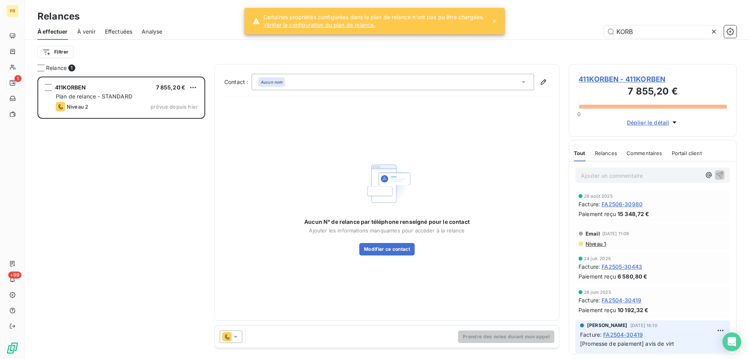
click at [236, 332] on div at bounding box center [231, 336] width 23 height 12
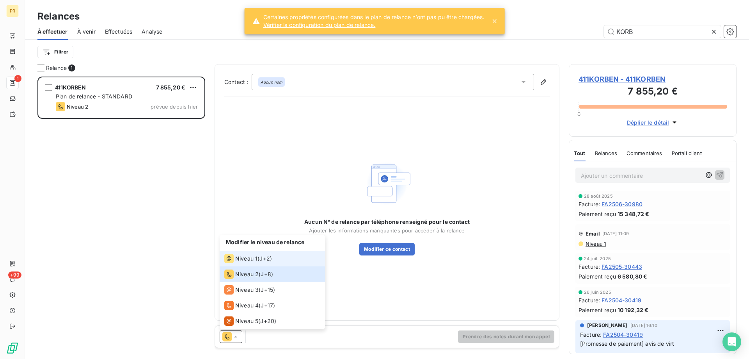
click at [252, 260] on span "Niveau 1" at bounding box center [246, 258] width 22 height 8
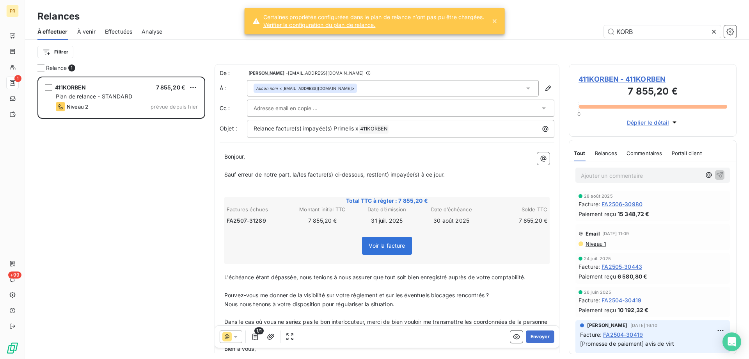
click at [380, 86] on div "Aucun nom <[EMAIL_ADDRESS][DOMAIN_NAME]>" at bounding box center [393, 88] width 292 height 16
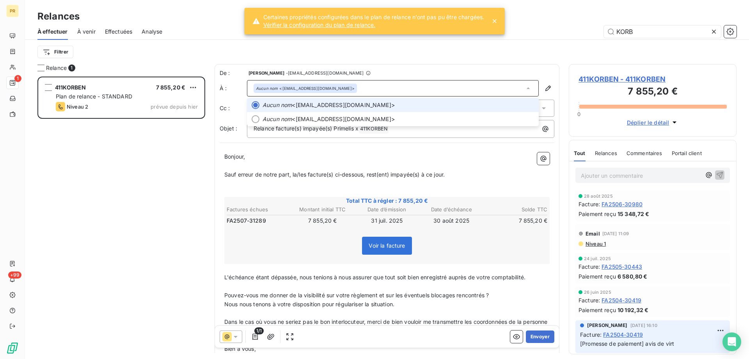
click at [380, 86] on div "Aucun nom <[EMAIL_ADDRESS][DOMAIN_NAME]>" at bounding box center [393, 88] width 292 height 16
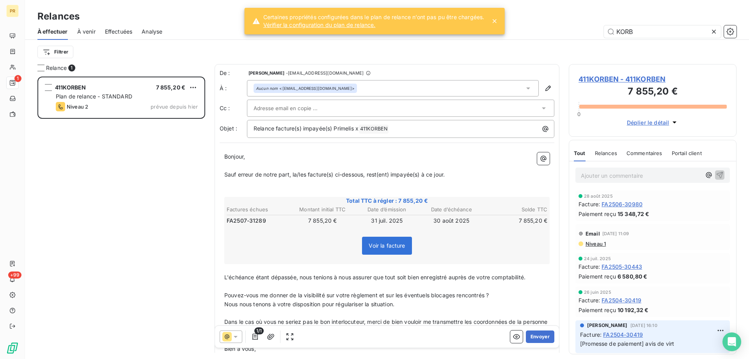
click at [346, 106] on div at bounding box center [397, 108] width 286 height 12
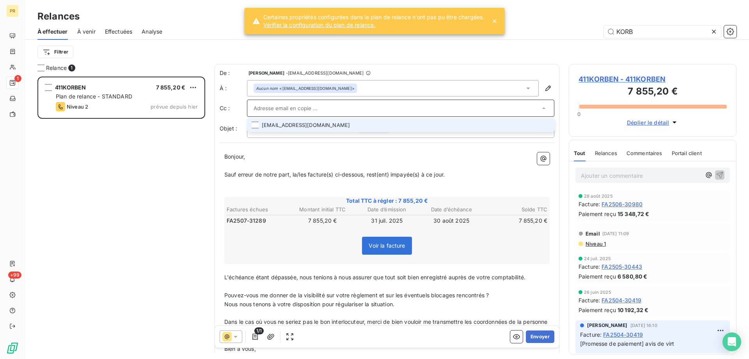
click at [345, 120] on li "[EMAIL_ADDRESS][DOMAIN_NAME]" at bounding box center [400, 125] width 307 height 14
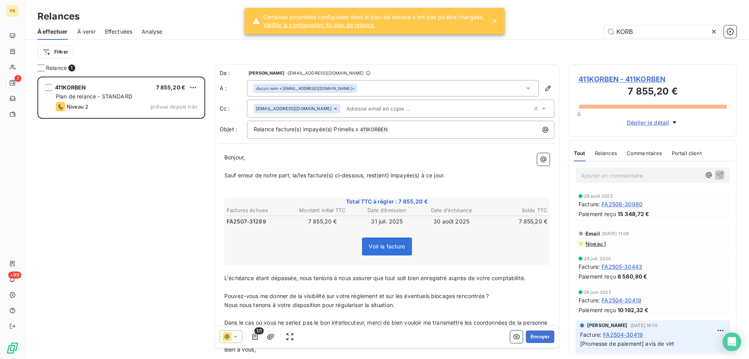
click at [348, 154] on p "Bonjour," at bounding box center [386, 157] width 325 height 9
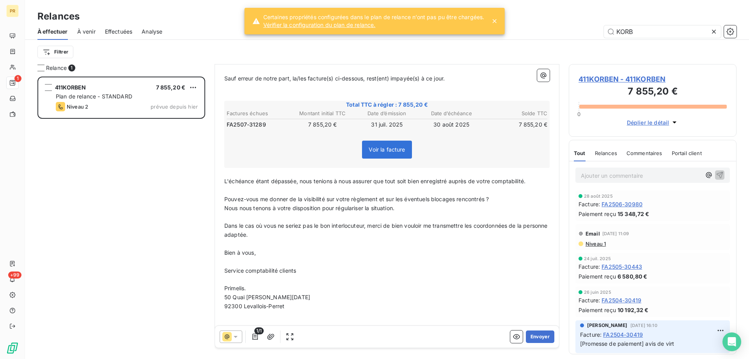
scroll to position [115, 0]
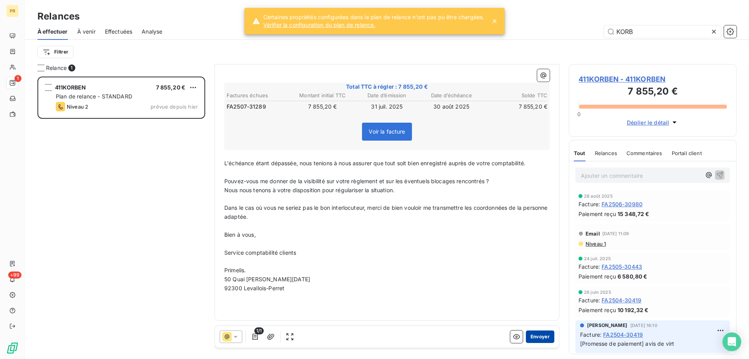
click at [531, 337] on button "Envoyer" at bounding box center [540, 336] width 28 height 12
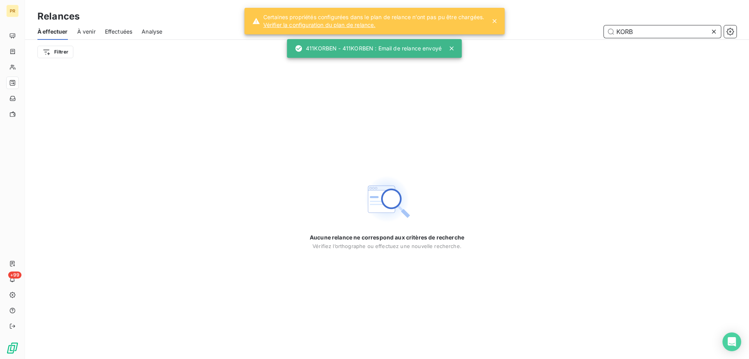
click at [649, 32] on input "KORB" at bounding box center [662, 31] width 117 height 12
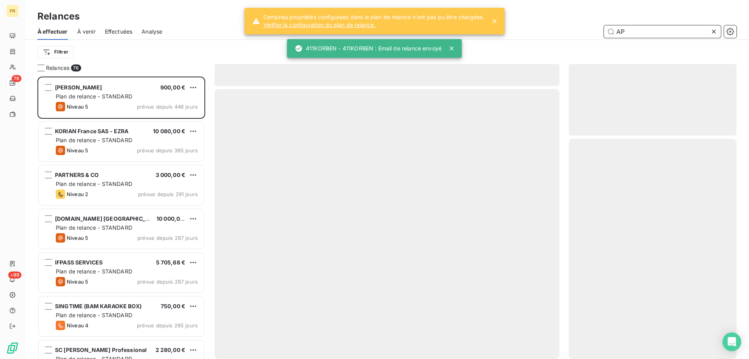
scroll to position [276, 162]
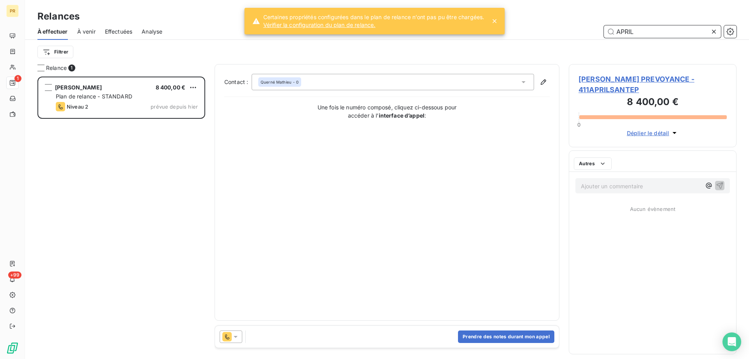
scroll to position [276, 162]
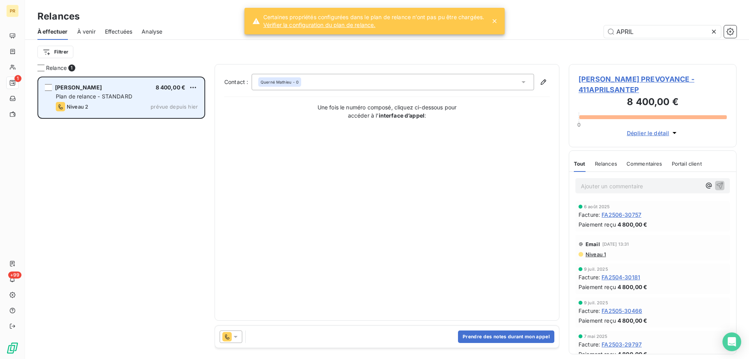
click at [121, 99] on span "Plan de relance - STANDARD" at bounding box center [94, 96] width 76 height 7
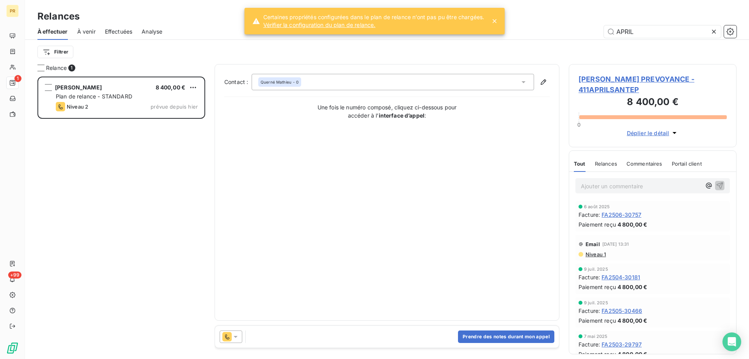
click at [242, 331] on div at bounding box center [231, 336] width 23 height 12
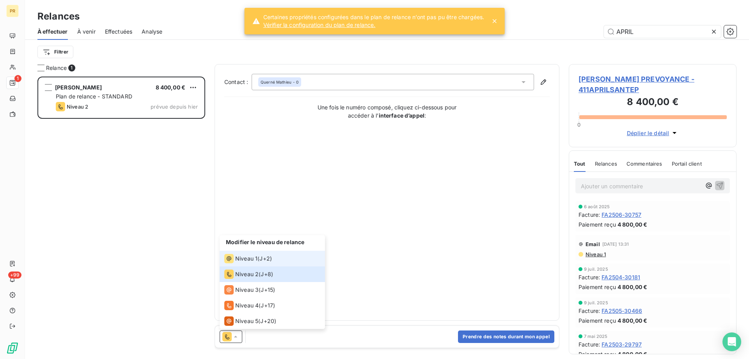
click at [260, 264] on li "Niveau 1 ( J+2 )" at bounding box center [272, 258] width 105 height 16
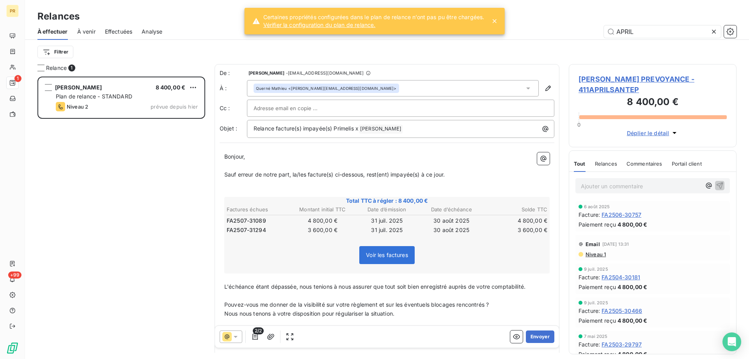
click at [340, 110] on div at bounding box center [401, 108] width 294 height 12
click at [340, 110] on input "text" at bounding box center [401, 108] width 294 height 12
click at [340, 110] on div at bounding box center [401, 108] width 294 height 12
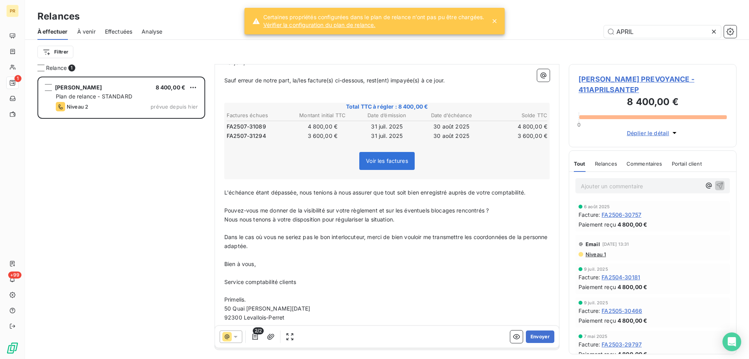
scroll to position [124, 0]
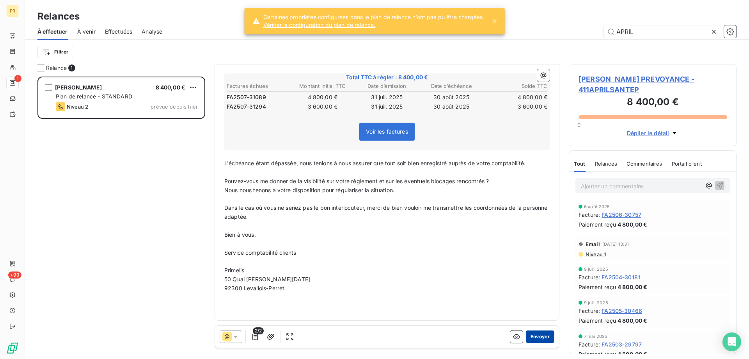
click at [536, 336] on button "Envoyer" at bounding box center [540, 336] width 28 height 12
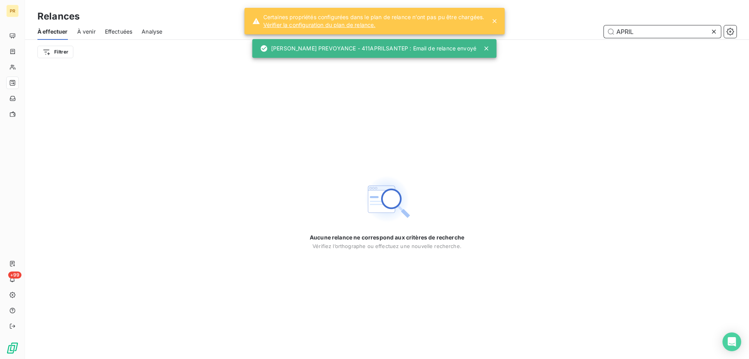
click at [639, 31] on input "APRIL" at bounding box center [662, 31] width 117 height 12
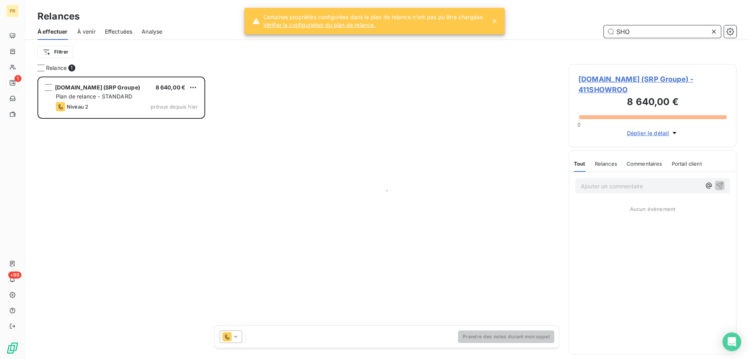
scroll to position [276, 162]
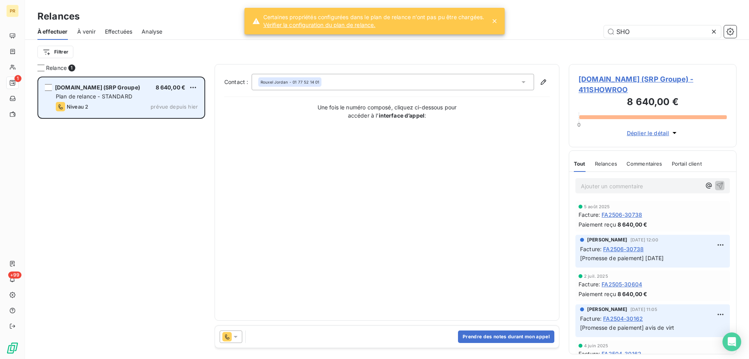
click at [104, 98] on span "Plan de relance - STANDARD" at bounding box center [94, 96] width 76 height 7
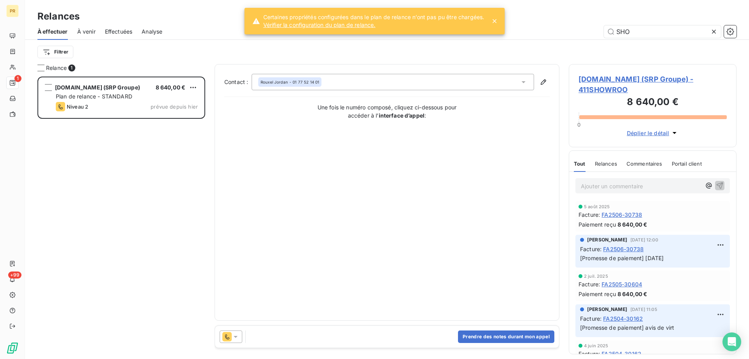
click at [235, 336] on icon at bounding box center [236, 337] width 4 height 2
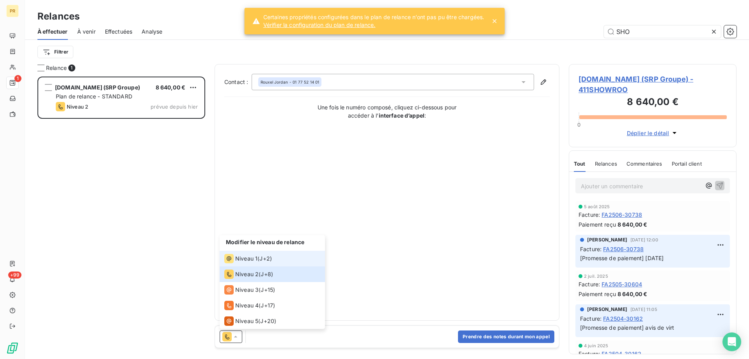
click at [243, 262] on div "Niveau 1" at bounding box center [240, 258] width 33 height 9
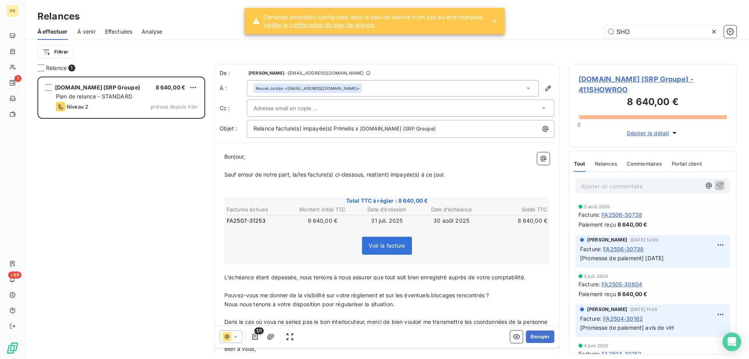
click at [378, 84] on div "[PERSON_NAME] <[EMAIL_ADDRESS][DOMAIN_NAME]>" at bounding box center [393, 88] width 292 height 16
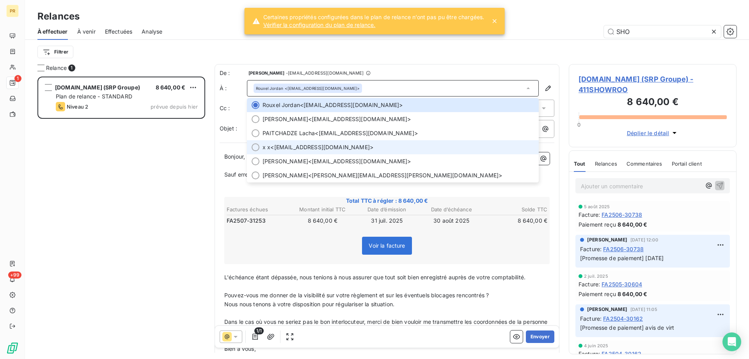
click at [337, 145] on span "x x <[EMAIL_ADDRESS][DOMAIN_NAME]>" at bounding box center [399, 147] width 272 height 8
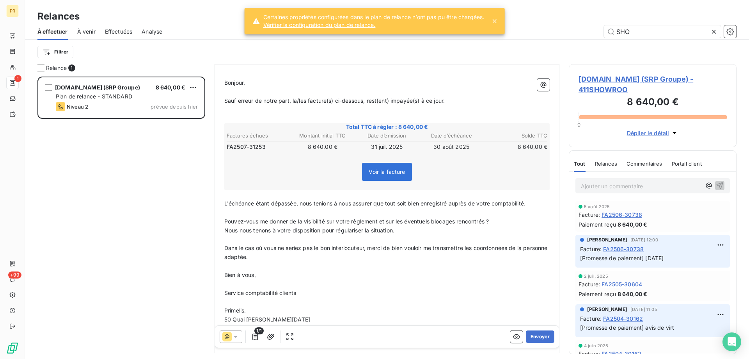
scroll to position [114, 0]
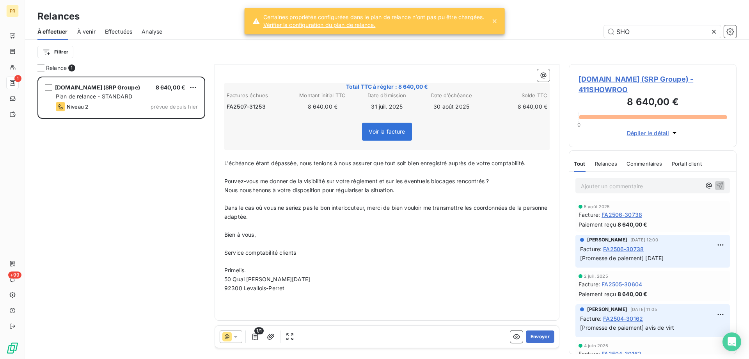
click at [541, 327] on div "1/1 Envoyer" at bounding box center [387, 336] width 344 height 22
click at [535, 335] on button "Envoyer" at bounding box center [540, 336] width 28 height 12
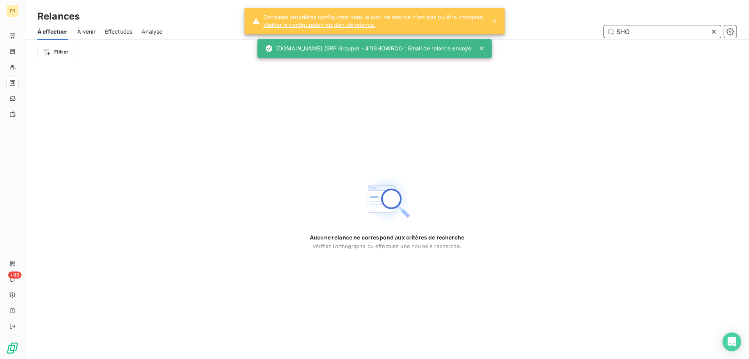
click at [656, 27] on input "SHO" at bounding box center [662, 31] width 117 height 12
click at [656, 27] on input "B" at bounding box center [662, 31] width 117 height 12
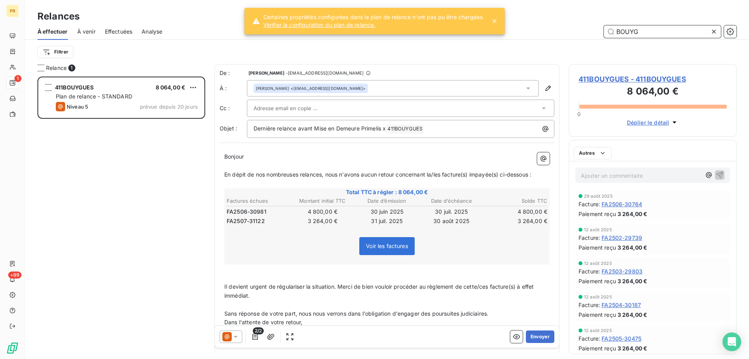
scroll to position [276, 162]
click at [642, 35] on input "BOUYG" at bounding box center [662, 31] width 117 height 12
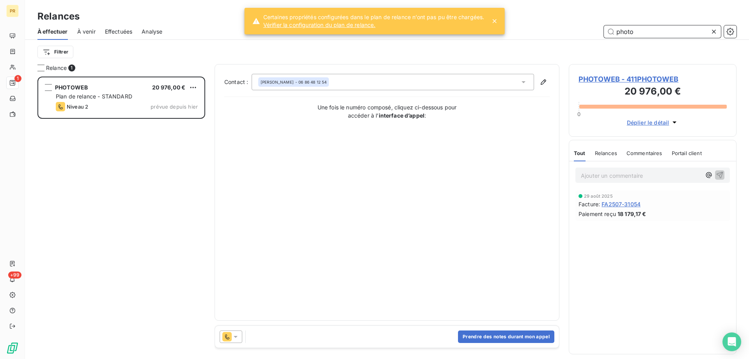
scroll to position [276, 162]
click at [238, 335] on icon at bounding box center [236, 336] width 8 height 8
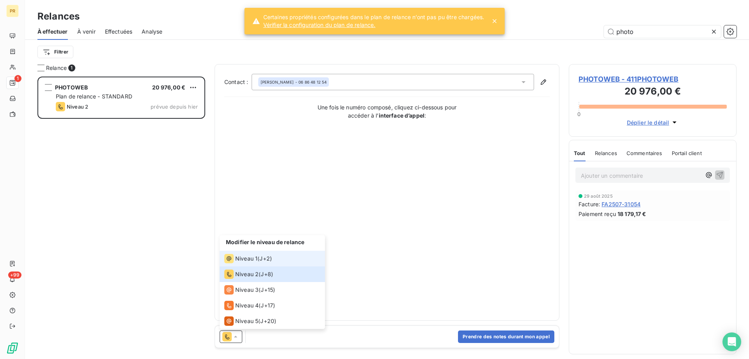
click at [247, 257] on span "Niveau 1" at bounding box center [246, 258] width 22 height 8
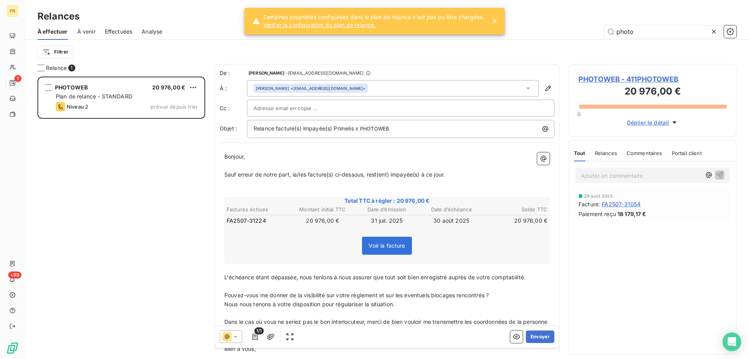
click at [399, 89] on div "[PERSON_NAME] <[PERSON_NAME][EMAIL_ADDRESS][DOMAIN_NAME]>" at bounding box center [393, 88] width 292 height 16
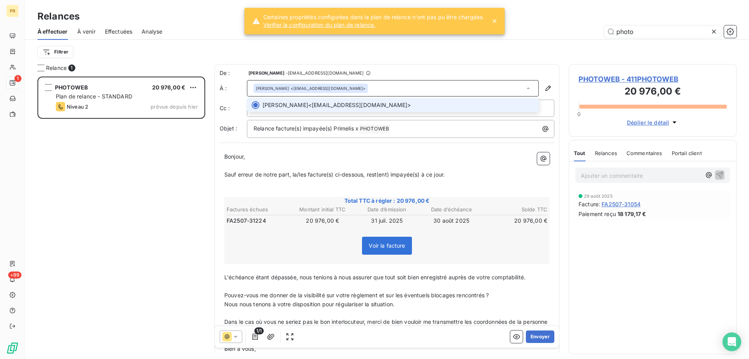
click at [399, 89] on div "[PERSON_NAME] <[PERSON_NAME][EMAIL_ADDRESS][DOMAIN_NAME]>" at bounding box center [393, 88] width 292 height 16
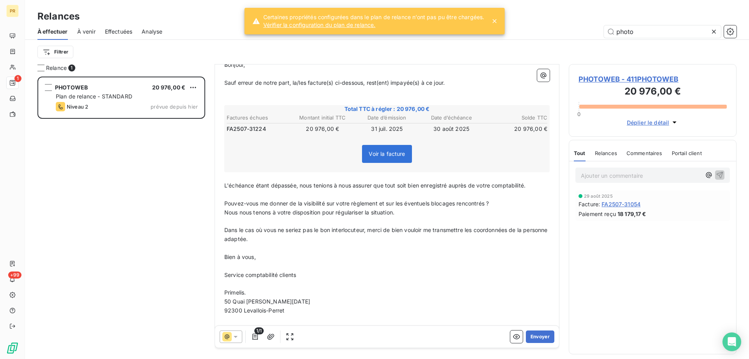
scroll to position [114, 0]
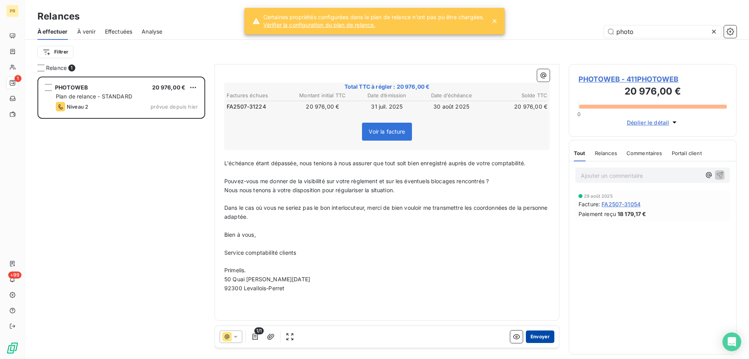
click at [540, 336] on button "Envoyer" at bounding box center [540, 336] width 28 height 12
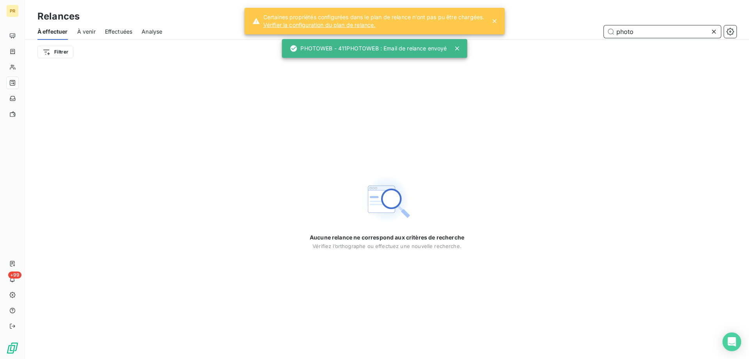
click at [643, 32] on input "photo" at bounding box center [662, 31] width 117 height 12
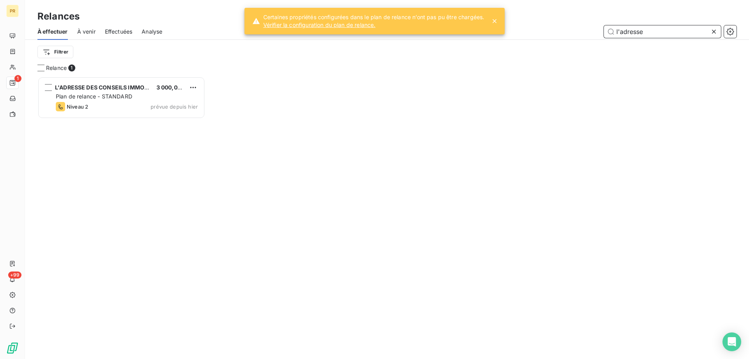
scroll to position [276, 162]
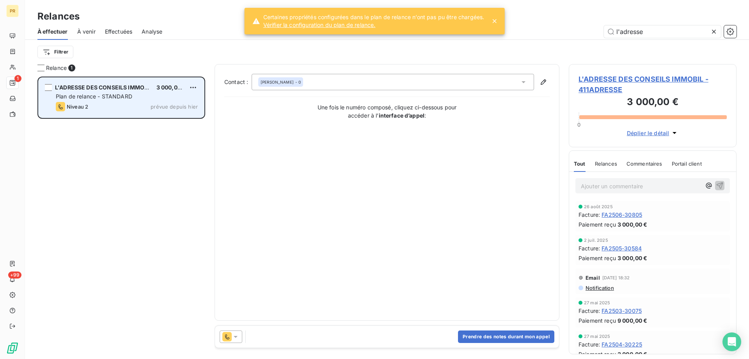
click at [137, 103] on div "Niveau 2 prévue depuis hier" at bounding box center [127, 106] width 142 height 9
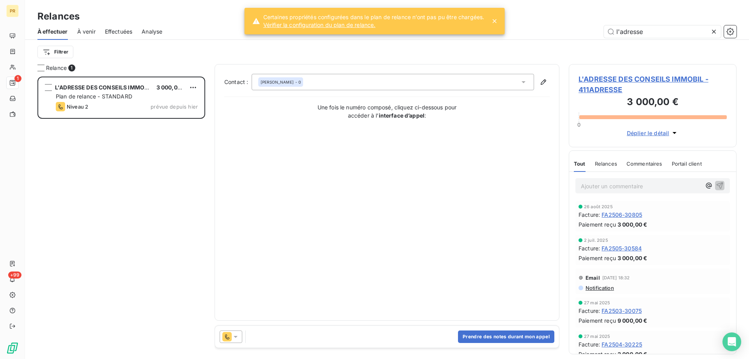
click at [237, 345] on div "Prendre des notes durant mon appel" at bounding box center [387, 336] width 344 height 22
click at [236, 339] on icon at bounding box center [236, 336] width 8 height 8
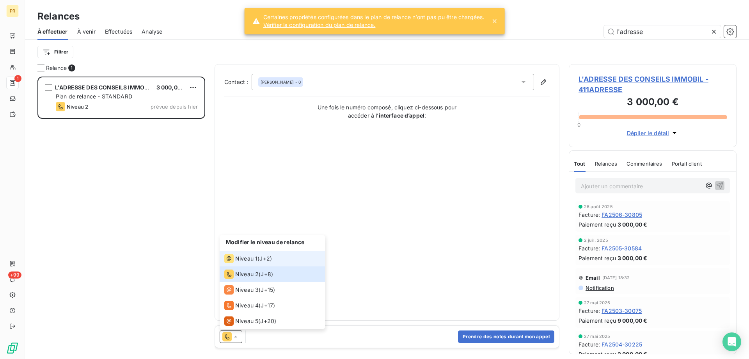
click at [249, 254] on div "Niveau 1" at bounding box center [240, 258] width 33 height 9
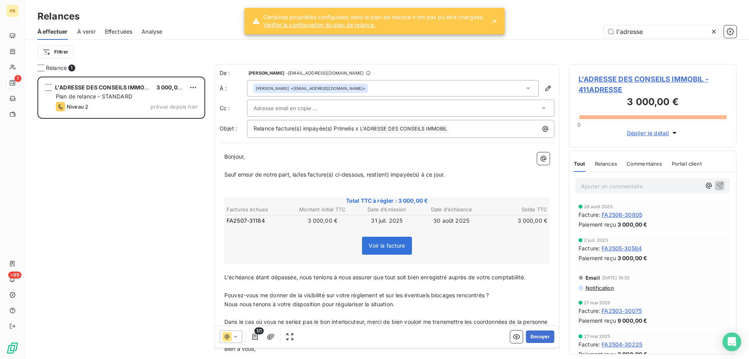
click at [389, 88] on div "Verge [PERSON_NAME] <[EMAIL_ADDRESS][DOMAIN_NAME]>" at bounding box center [393, 88] width 292 height 16
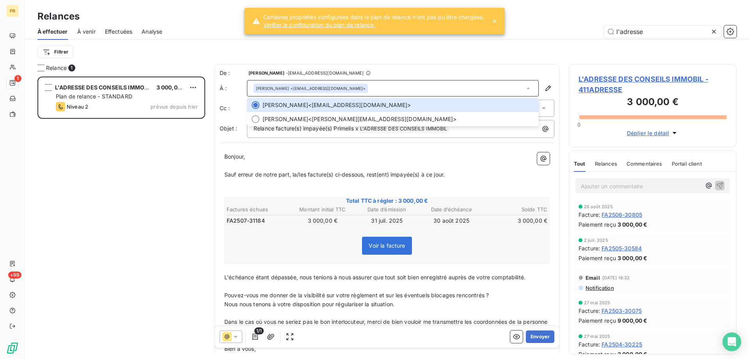
click at [398, 71] on div "De : [PERSON_NAME] - [EMAIL_ADDRESS][DOMAIN_NAME]" at bounding box center [387, 73] width 335 height 8
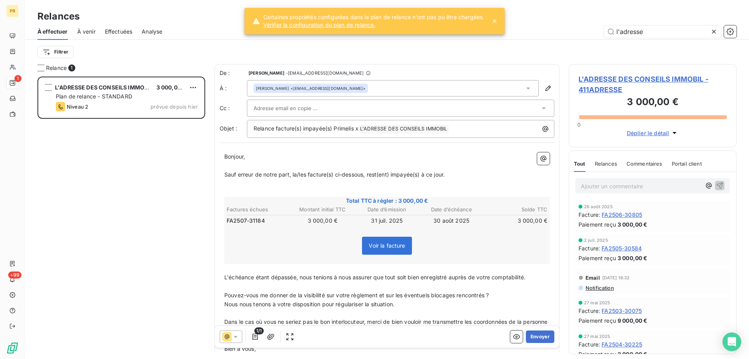
click at [346, 109] on div at bounding box center [397, 108] width 286 height 12
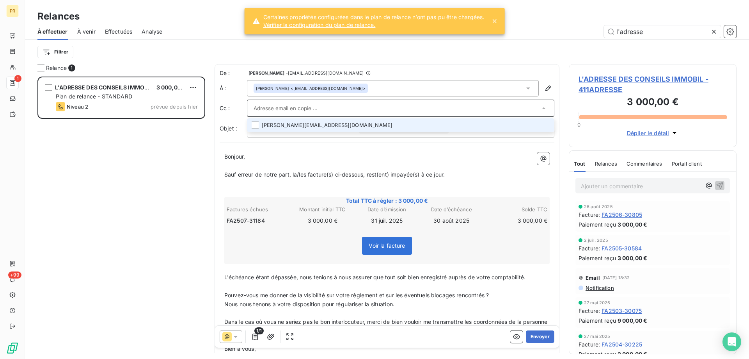
click at [334, 129] on li "[PERSON_NAME][EMAIL_ADDRESS][DOMAIN_NAME]" at bounding box center [400, 125] width 307 height 14
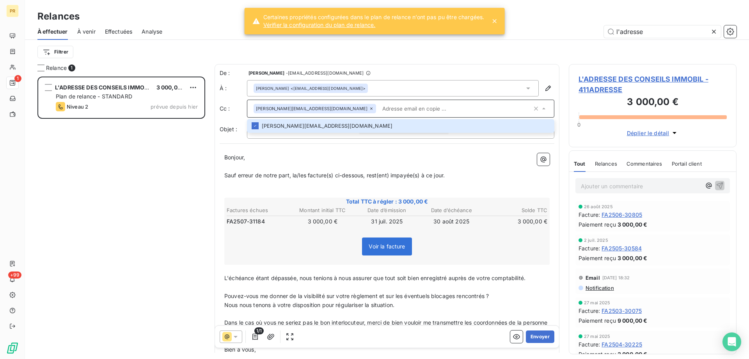
click at [416, 154] on p "Bonjour," at bounding box center [386, 157] width 325 height 9
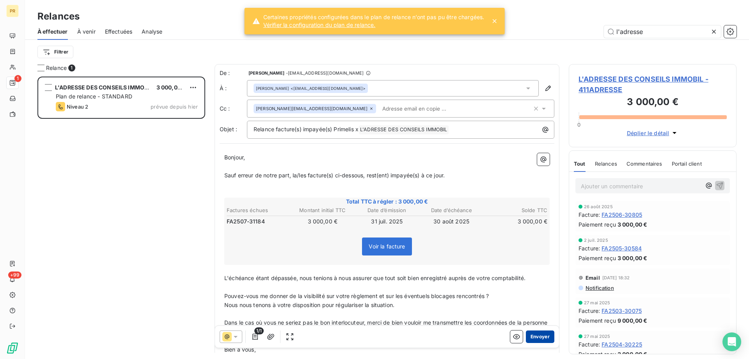
click at [541, 335] on button "Envoyer" at bounding box center [540, 336] width 28 height 12
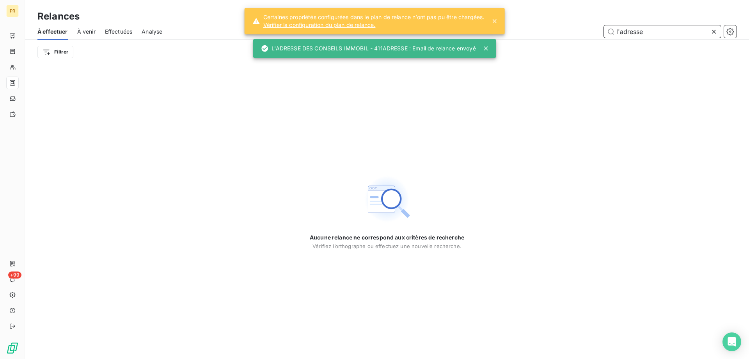
click at [625, 33] on input "l'adresse" at bounding box center [662, 31] width 117 height 12
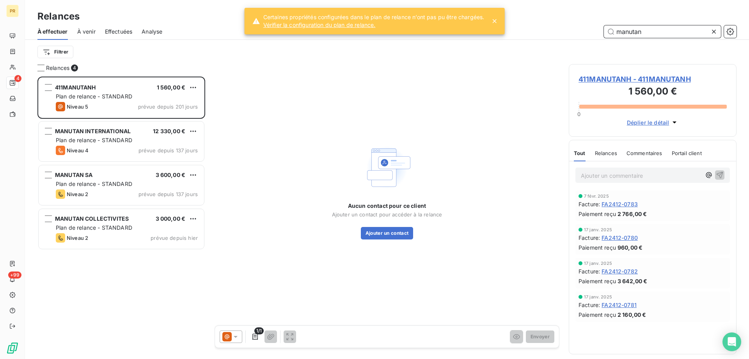
scroll to position [276, 162]
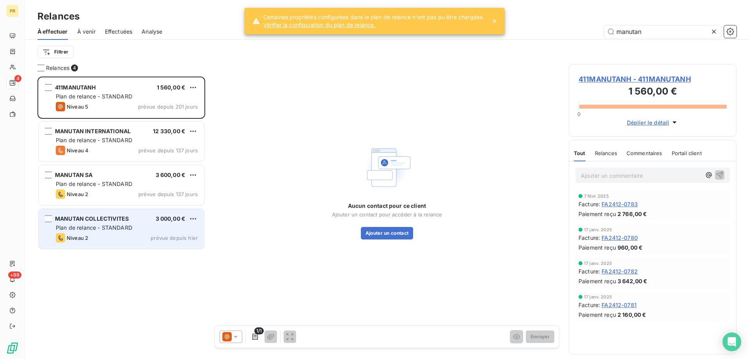
click at [97, 217] on span "MANUTAN COLLECTIVITES" at bounding box center [92, 218] width 74 height 7
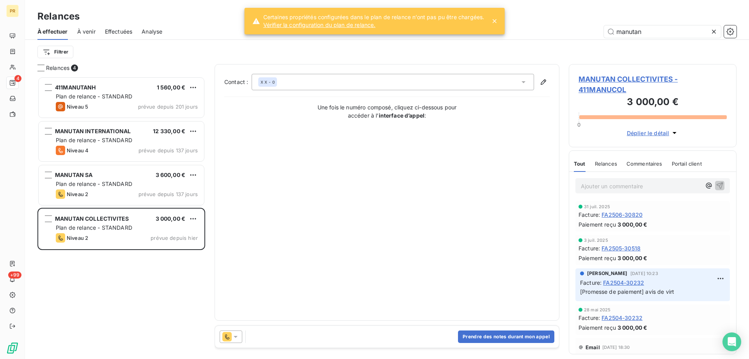
click at [236, 341] on div at bounding box center [231, 336] width 23 height 12
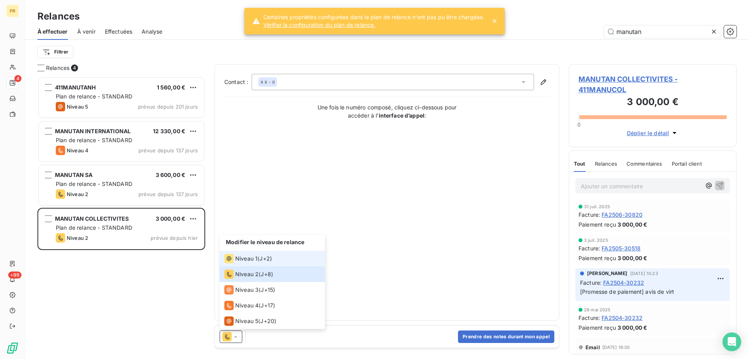
click at [253, 256] on span "Niveau 1" at bounding box center [246, 258] width 22 height 8
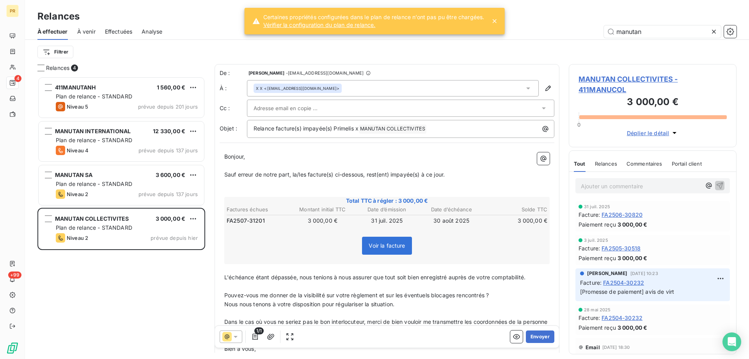
click at [355, 110] on div at bounding box center [397, 108] width 286 height 12
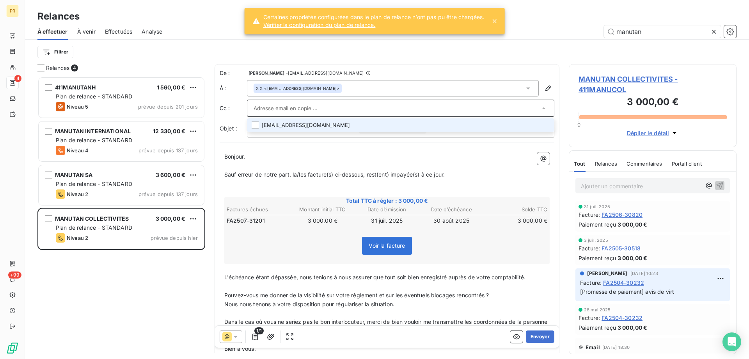
click at [351, 124] on li "[EMAIL_ADDRESS][DOMAIN_NAME]" at bounding box center [400, 125] width 307 height 14
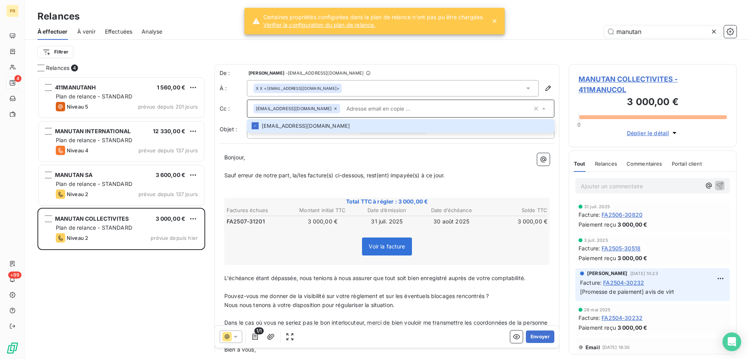
click at [338, 108] on icon at bounding box center [335, 108] width 5 height 5
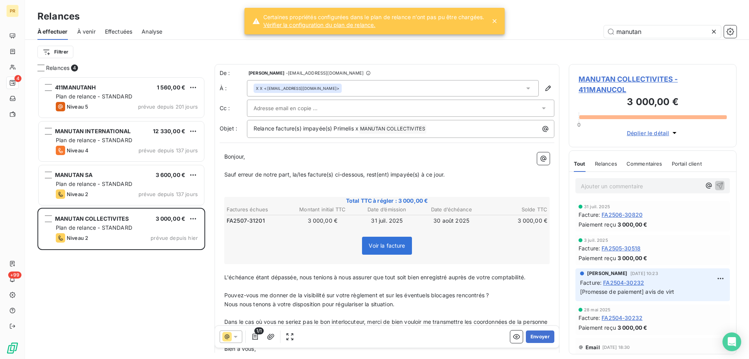
click at [378, 155] on p "Bonjour," at bounding box center [386, 156] width 325 height 9
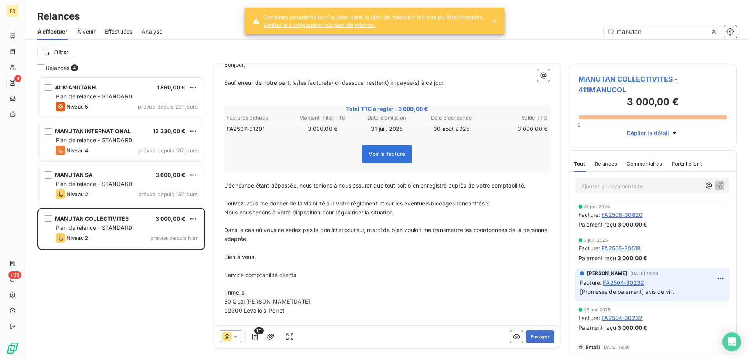
scroll to position [114, 0]
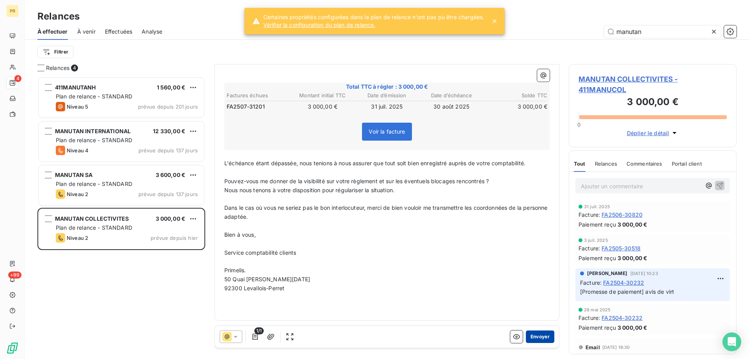
click at [532, 332] on button "Envoyer" at bounding box center [540, 336] width 28 height 12
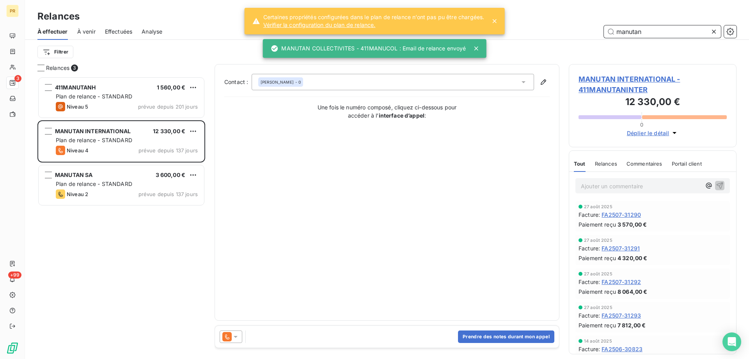
click at [642, 34] on input "manutan" at bounding box center [662, 31] width 117 height 12
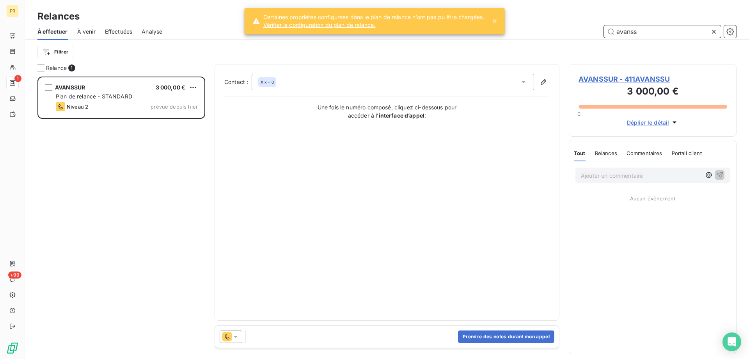
scroll to position [276, 162]
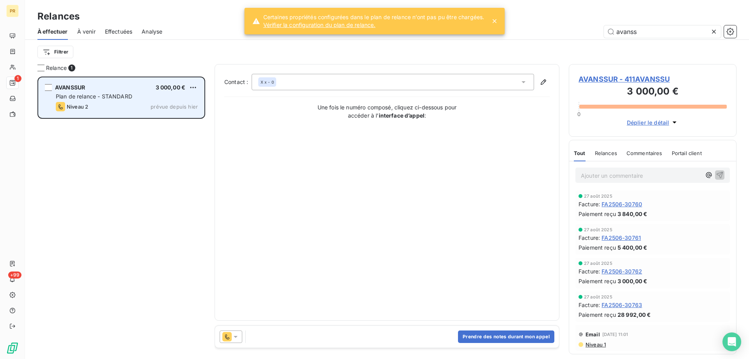
click at [83, 96] on span "Plan de relance - STANDARD" at bounding box center [94, 96] width 76 height 7
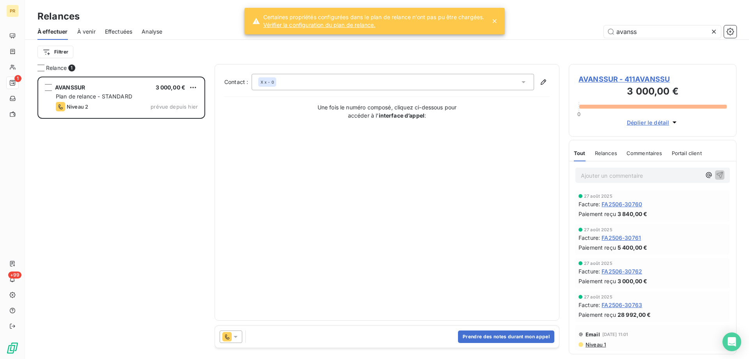
click at [239, 334] on icon at bounding box center [236, 336] width 8 height 8
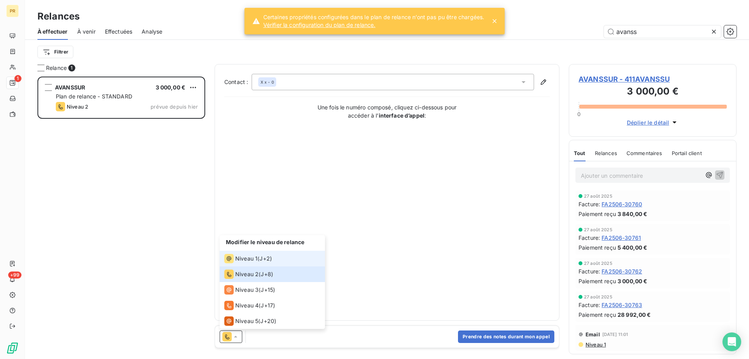
click at [240, 263] on li "Niveau 1 ( J+2 )" at bounding box center [272, 258] width 105 height 16
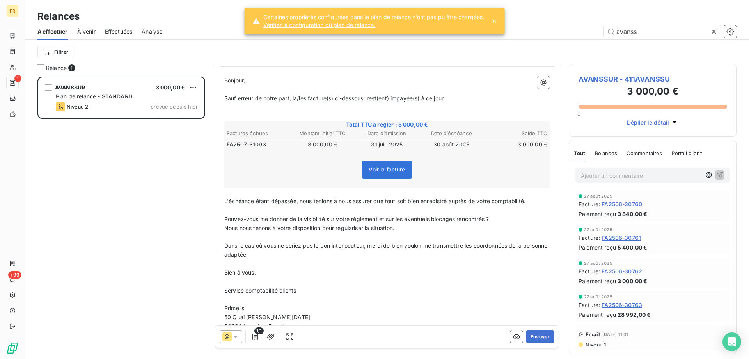
scroll to position [0, 0]
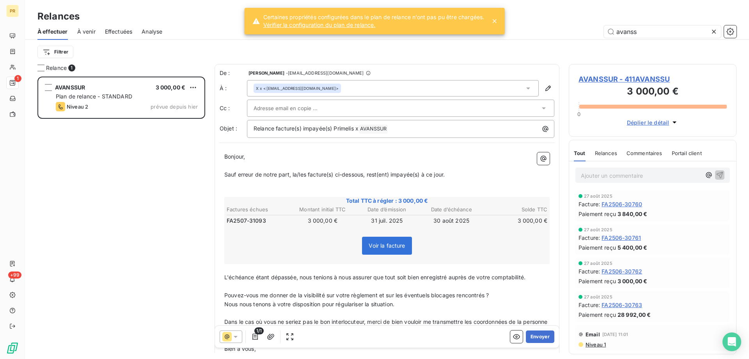
click at [316, 106] on input "text" at bounding box center [296, 108] width 84 height 12
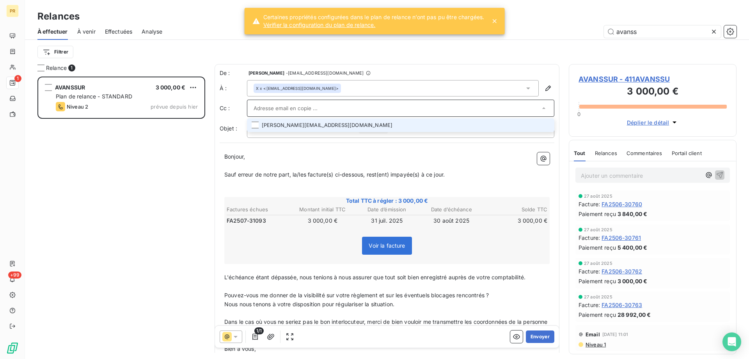
click at [251, 160] on p "Bonjour," at bounding box center [386, 156] width 325 height 9
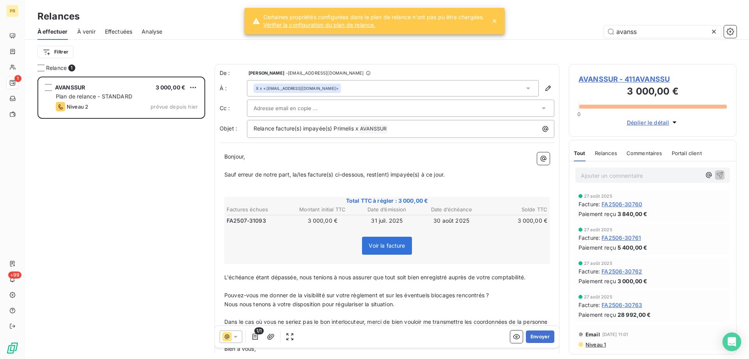
click at [262, 114] on div at bounding box center [400, 107] width 307 height 17
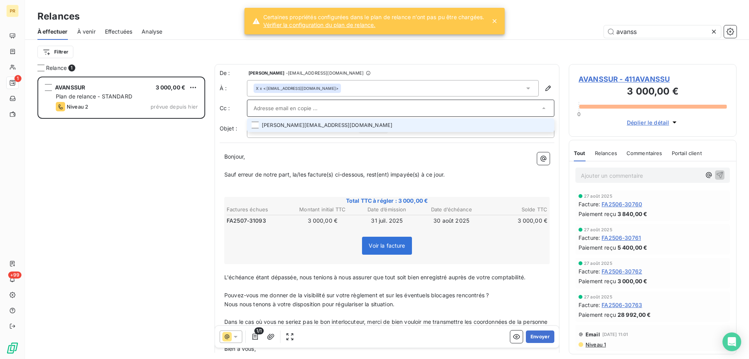
click at [265, 124] on li "[PERSON_NAME][EMAIL_ADDRESS][DOMAIN_NAME]" at bounding box center [400, 125] width 307 height 14
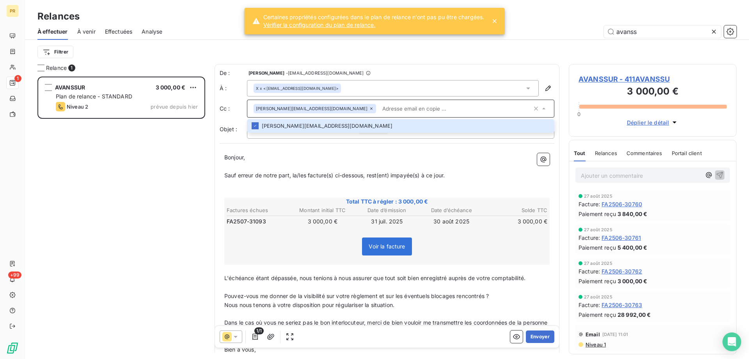
click at [297, 167] on p "﻿" at bounding box center [386, 166] width 325 height 9
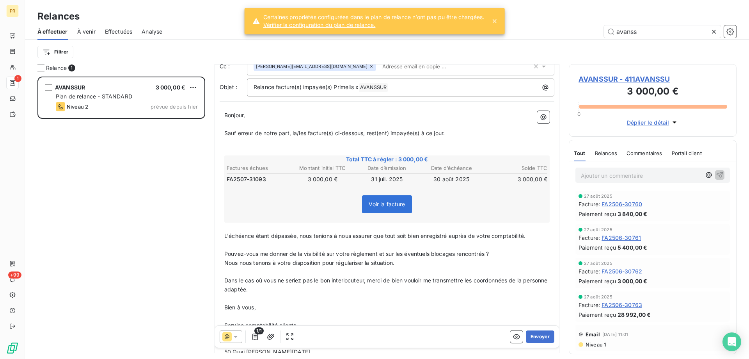
scroll to position [59, 0]
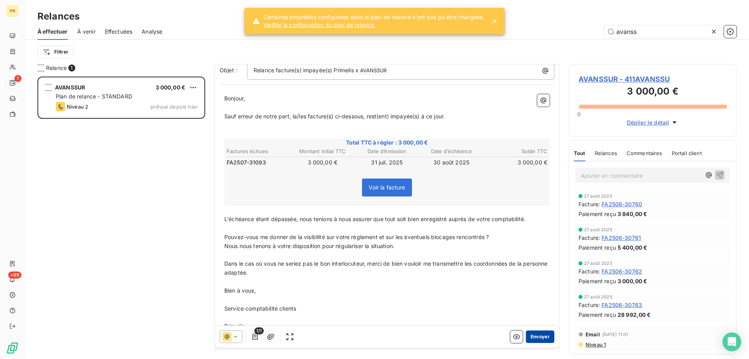
click at [533, 334] on button "Envoyer" at bounding box center [540, 336] width 28 height 12
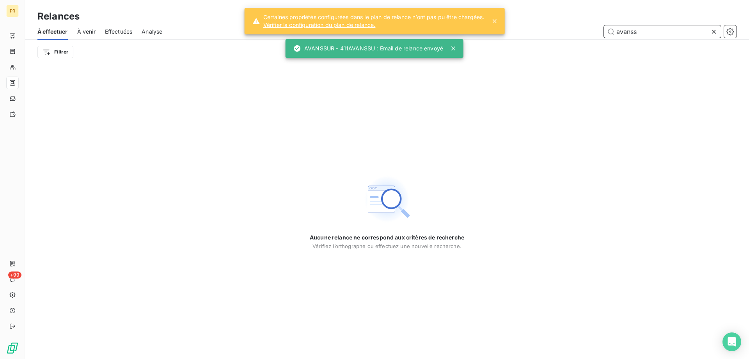
click at [634, 32] on input "avanss" at bounding box center [662, 31] width 117 height 12
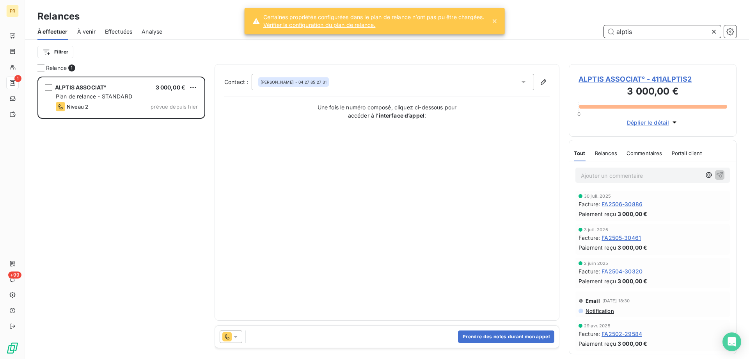
scroll to position [276, 162]
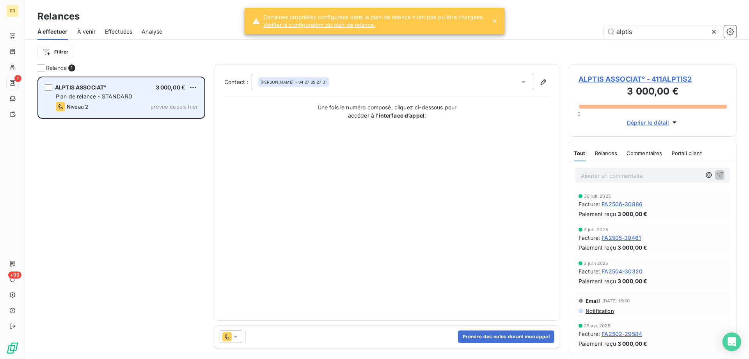
click at [80, 99] on span "Plan de relance - STANDARD" at bounding box center [94, 96] width 76 height 7
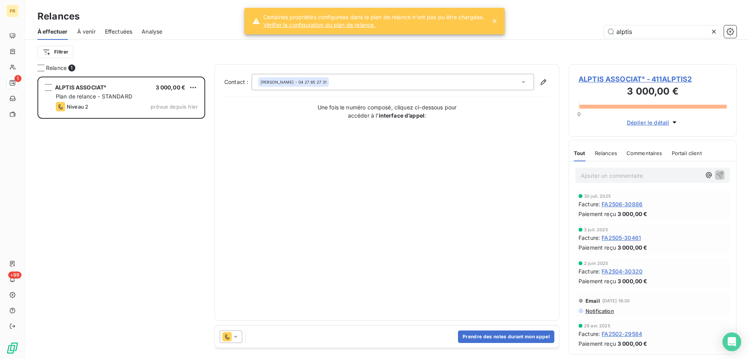
click at [238, 340] on div at bounding box center [231, 336] width 23 height 12
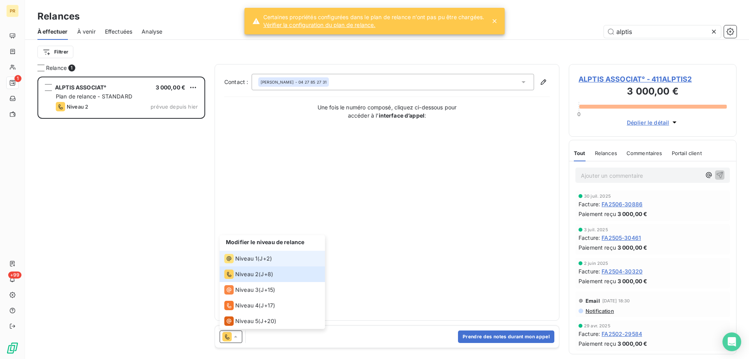
click at [254, 263] on li "Niveau 1 ( J+2 )" at bounding box center [272, 258] width 105 height 16
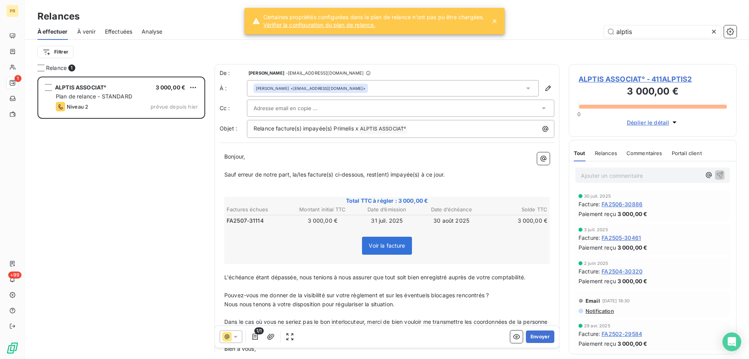
click at [350, 87] on div "[PERSON_NAME] <[EMAIL_ADDRESS][DOMAIN_NAME]>" at bounding box center [393, 88] width 292 height 16
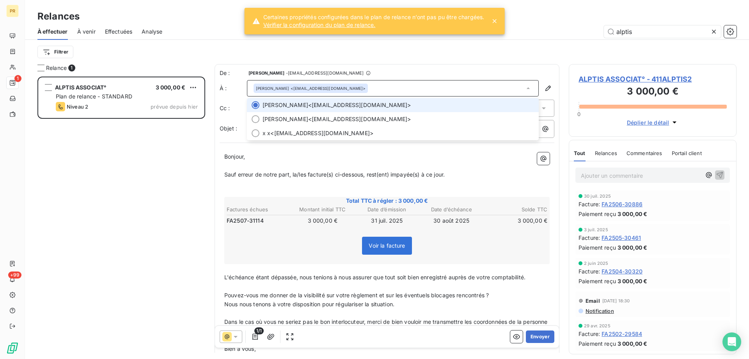
click at [350, 88] on div "[PERSON_NAME] <[EMAIL_ADDRESS][DOMAIN_NAME]>" at bounding box center [393, 88] width 292 height 16
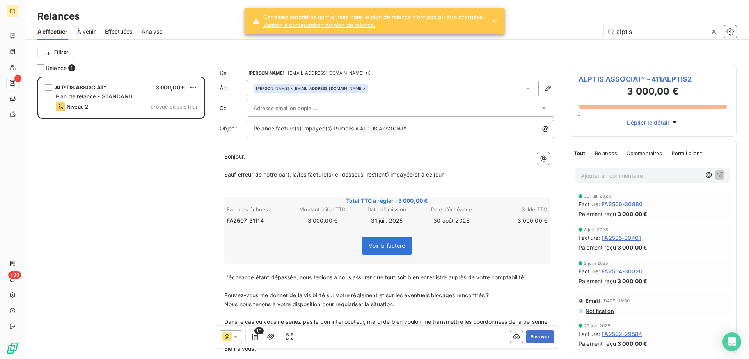
click at [342, 105] on div at bounding box center [397, 108] width 286 height 12
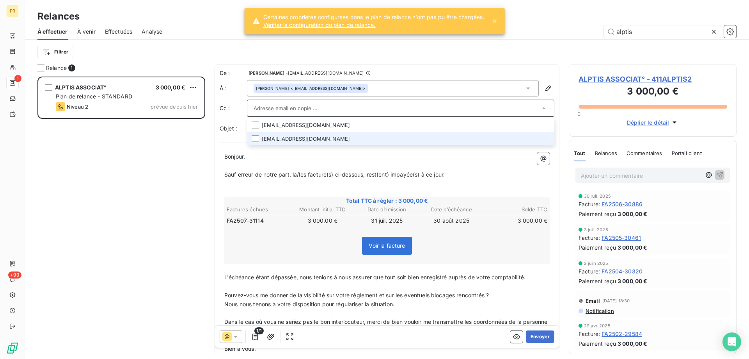
click at [317, 139] on li "[EMAIL_ADDRESS][DOMAIN_NAME]" at bounding box center [400, 139] width 307 height 14
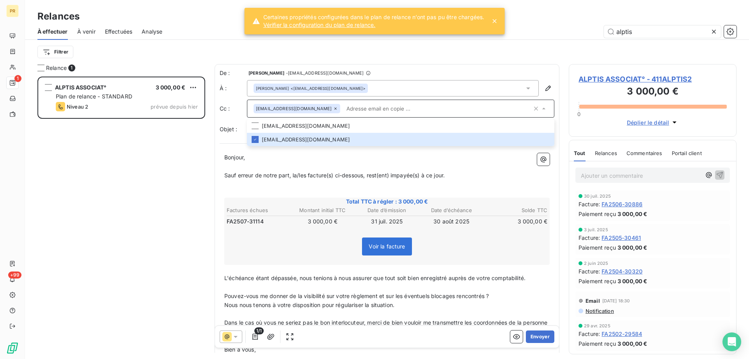
click at [335, 178] on p "Sauf erreur de notre part, la/les facture(s) ci-dessous, rest(ent) impayée(s) à…" at bounding box center [386, 175] width 325 height 9
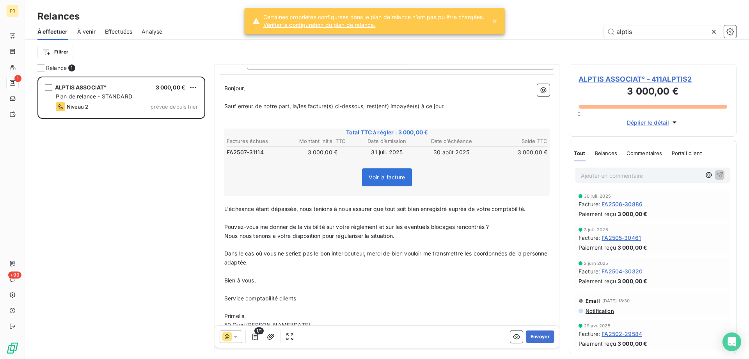
scroll to position [115, 0]
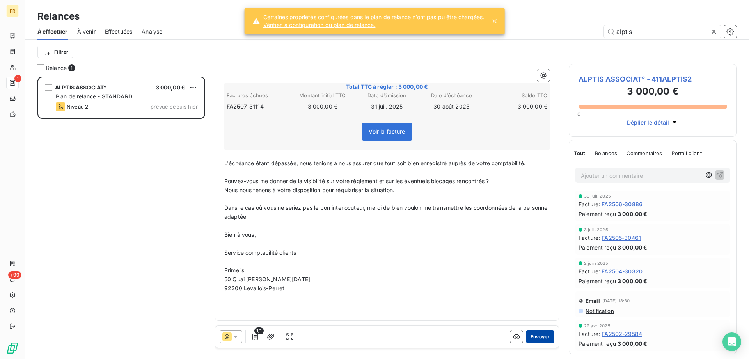
click at [533, 339] on button "Envoyer" at bounding box center [540, 336] width 28 height 12
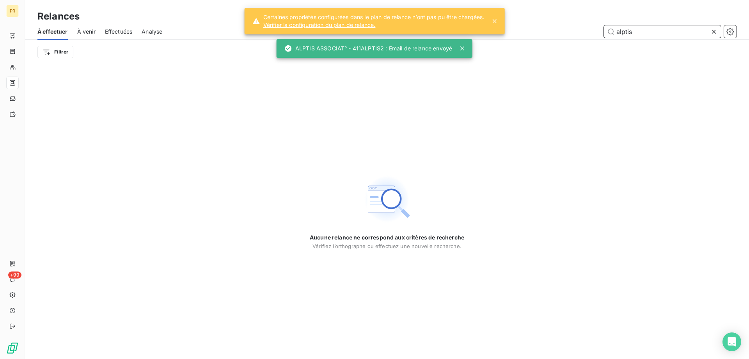
click at [640, 27] on input "alptis" at bounding box center [662, 31] width 117 height 12
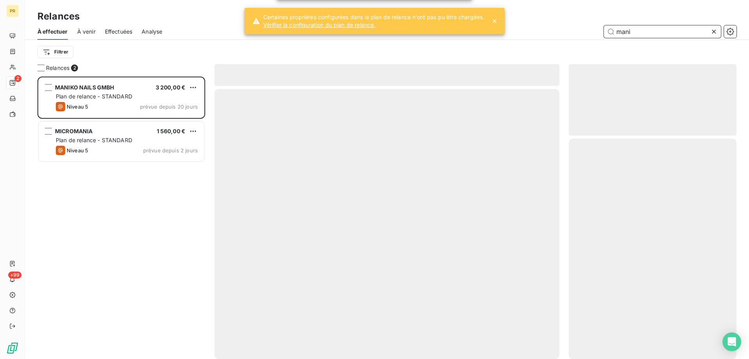
scroll to position [276, 162]
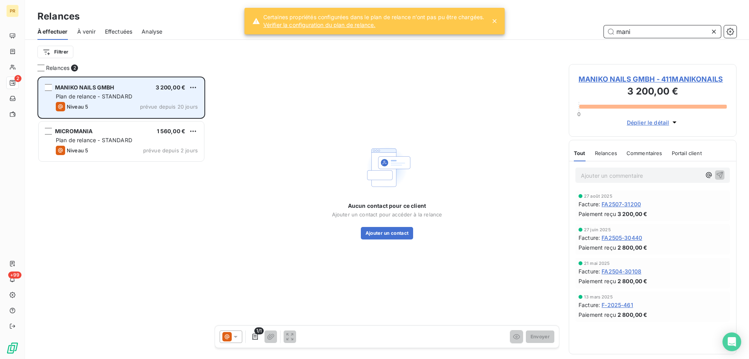
type input "mani"
click at [139, 103] on div "Niveau 5 prévue depuis 20 jours" at bounding box center [127, 106] width 142 height 9
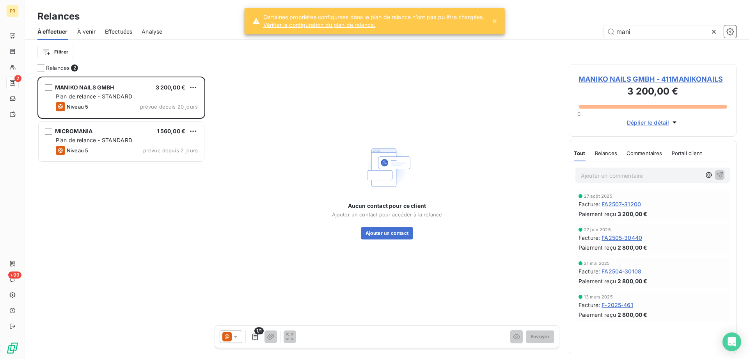
click at [605, 78] on span "MANIKO NAILS GMBH - 411MANIKONAILS" at bounding box center [653, 79] width 148 height 11
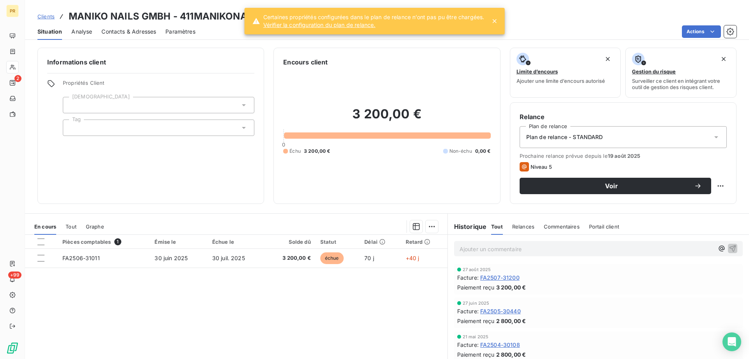
click at [133, 31] on span "Contacts & Adresses" at bounding box center [128, 32] width 55 height 8
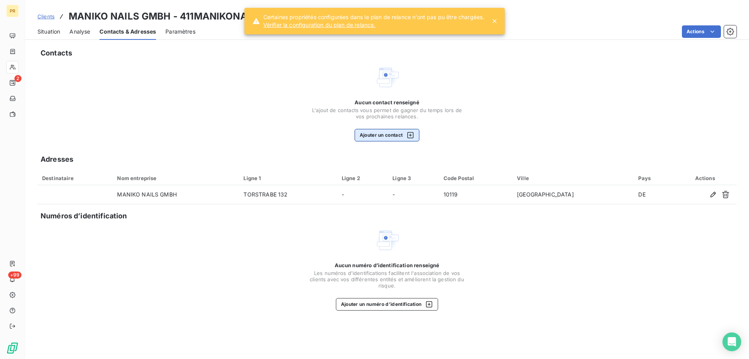
click at [390, 136] on button "Ajouter un contact" at bounding box center [387, 135] width 65 height 12
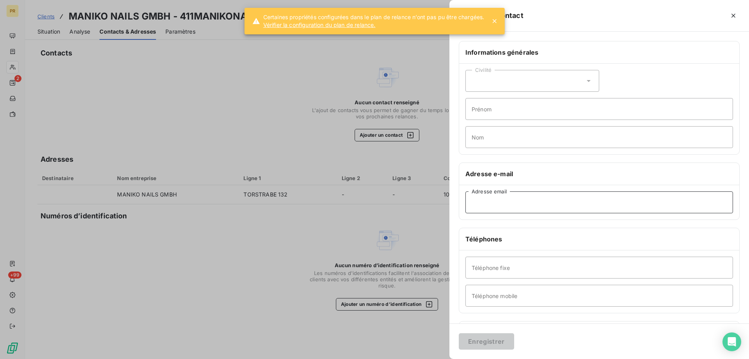
click at [500, 203] on input "Adresse email" at bounding box center [599, 202] width 268 height 22
paste input "[PERSON_NAME][EMAIL_ADDRESS][DOMAIN_NAME]"
click at [474, 202] on input "[PERSON_NAME][EMAIL_ADDRESS][DOMAIN_NAME]" at bounding box center [599, 202] width 268 height 22
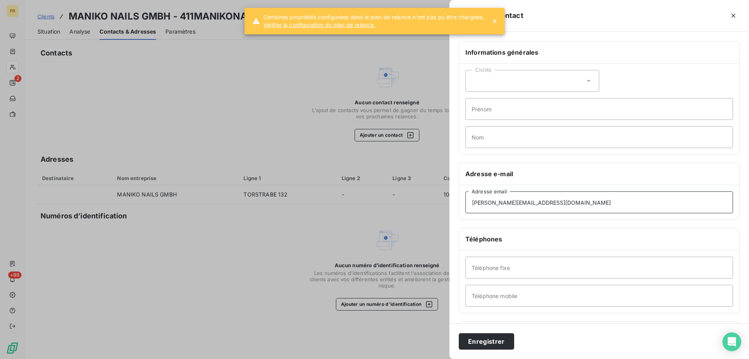
type input "[PERSON_NAME][EMAIL_ADDRESS][DOMAIN_NAME]"
click at [503, 108] on input "Prénom" at bounding box center [599, 109] width 268 height 22
type input "[PERSON_NAME]"
click at [489, 140] on input "Nom" at bounding box center [599, 137] width 268 height 22
type input "[PERSON_NAME]"
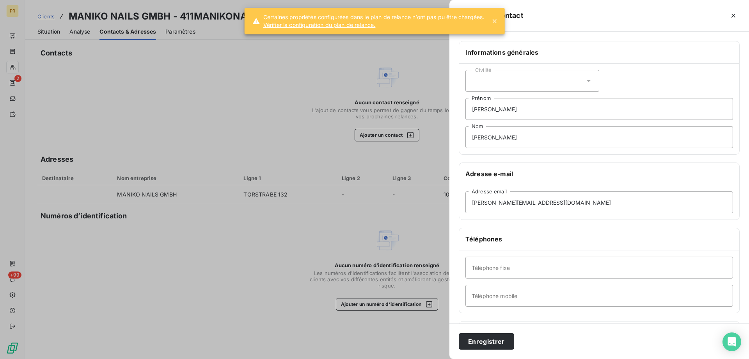
click at [508, 80] on div "Civilité" at bounding box center [532, 81] width 134 height 22
click at [504, 99] on li "Madame" at bounding box center [532, 100] width 134 height 14
click at [495, 296] on input "Téléphone mobile" at bounding box center [599, 295] width 268 height 22
type input "06 84 62 60 82"
click at [497, 337] on button "Enregistrer" at bounding box center [486, 341] width 55 height 16
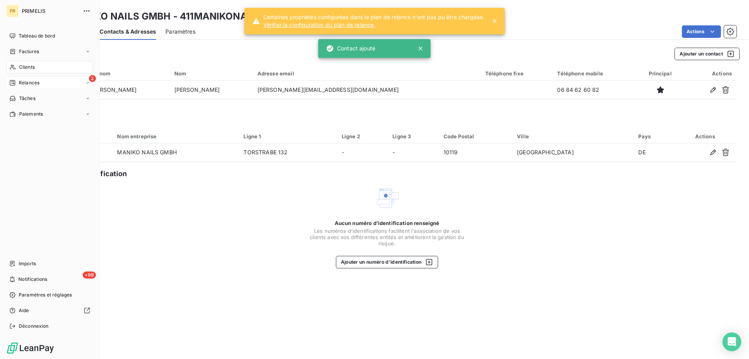
click at [21, 83] on span "Relances" at bounding box center [29, 82] width 21 height 7
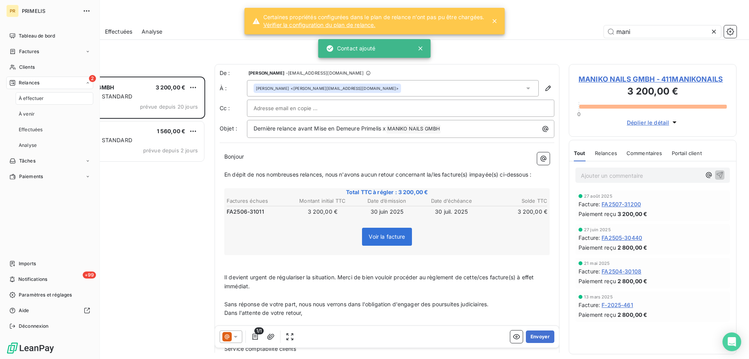
scroll to position [276, 162]
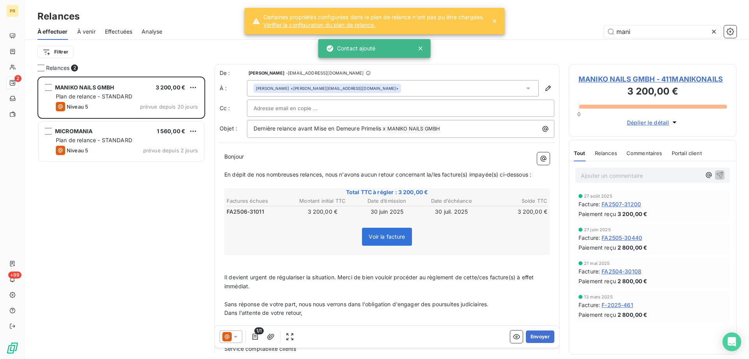
click at [141, 240] on div "MANIKO NAILS GMBH 3 200,00 € Plan de relance - STANDARD Niveau 5 prévue depuis …" at bounding box center [121, 217] width 168 height 282
click at [234, 335] on icon at bounding box center [236, 336] width 8 height 8
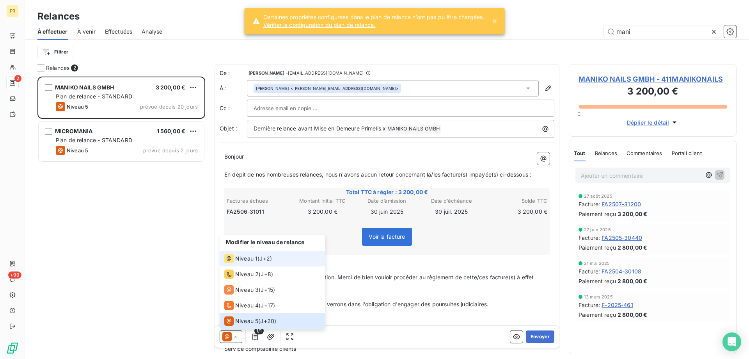
click at [241, 260] on span "Niveau 1" at bounding box center [246, 258] width 22 height 8
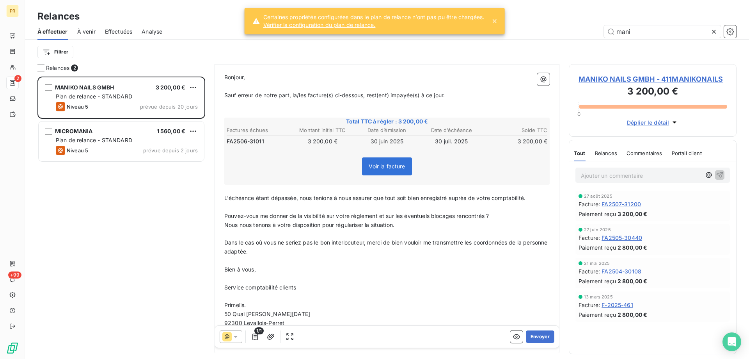
scroll to position [0, 0]
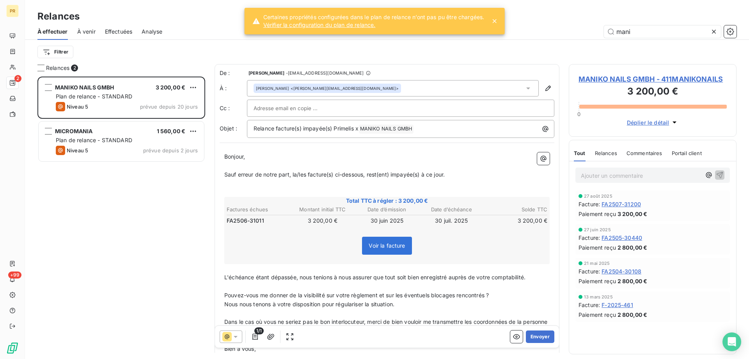
click at [402, 110] on div at bounding box center [401, 108] width 294 height 12
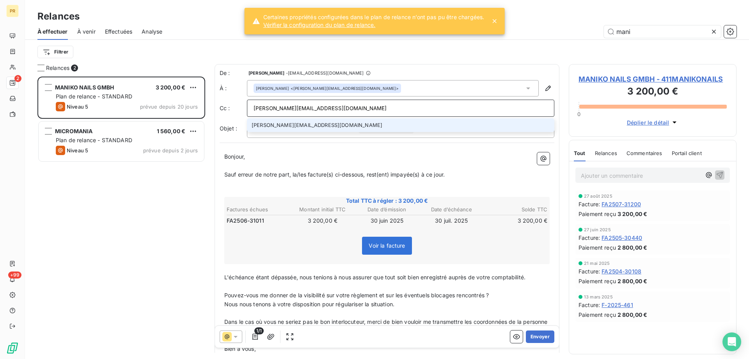
type input "[PERSON_NAME][EMAIL_ADDRESS][DOMAIN_NAME]"
click at [381, 130] on li "[PERSON_NAME][EMAIL_ADDRESS][DOMAIN_NAME]" at bounding box center [400, 125] width 307 height 14
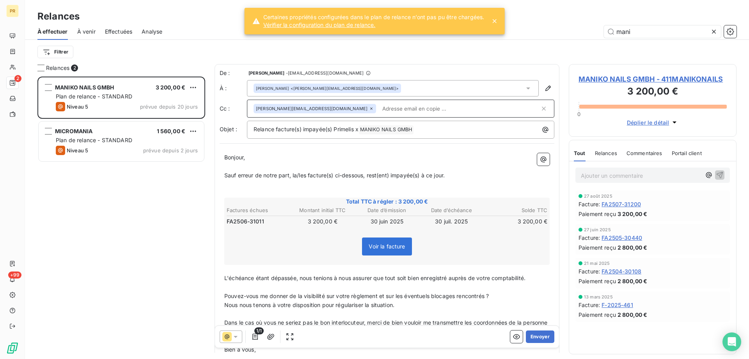
click at [435, 255] on div "Voir la facture" at bounding box center [386, 248] width 323 height 34
click at [534, 336] on button "Envoyer" at bounding box center [540, 336] width 28 height 12
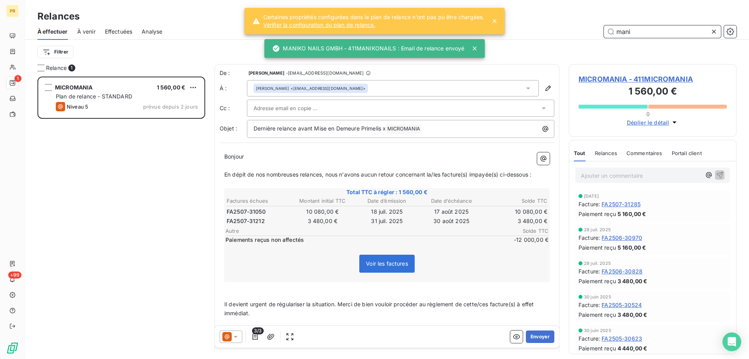
click at [652, 27] on input "mani" at bounding box center [662, 31] width 117 height 12
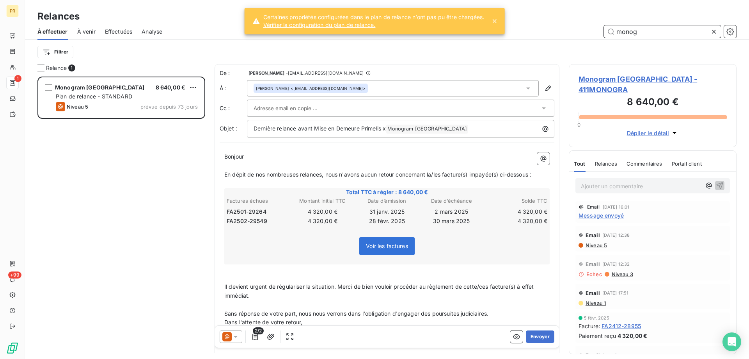
type input "monog"
click at [601, 76] on span "Monogram [GEOGRAPHIC_DATA] - 411MONOGRA" at bounding box center [653, 84] width 148 height 21
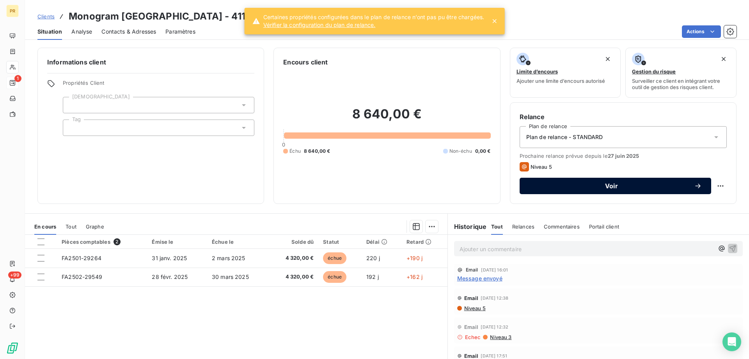
click at [681, 186] on span "Voir" at bounding box center [611, 186] width 165 height 6
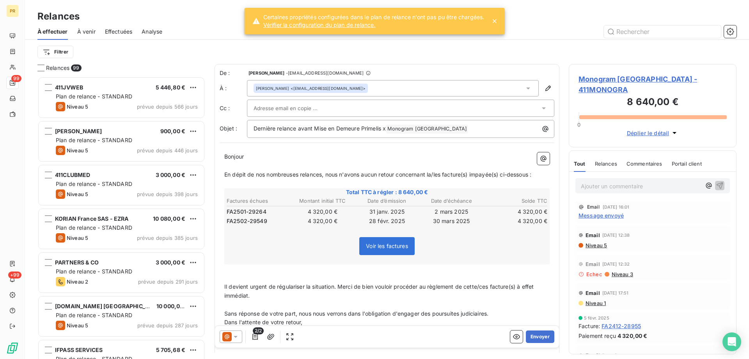
scroll to position [276, 162]
click at [542, 173] on p "En dépit de nos nombreuses relances, nous n'avons aucun retour concernant la/le…" at bounding box center [386, 174] width 325 height 9
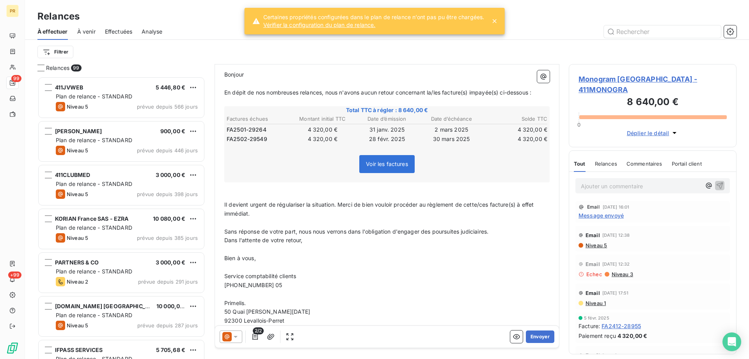
scroll to position [106, 0]
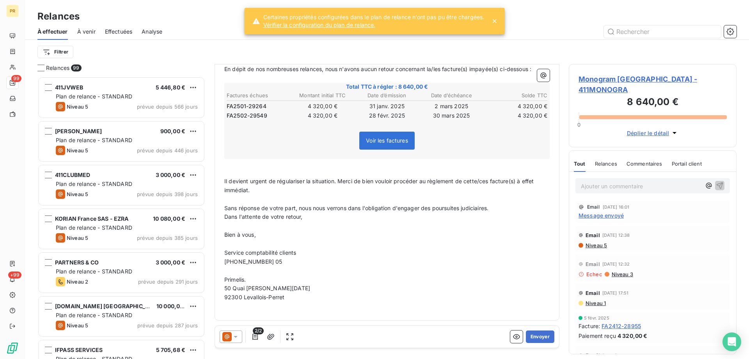
click at [604, 77] on span "Monogram [GEOGRAPHIC_DATA] - 411MONOGRA" at bounding box center [653, 84] width 148 height 21
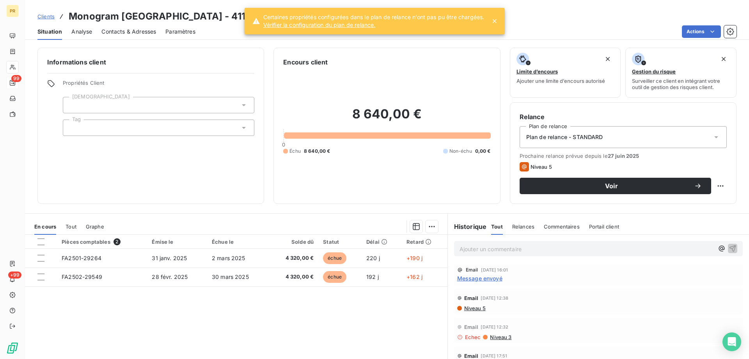
click at [579, 131] on div "Plan de relance - STANDARD" at bounding box center [623, 137] width 207 height 22
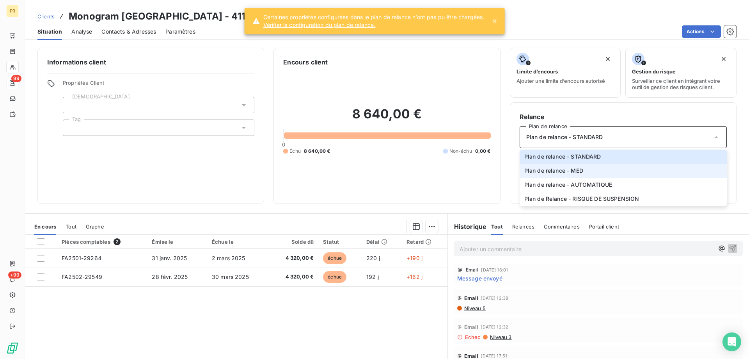
click at [573, 165] on li "Plan de relance - MED" at bounding box center [623, 170] width 207 height 14
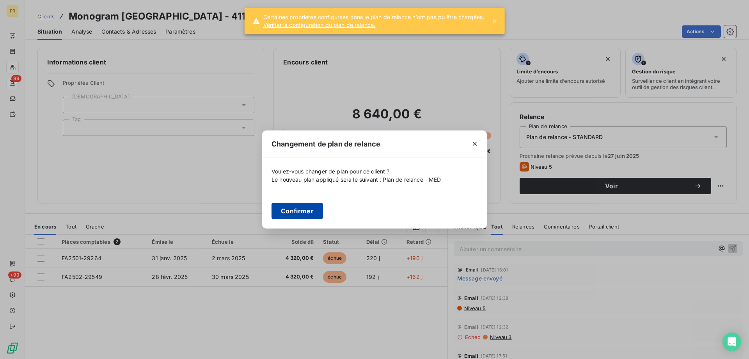
click at [313, 210] on button "Confirmer" at bounding box center [297, 210] width 51 height 16
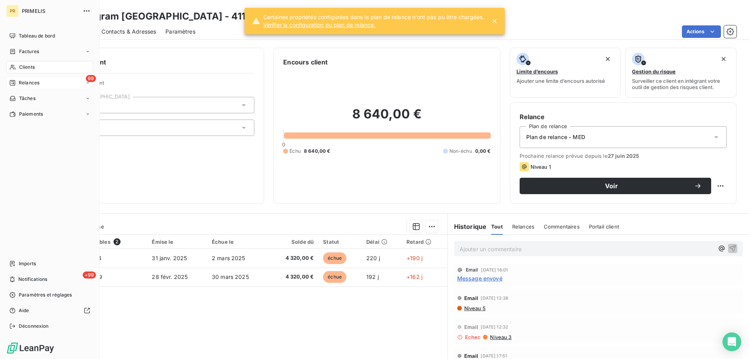
click at [16, 85] on div "Relances" at bounding box center [24, 82] width 30 height 7
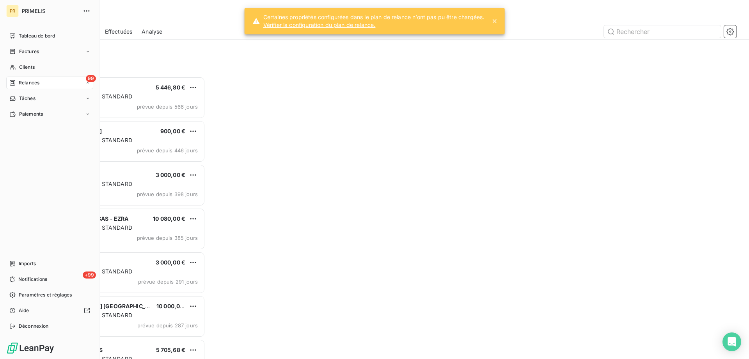
scroll to position [276, 162]
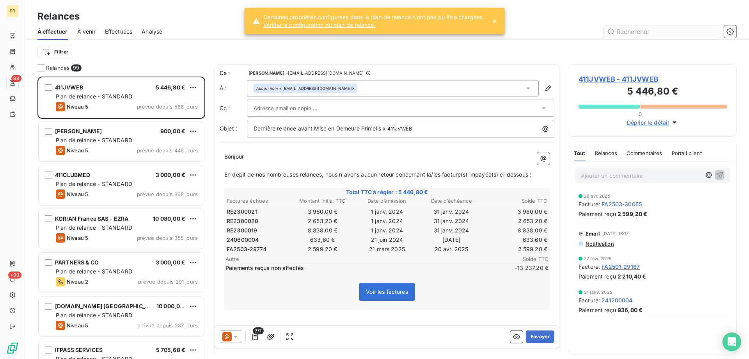
click at [624, 31] on input "text" at bounding box center [662, 31] width 117 height 12
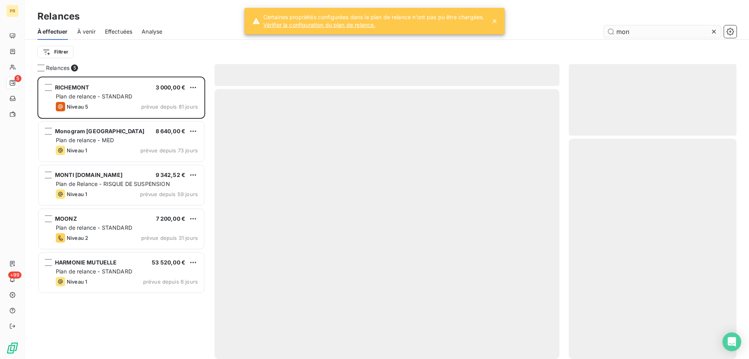
scroll to position [276, 162]
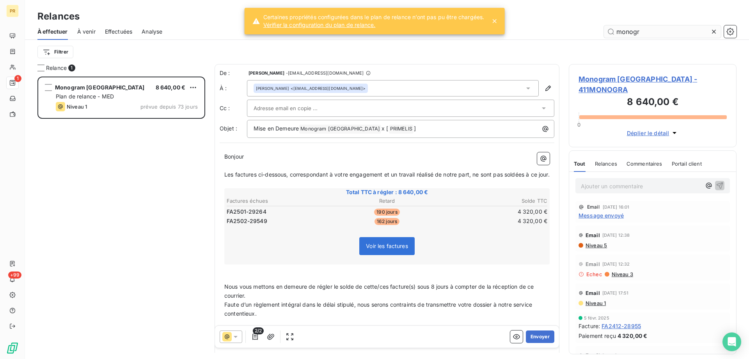
scroll to position [276, 162]
type input "monogr"
click at [362, 87] on div "[PERSON_NAME] <[EMAIL_ADDRESS][DOMAIN_NAME]>" at bounding box center [393, 88] width 292 height 16
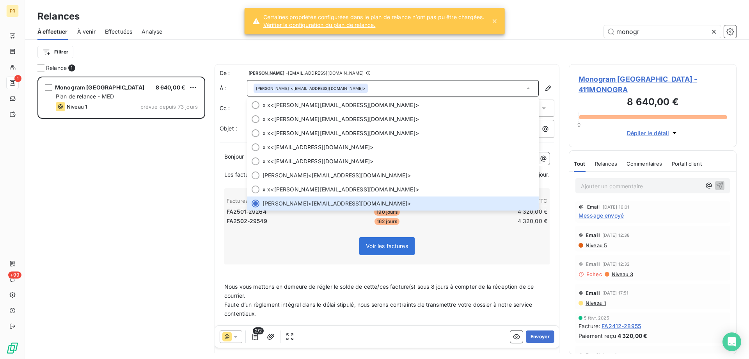
click at [306, 247] on div "Voir les factures" at bounding box center [386, 248] width 323 height 34
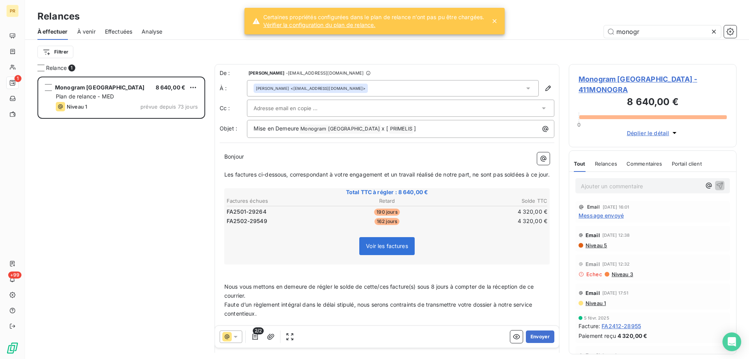
click at [454, 103] on div at bounding box center [397, 108] width 286 height 12
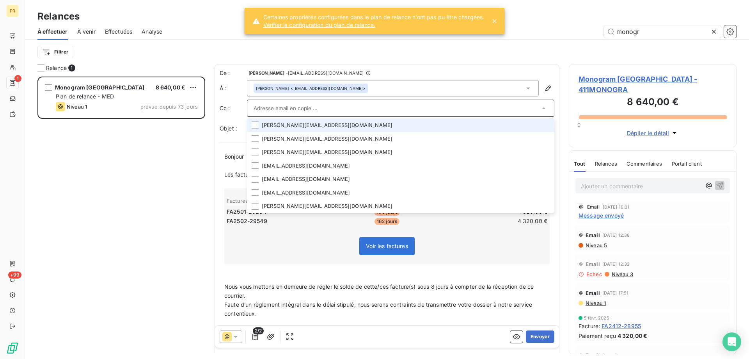
click at [451, 107] on input "text" at bounding box center [397, 108] width 286 height 12
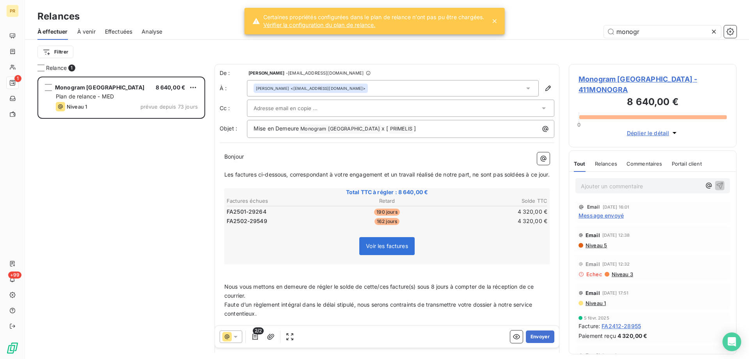
click at [451, 107] on div at bounding box center [397, 108] width 286 height 12
type input "u"
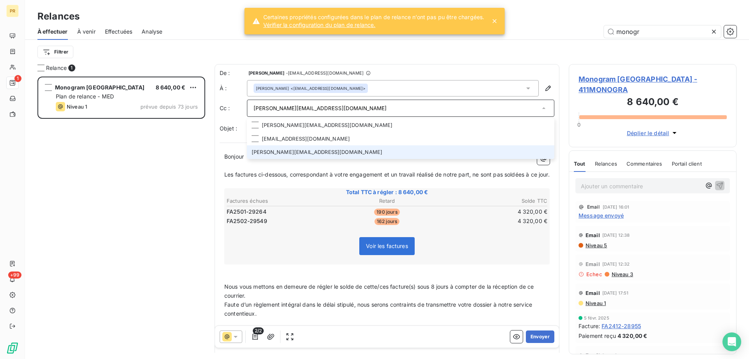
type input "[PERSON_NAME][EMAIL_ADDRESS][DOMAIN_NAME]"
click at [378, 158] on li "[PERSON_NAME][EMAIL_ADDRESS][DOMAIN_NAME]" at bounding box center [400, 152] width 307 height 14
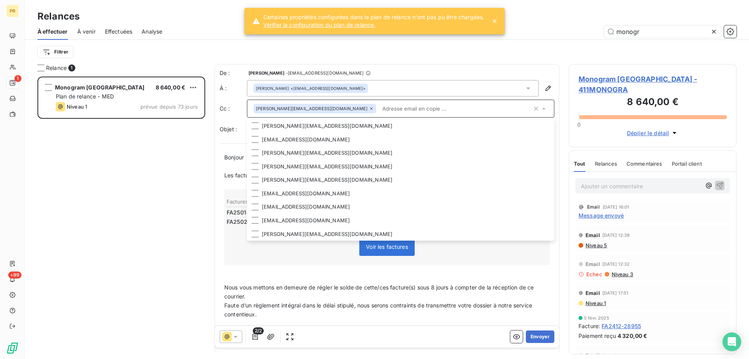
click at [249, 274] on p "﻿" at bounding box center [386, 269] width 325 height 9
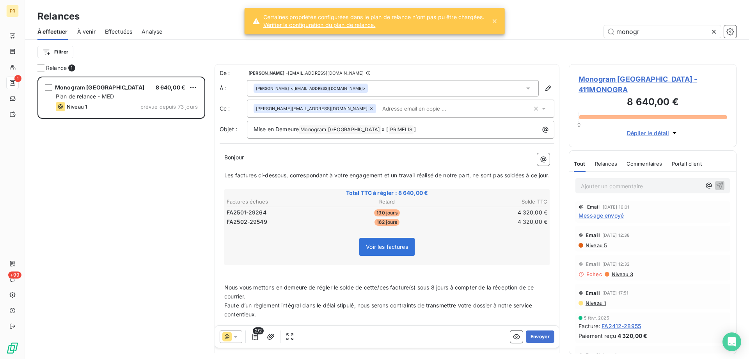
click at [388, 109] on input "text" at bounding box center [424, 109] width 90 height 12
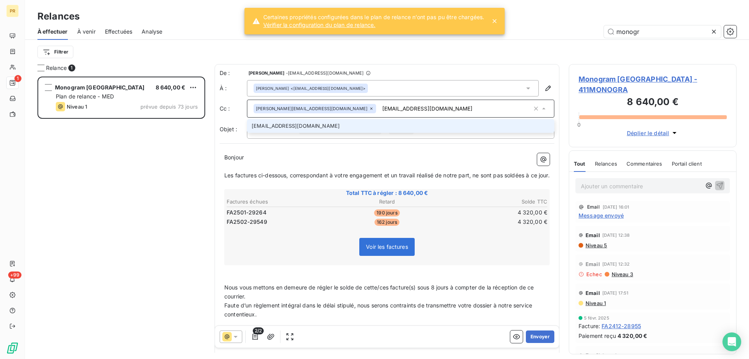
type input "[EMAIL_ADDRESS][DOMAIN_NAME]"
click at [366, 125] on li "[EMAIL_ADDRESS][DOMAIN_NAME]" at bounding box center [400, 126] width 307 height 14
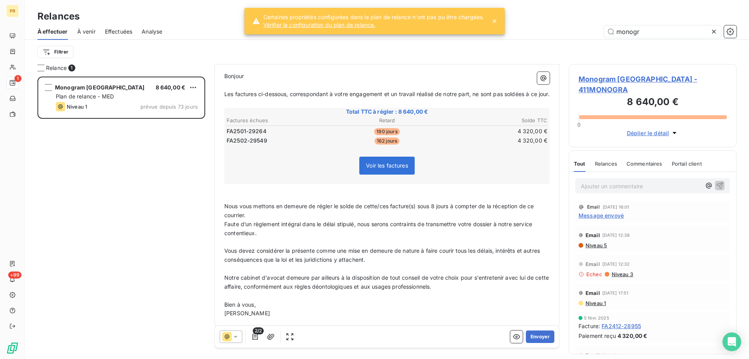
scroll to position [98, 0]
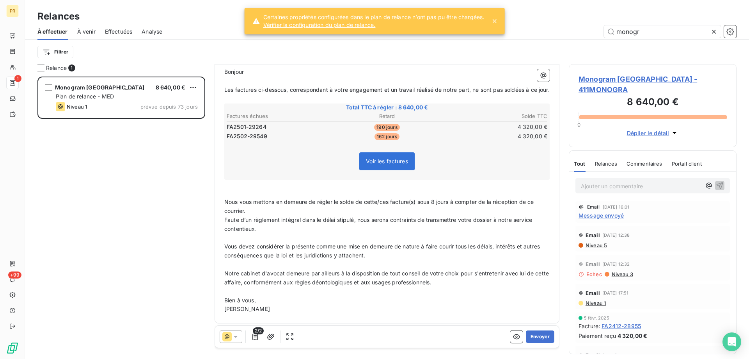
drag, startPoint x: 528, startPoint y: 337, endPoint x: 447, endPoint y: 311, distance: 84.9
click at [447, 311] on div "Bonjour ﻿ Les factures ci-dessous, correspondant à votre engagement et un trava…" at bounding box center [387, 190] width 335 height 255
click at [539, 341] on button "Envoyer" at bounding box center [540, 336] width 28 height 12
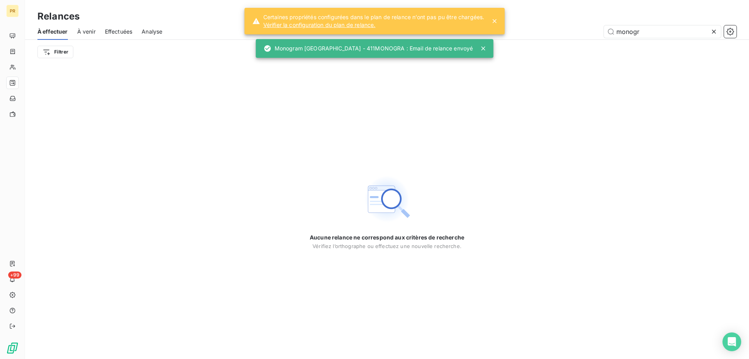
click at [126, 37] on div "Effectuées" at bounding box center [119, 31] width 28 height 16
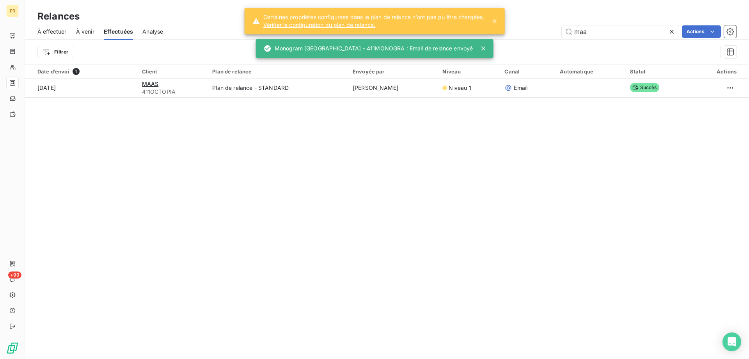
click at [674, 32] on icon at bounding box center [672, 32] width 8 height 8
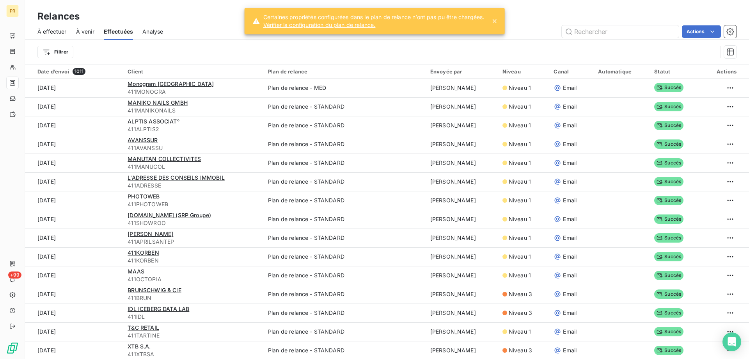
click at [628, 75] on th "Automatique" at bounding box center [621, 71] width 56 height 14
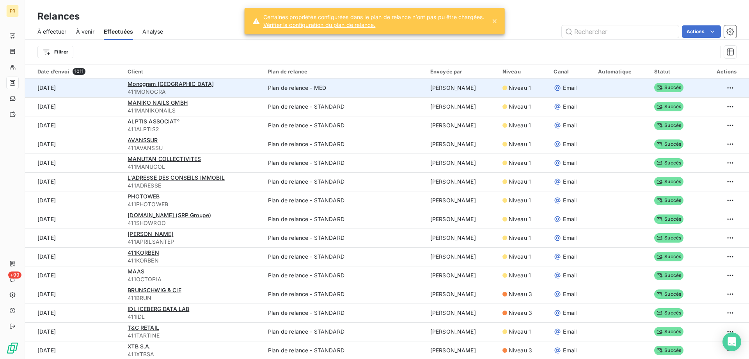
click at [617, 89] on td at bounding box center [621, 87] width 56 height 19
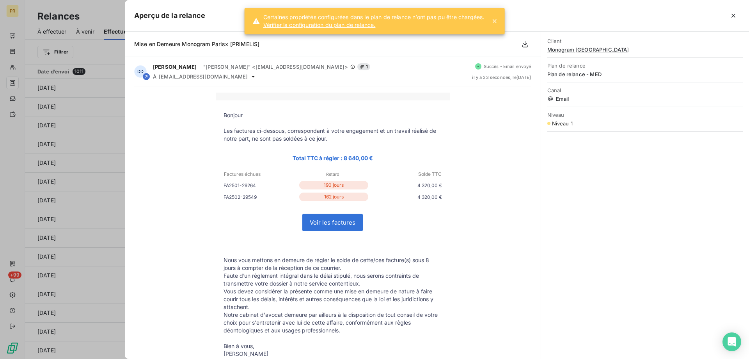
click at [541, 8] on div "Aperçu de la relance" at bounding box center [437, 16] width 624 height 32
click at [736, 16] on icon "button" at bounding box center [734, 16] width 8 height 8
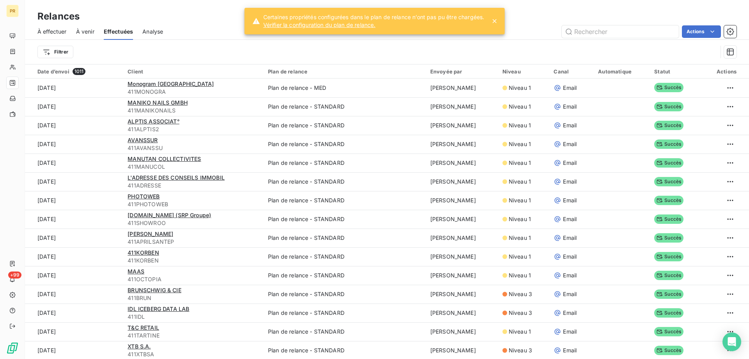
click at [59, 31] on span "À effectuer" at bounding box center [51, 32] width 29 height 8
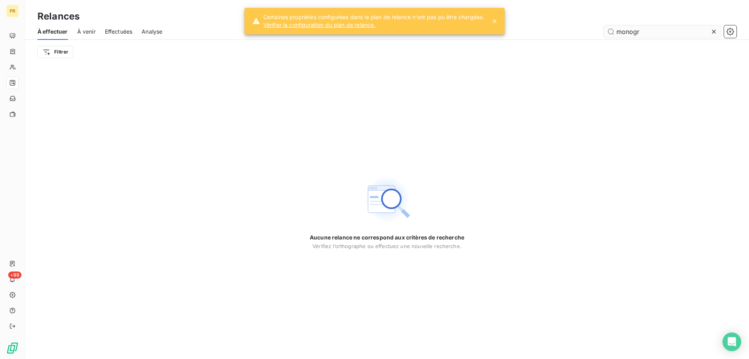
click at [643, 30] on input "monogr" at bounding box center [662, 31] width 117 height 12
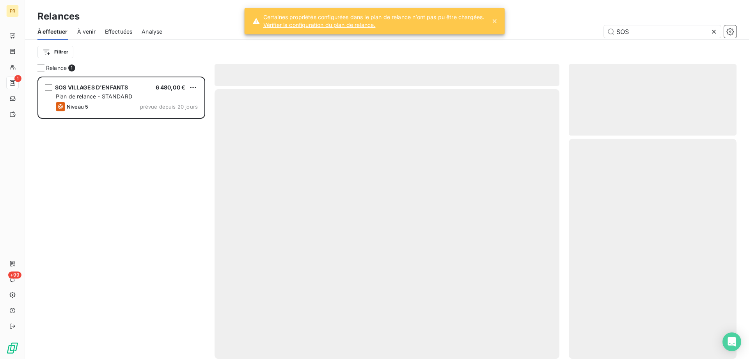
scroll to position [276, 162]
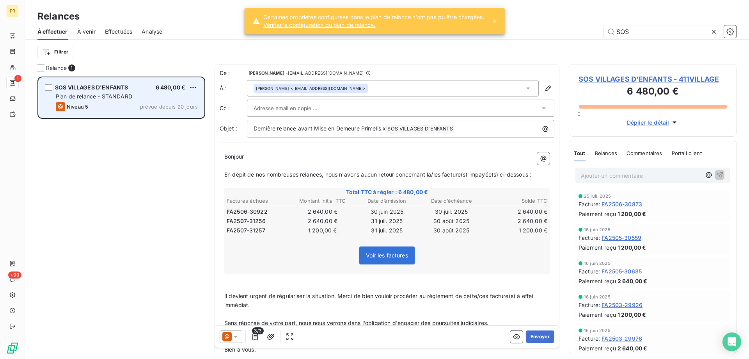
click at [96, 110] on div "Niveau 5 prévue depuis 20 jours" at bounding box center [127, 106] width 142 height 9
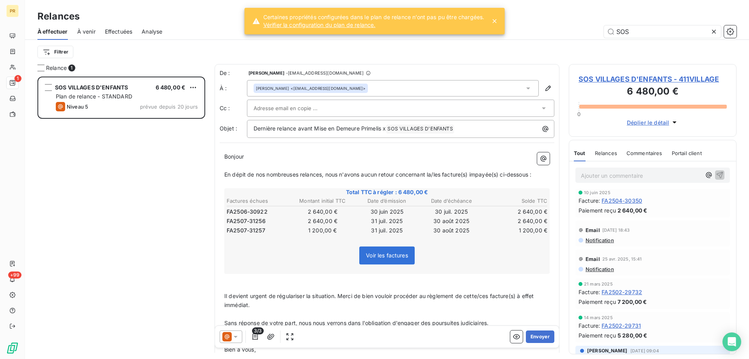
scroll to position [271, 0]
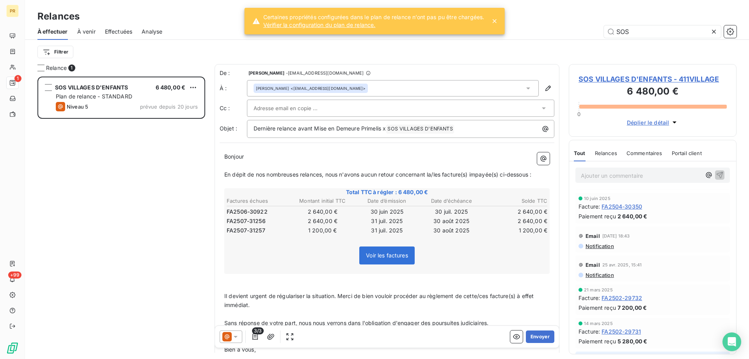
click at [612, 249] on span "Notification" at bounding box center [599, 246] width 29 height 6
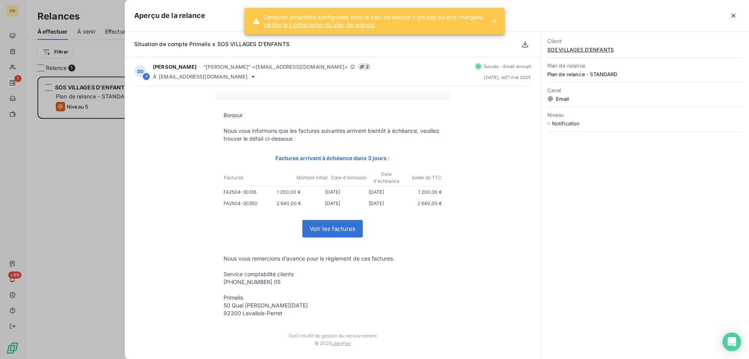
click at [101, 284] on div at bounding box center [374, 179] width 749 height 359
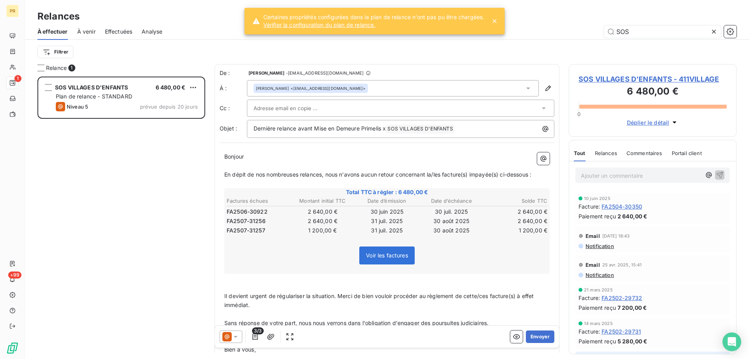
click at [233, 338] on icon at bounding box center [236, 336] width 8 height 8
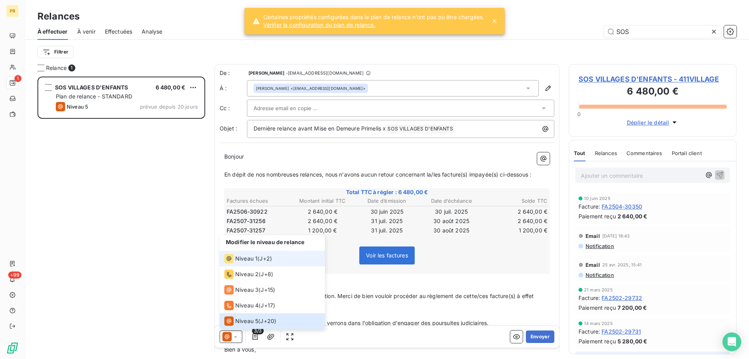
click at [254, 259] on span "Niveau 1" at bounding box center [246, 258] width 22 height 8
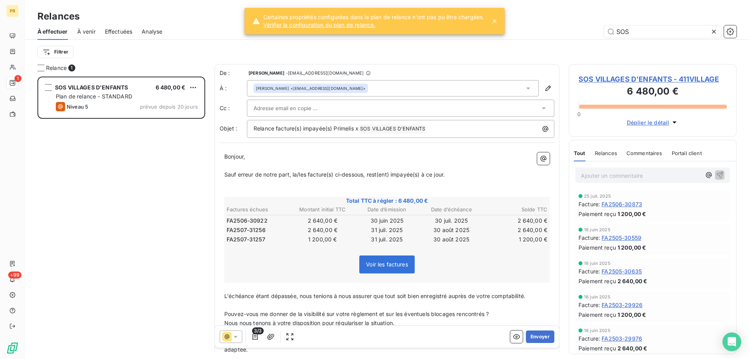
click at [349, 110] on div at bounding box center [397, 108] width 286 height 12
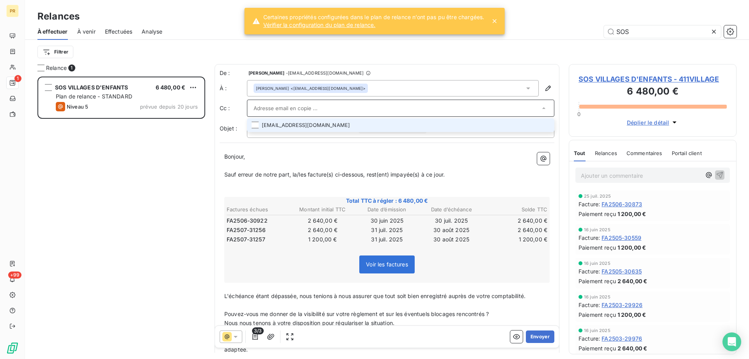
click at [344, 125] on li "[EMAIL_ADDRESS][DOMAIN_NAME]" at bounding box center [400, 125] width 307 height 14
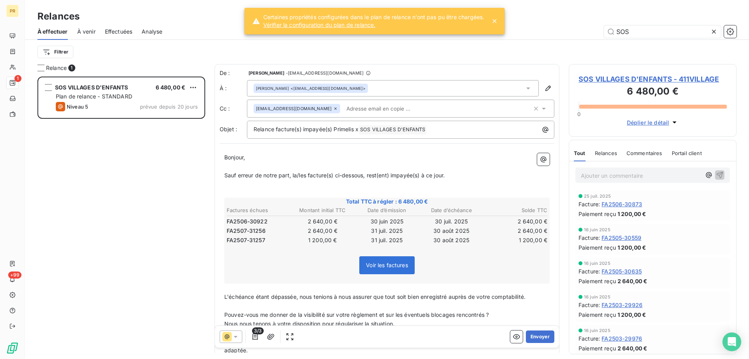
click at [366, 153] on div "Bonjour, ﻿ Sauf erreur de notre part, la/les facture(s) ci-dessous, rest(ent) i…" at bounding box center [387, 298] width 335 height 300
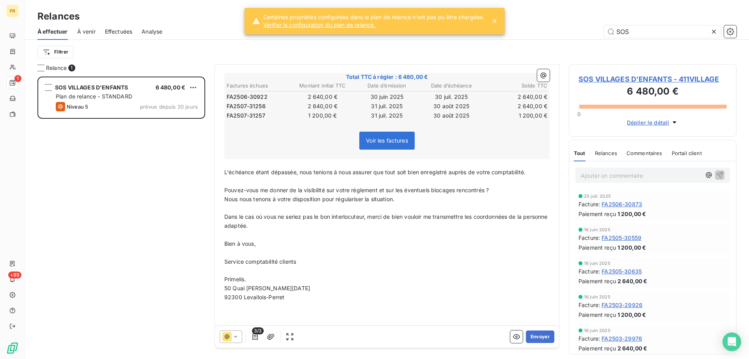
scroll to position [134, 0]
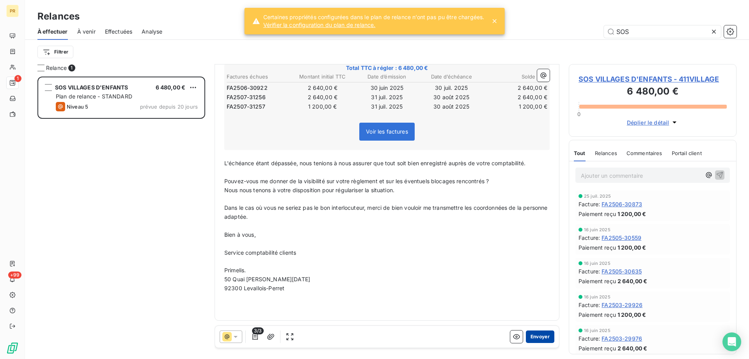
click at [539, 341] on button "Envoyer" at bounding box center [540, 336] width 28 height 12
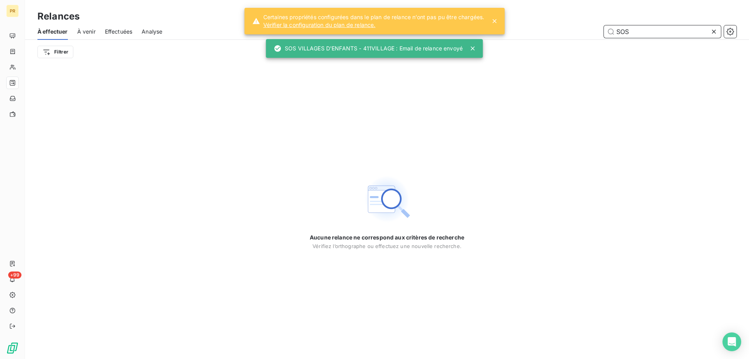
click at [625, 33] on input "SOS" at bounding box center [662, 31] width 117 height 12
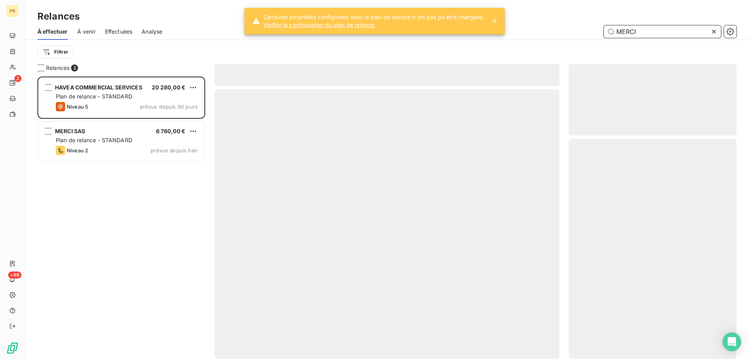
scroll to position [276, 162]
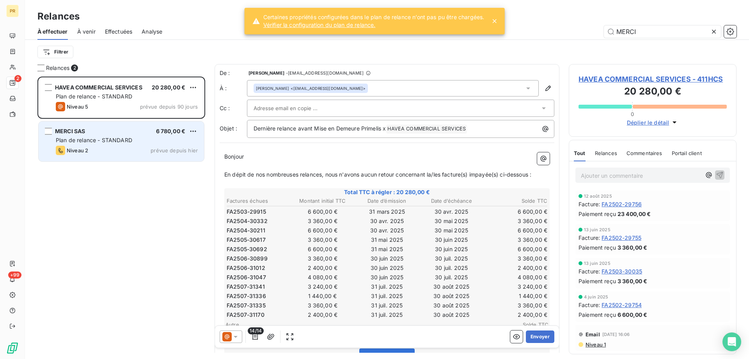
click at [117, 144] on div "MERCI SAS 6 780,00 € Plan de relance - STANDARD Niveau 2 prévue depuis [DATE]" at bounding box center [121, 141] width 165 height 40
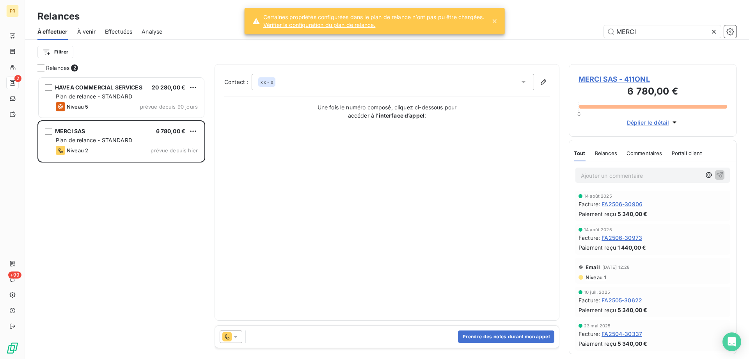
click at [237, 337] on icon at bounding box center [236, 336] width 8 height 8
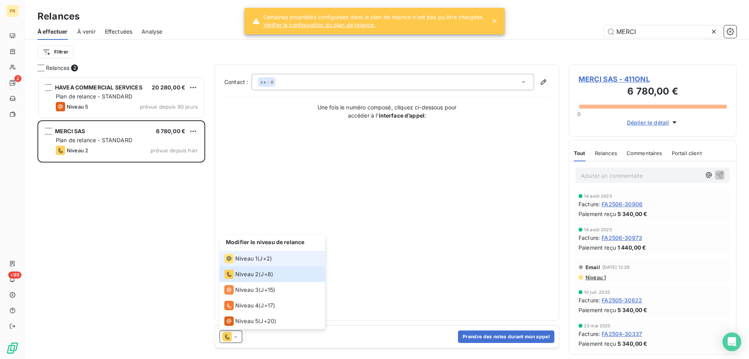
click at [243, 260] on span "Niveau 1" at bounding box center [246, 258] width 22 height 8
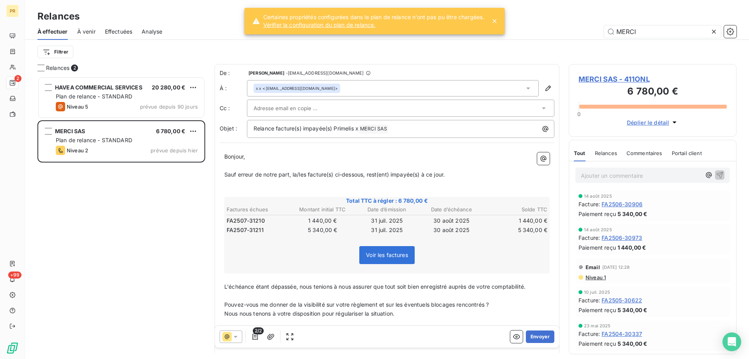
click at [394, 107] on div at bounding box center [397, 108] width 286 height 12
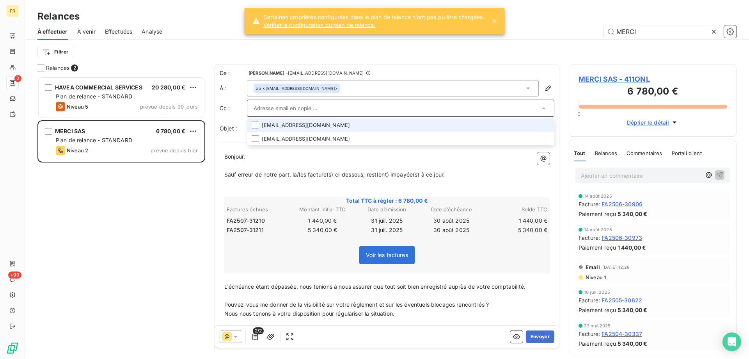
click at [378, 127] on li "[EMAIL_ADDRESS][DOMAIN_NAME]" at bounding box center [400, 125] width 307 height 14
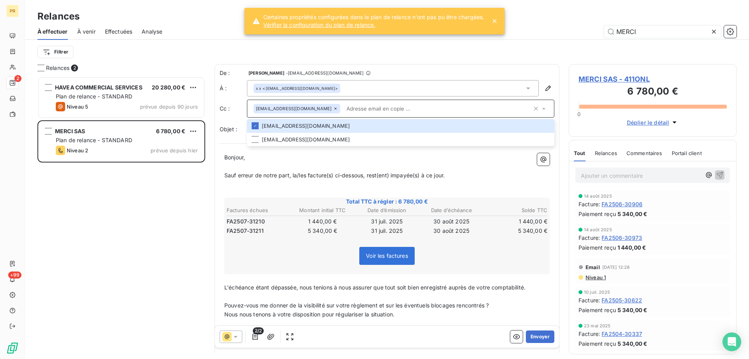
click at [353, 163] on p "﻿" at bounding box center [386, 166] width 325 height 9
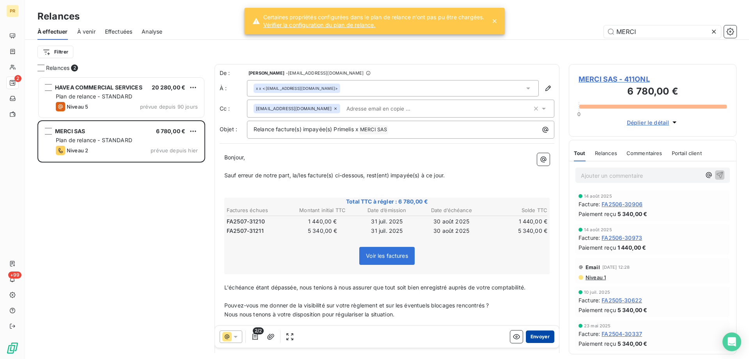
click at [536, 336] on button "Envoyer" at bounding box center [540, 336] width 28 height 12
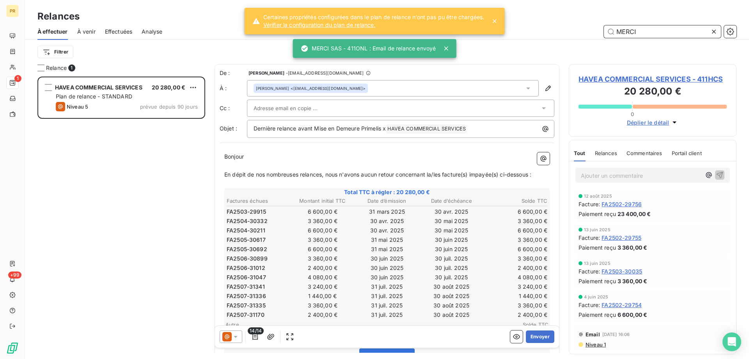
click at [654, 27] on input "MERCI" at bounding box center [662, 31] width 117 height 12
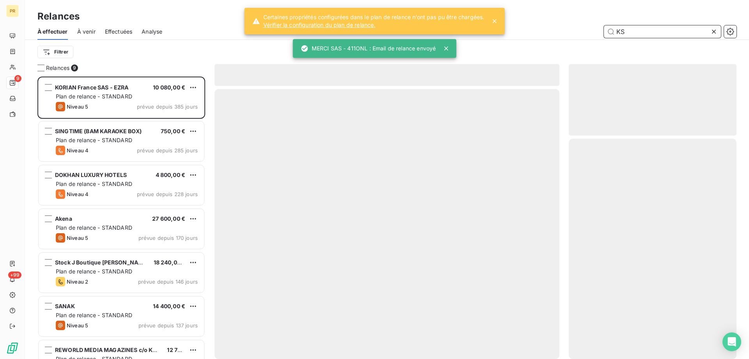
scroll to position [276, 162]
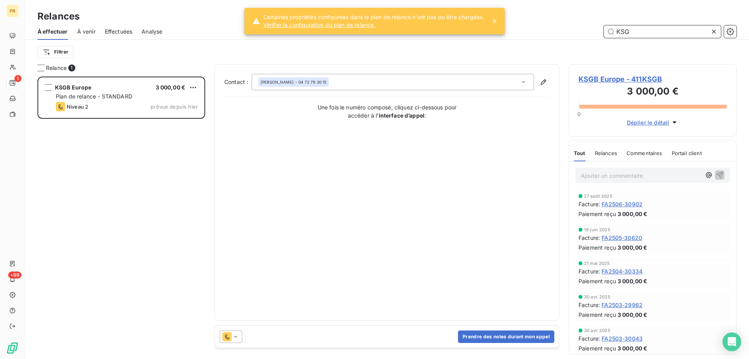
scroll to position [276, 162]
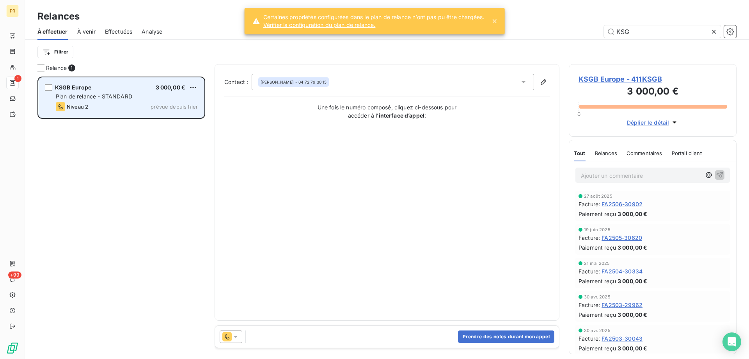
click at [162, 93] on div "Plan de relance - STANDARD" at bounding box center [127, 96] width 142 height 8
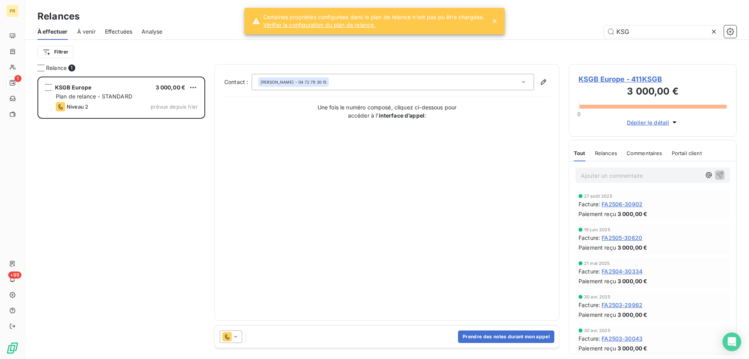
click at [238, 336] on icon at bounding box center [236, 337] width 4 height 2
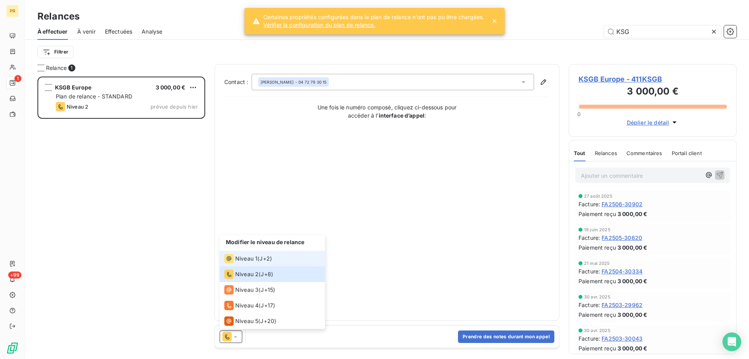
click at [240, 256] on span "Niveau 1" at bounding box center [246, 258] width 22 height 8
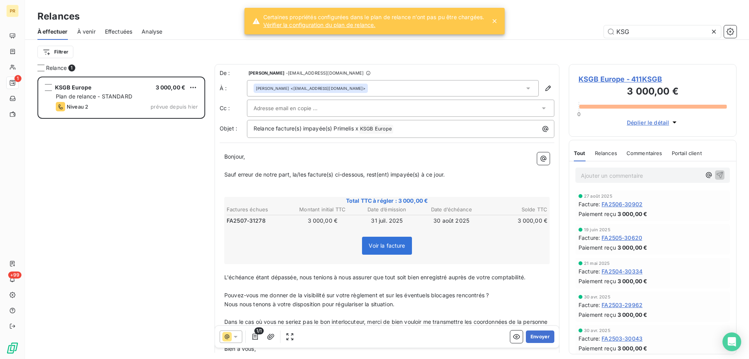
click at [363, 85] on div "[PERSON_NAME] <[EMAIL_ADDRESS][DOMAIN_NAME]>" at bounding box center [393, 88] width 292 height 16
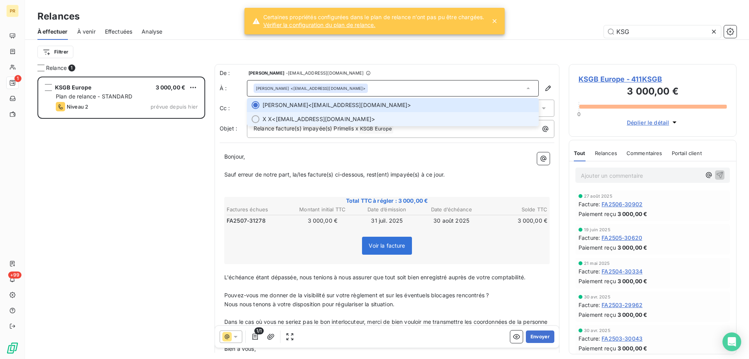
click at [344, 122] on span "X X <[EMAIL_ADDRESS][DOMAIN_NAME]>" at bounding box center [399, 119] width 272 height 8
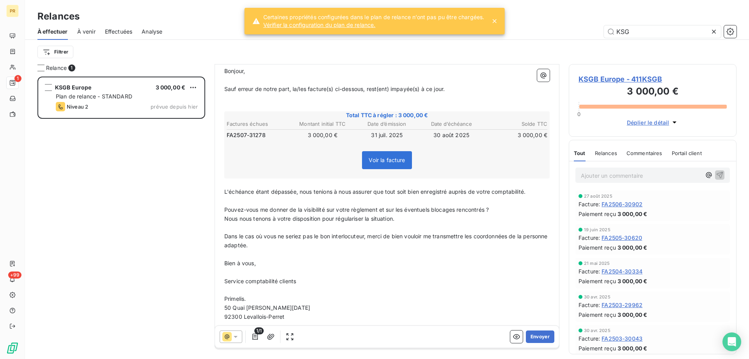
scroll to position [114, 0]
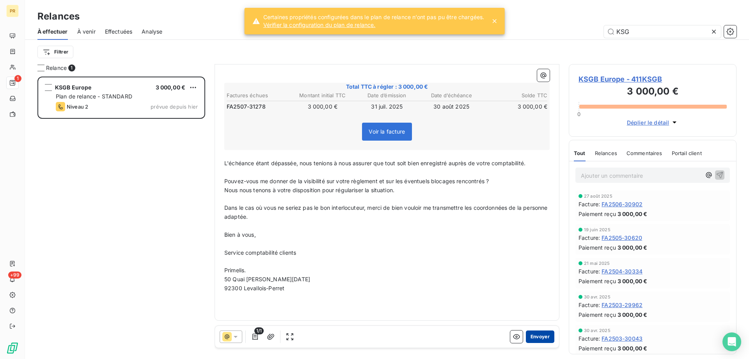
click at [540, 334] on button "Envoyer" at bounding box center [540, 336] width 28 height 12
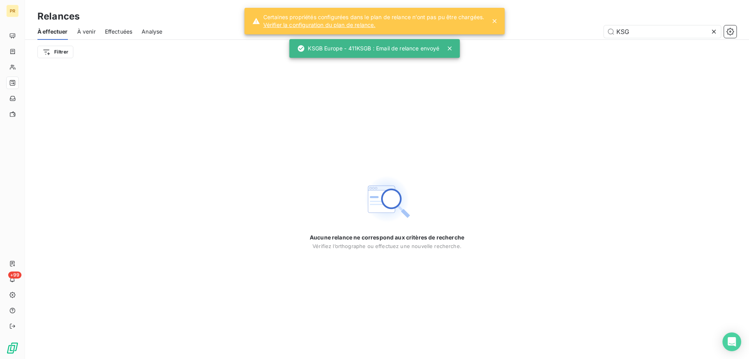
click at [641, 41] on div "Filtrer" at bounding box center [386, 52] width 699 height 24
click at [637, 28] on input "KSG" at bounding box center [662, 31] width 117 height 12
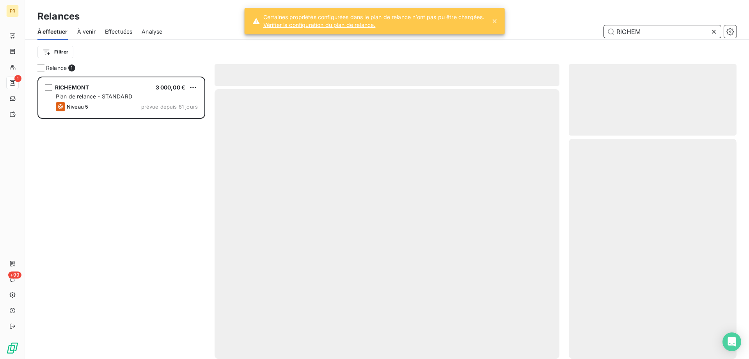
scroll to position [276, 162]
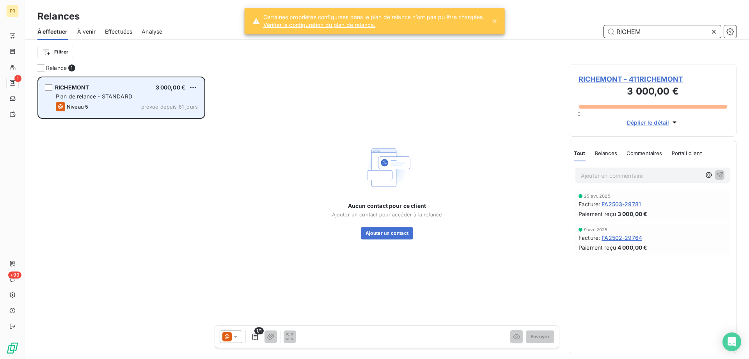
type input "RICHEM"
click at [118, 85] on div "RICHEMONT 3 000,00 €" at bounding box center [127, 87] width 142 height 7
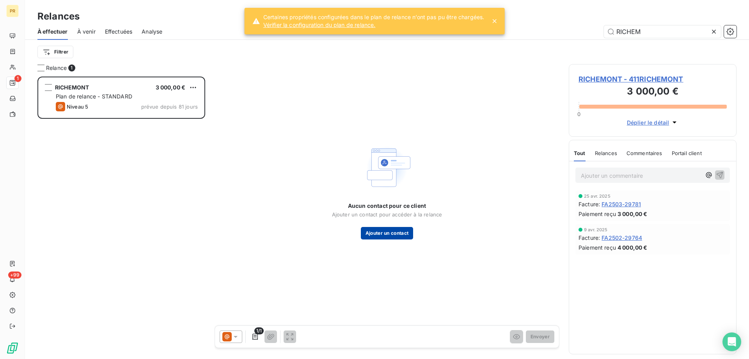
click at [387, 229] on button "Ajouter un contact" at bounding box center [387, 233] width 53 height 12
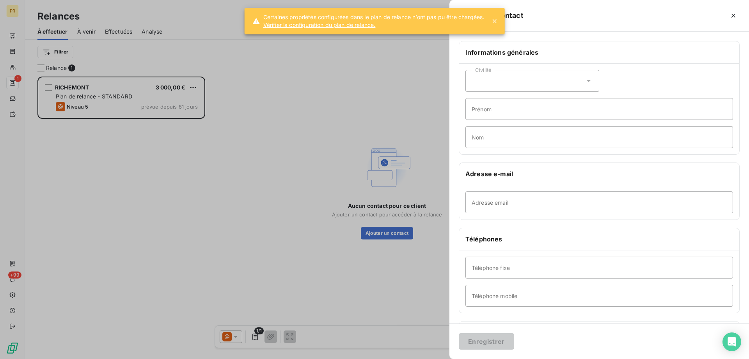
click at [143, 100] on div at bounding box center [374, 179] width 749 height 359
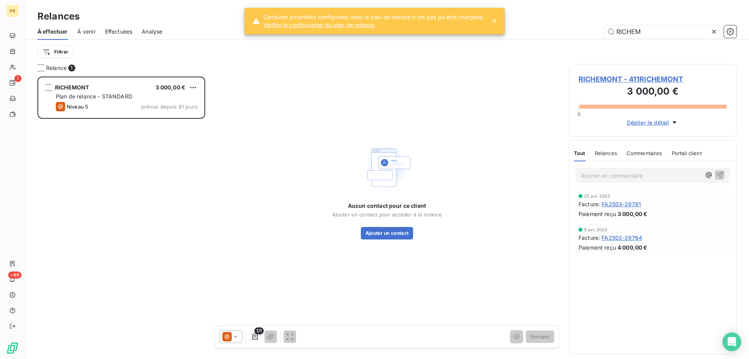
click at [233, 332] on div at bounding box center [231, 336] width 23 height 12
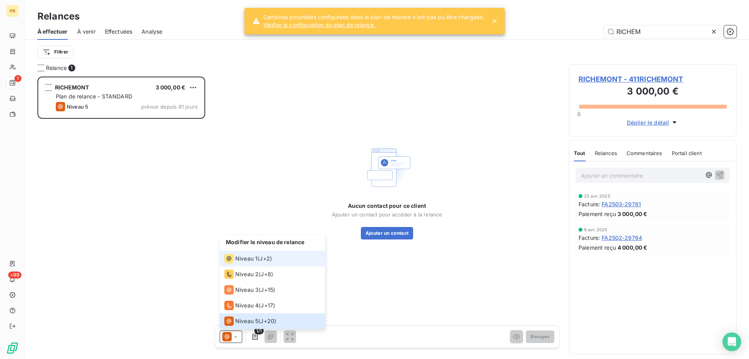
click at [243, 256] on span "Niveau 1" at bounding box center [246, 258] width 22 height 8
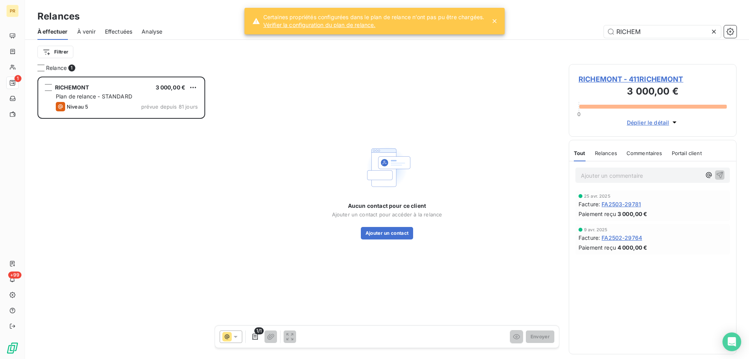
click at [236, 338] on icon at bounding box center [236, 336] width 8 height 8
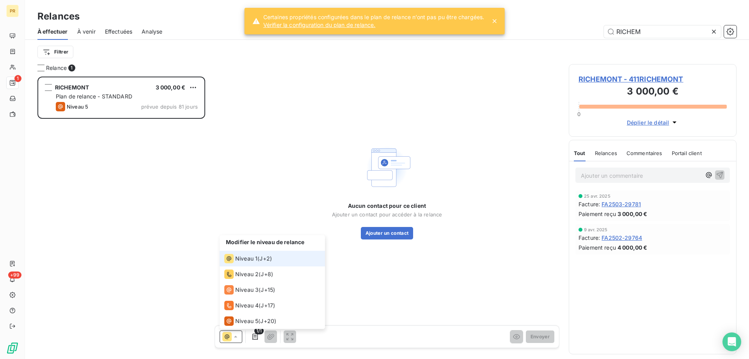
click at [241, 254] on span "Niveau 1" at bounding box center [246, 258] width 22 height 8
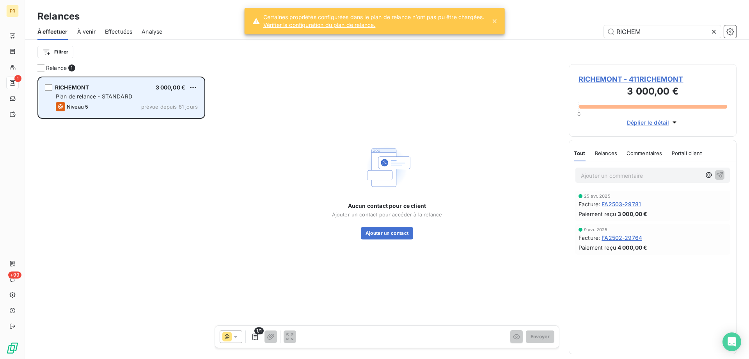
click at [175, 99] on div "Plan de relance - STANDARD" at bounding box center [127, 96] width 142 height 8
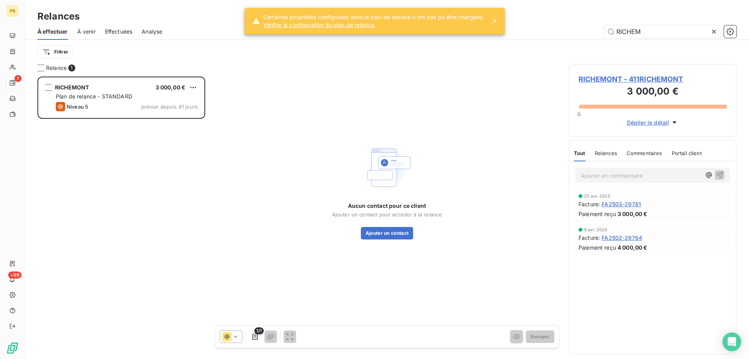
click at [583, 77] on span "RICHEMONT - 411RICHEMONT" at bounding box center [653, 79] width 148 height 11
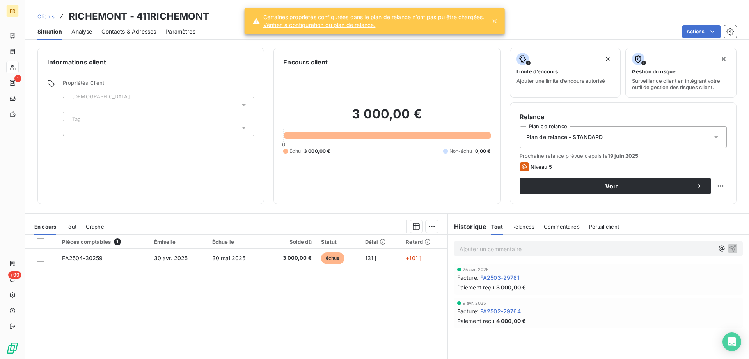
click at [288, 326] on div "Pièces comptables 1 Émise le Échue le Solde dû Statut Délai Retard FA2504-30259…" at bounding box center [236, 309] width 422 height 150
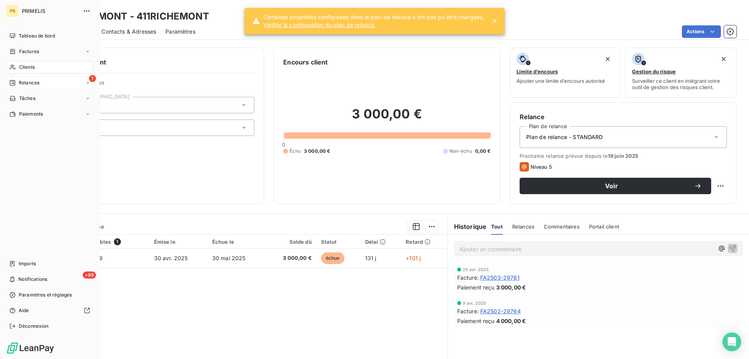
click at [19, 85] on span "Relances" at bounding box center [29, 82] width 21 height 7
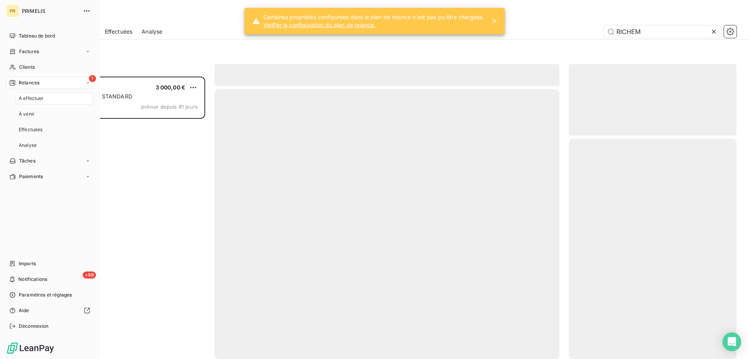
scroll to position [276, 162]
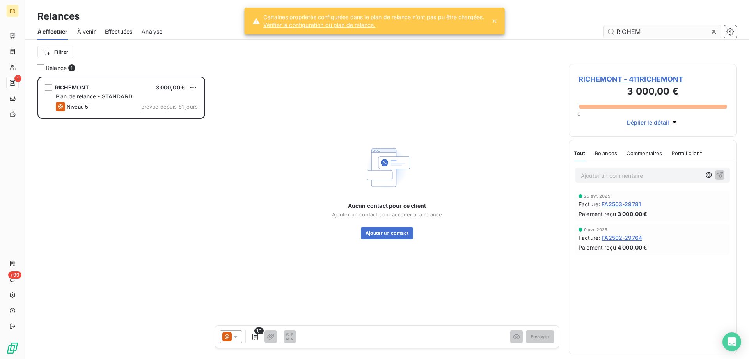
click at [623, 35] on input "RICHEM" at bounding box center [662, 31] width 117 height 12
type input "S"
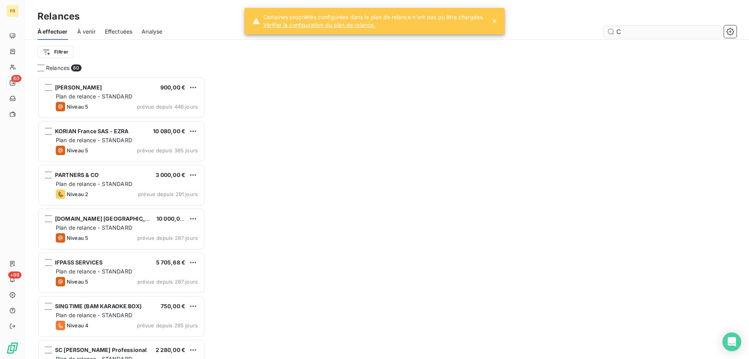
scroll to position [276, 162]
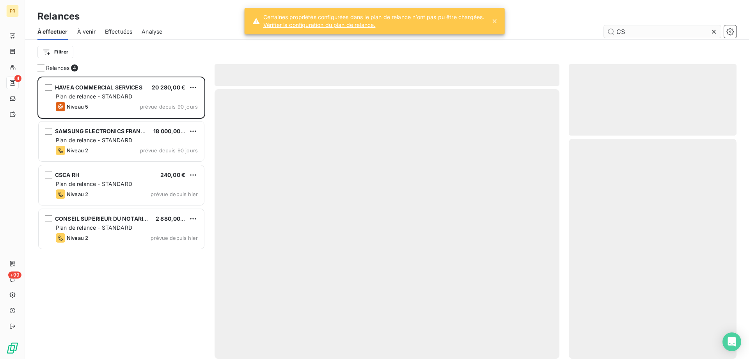
scroll to position [276, 162]
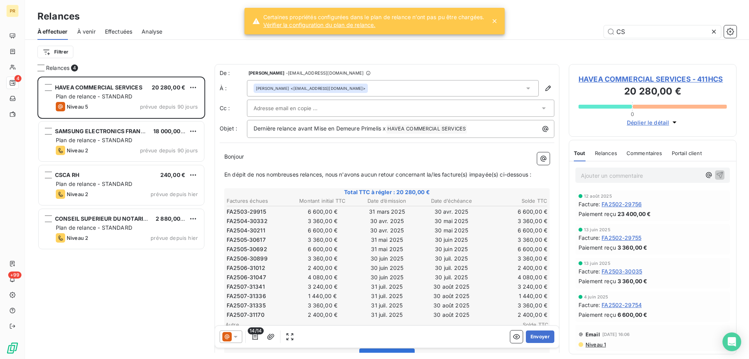
type input "C"
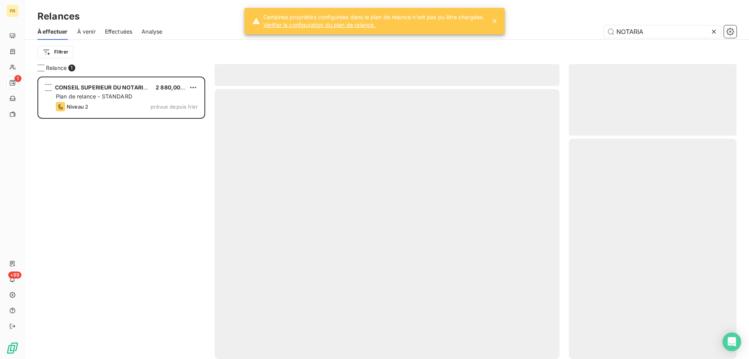
scroll to position [276, 162]
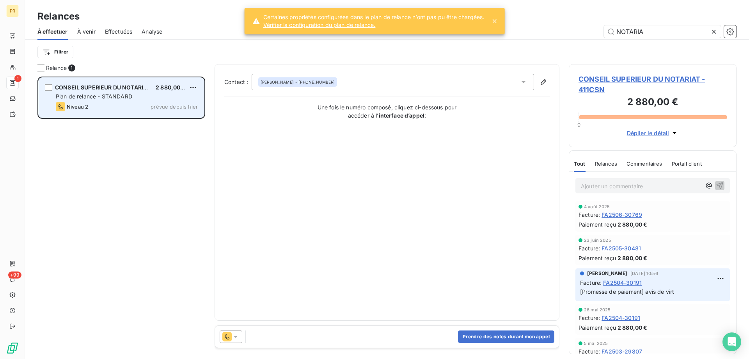
click at [156, 97] on div "Plan de relance - STANDARD" at bounding box center [127, 96] width 142 height 8
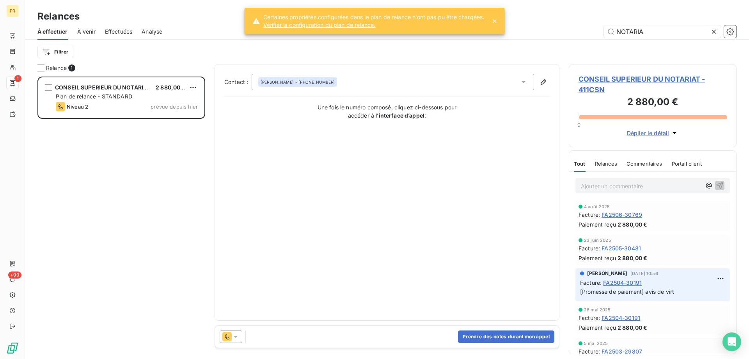
click at [238, 336] on icon at bounding box center [236, 337] width 4 height 2
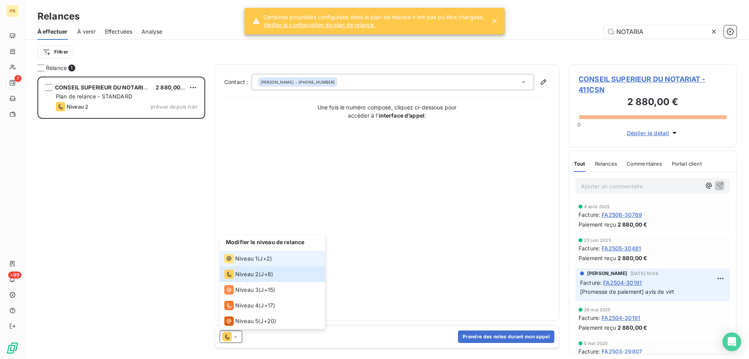
click at [265, 259] on span "J+2 )" at bounding box center [265, 258] width 12 height 8
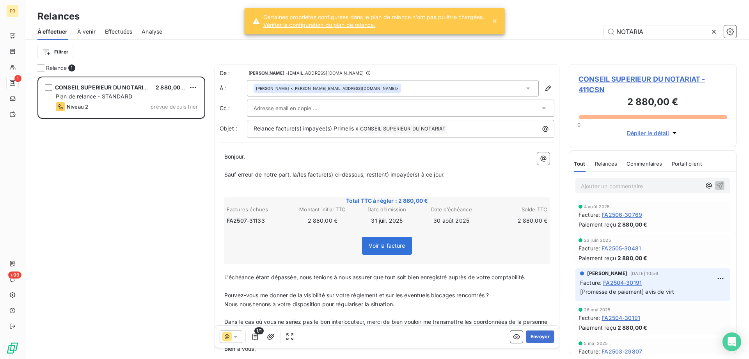
click at [396, 112] on div at bounding box center [397, 108] width 286 height 12
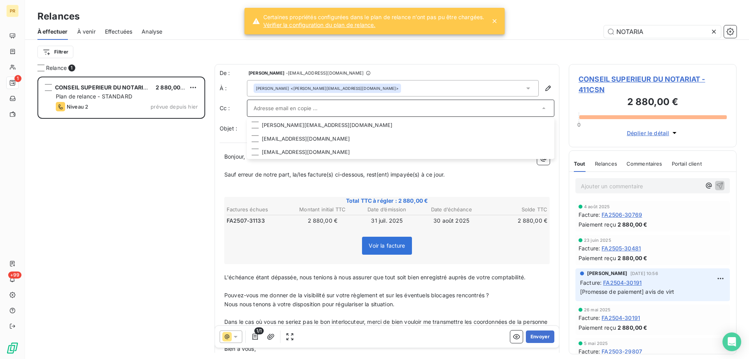
click at [383, 88] on div "[PERSON_NAME] <[PERSON_NAME][EMAIL_ADDRESS][DOMAIN_NAME]>" at bounding box center [393, 88] width 292 height 16
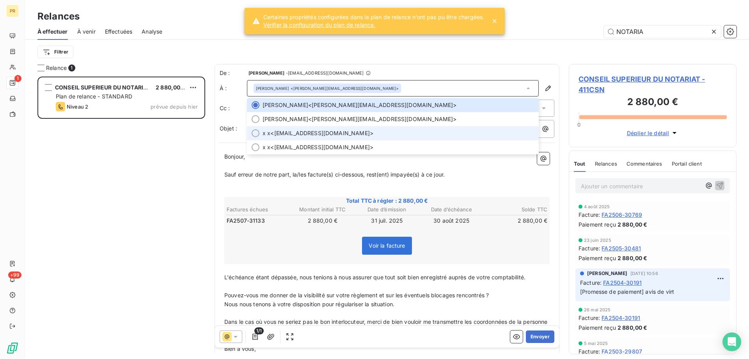
click at [349, 135] on span "x x <[EMAIL_ADDRESS][DOMAIN_NAME]>" at bounding box center [399, 133] width 272 height 8
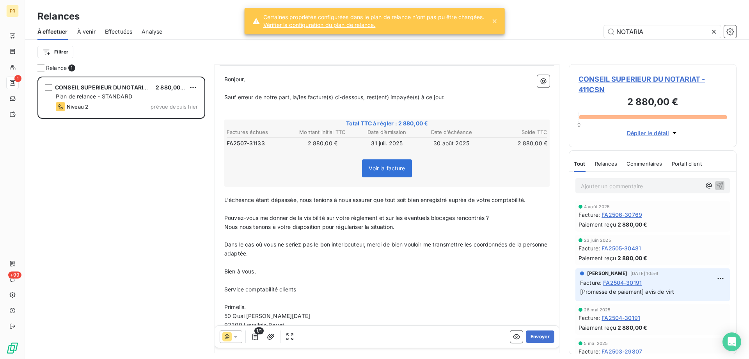
scroll to position [114, 0]
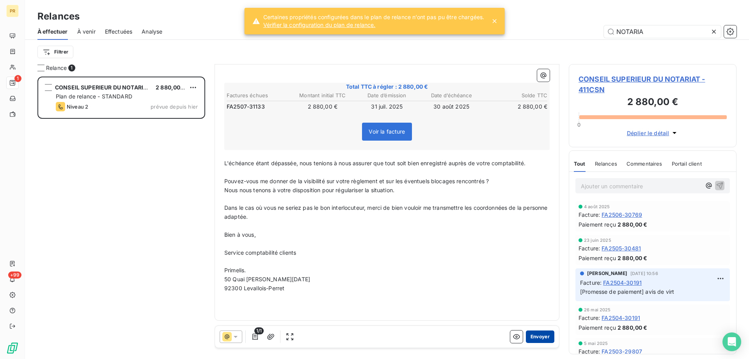
click at [536, 338] on button "Envoyer" at bounding box center [540, 336] width 28 height 12
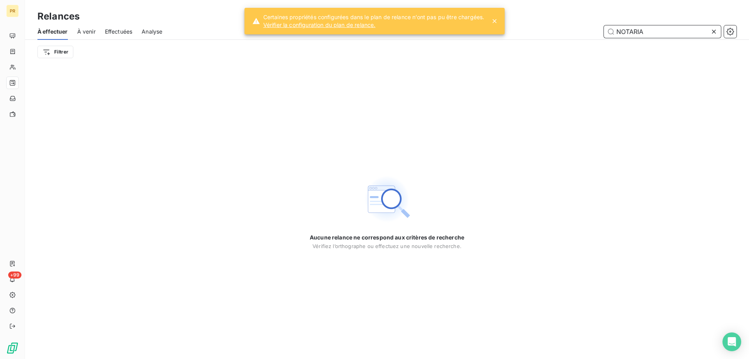
click at [649, 33] on input "NOTARIA" at bounding box center [662, 31] width 117 height 12
type input "hava"
click at [223, 150] on div "Aucune relance ne correspond aux critères de recherche [PERSON_NAME] l’orthogra…" at bounding box center [387, 211] width 724 height 295
click at [136, 36] on div "À effectuer À venir Effectuées Analyse hava" at bounding box center [387, 31] width 724 height 16
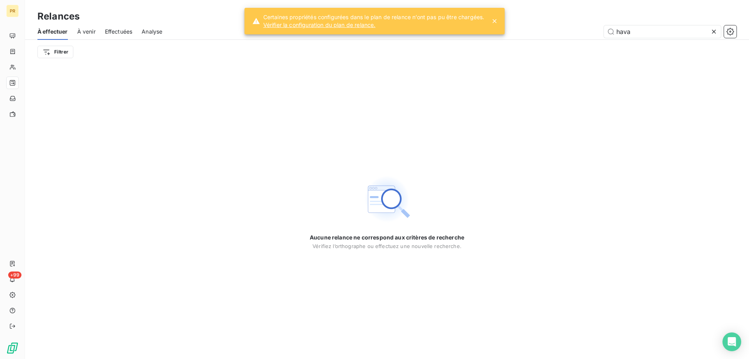
click at [125, 31] on span "Effectuées" at bounding box center [119, 32] width 28 height 8
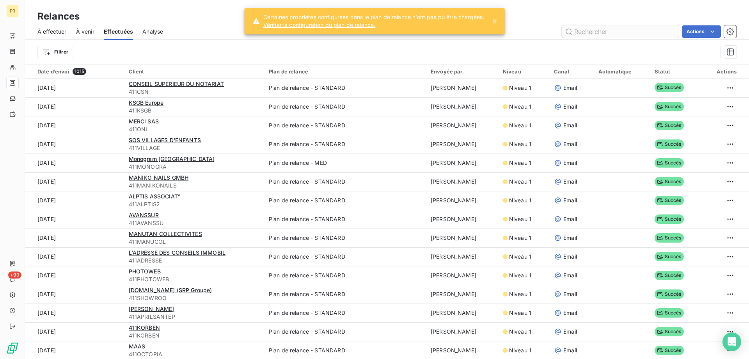
click at [632, 34] on input "text" at bounding box center [620, 31] width 117 height 12
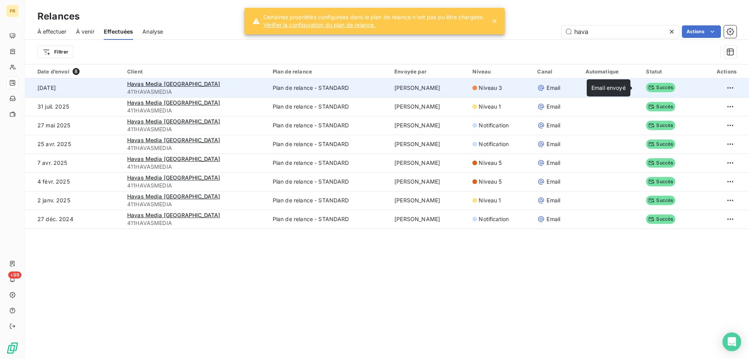
type input "hava"
click at [653, 91] on span "Succès" at bounding box center [660, 87] width 29 height 9
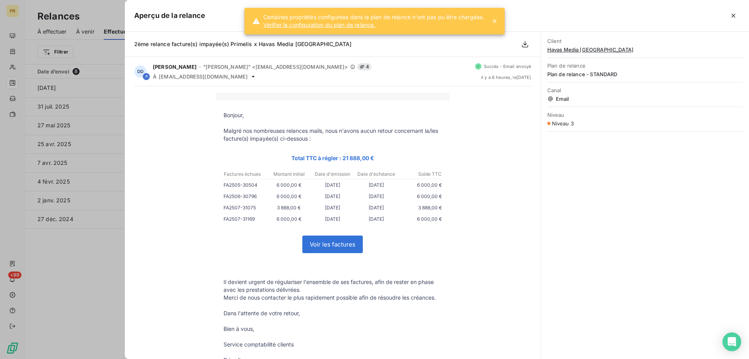
drag, startPoint x: 220, startPoint y: 209, endPoint x: 234, endPoint y: 211, distance: 14.2
click at [234, 211] on td "FA2507-31075 3 888,00 € [DATE] [DATE] 3 888,00 €" at bounding box center [333, 208] width 234 height 11
click at [218, 217] on td "FA2507-31169 6 000,00 € [DATE] [DATE] 6 000,00 €" at bounding box center [333, 220] width 234 height 11
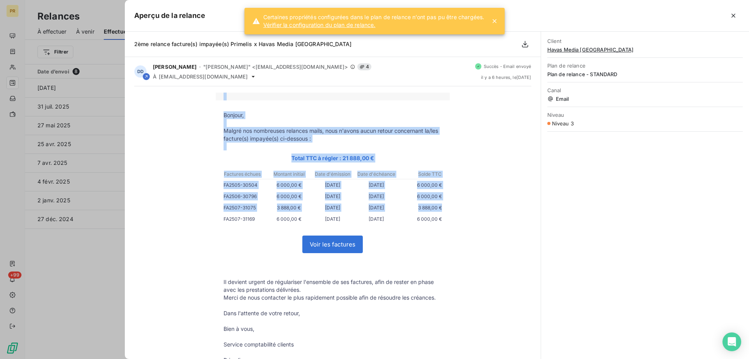
drag, startPoint x: 218, startPoint y: 217, endPoint x: 460, endPoint y: 222, distance: 241.9
click at [460, 222] on div "Bonjour, Malgré nos nombreuses relances mails, nous n'avons aucun retour concer…" at bounding box center [332, 257] width 397 height 331
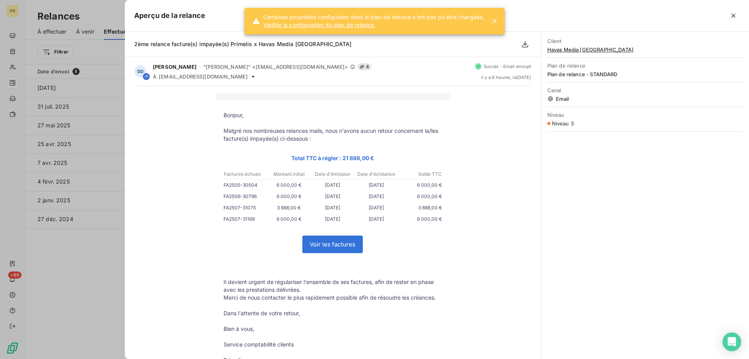
click at [66, 317] on div at bounding box center [374, 179] width 749 height 359
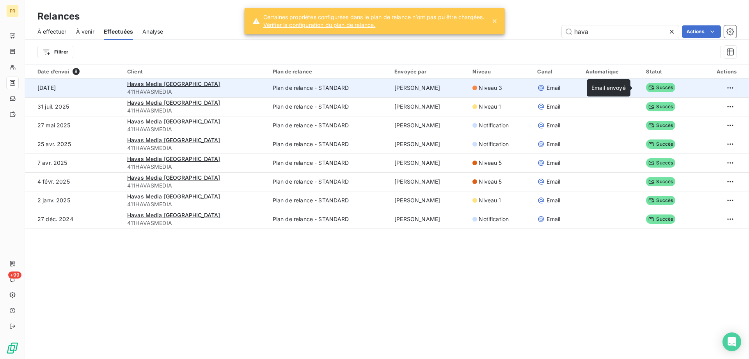
drag, startPoint x: 643, startPoint y: 89, endPoint x: 635, endPoint y: 86, distance: 8.3
click at [646, 86] on span "Succès" at bounding box center [660, 87] width 29 height 9
